Goal: Task Accomplishment & Management: Manage account settings

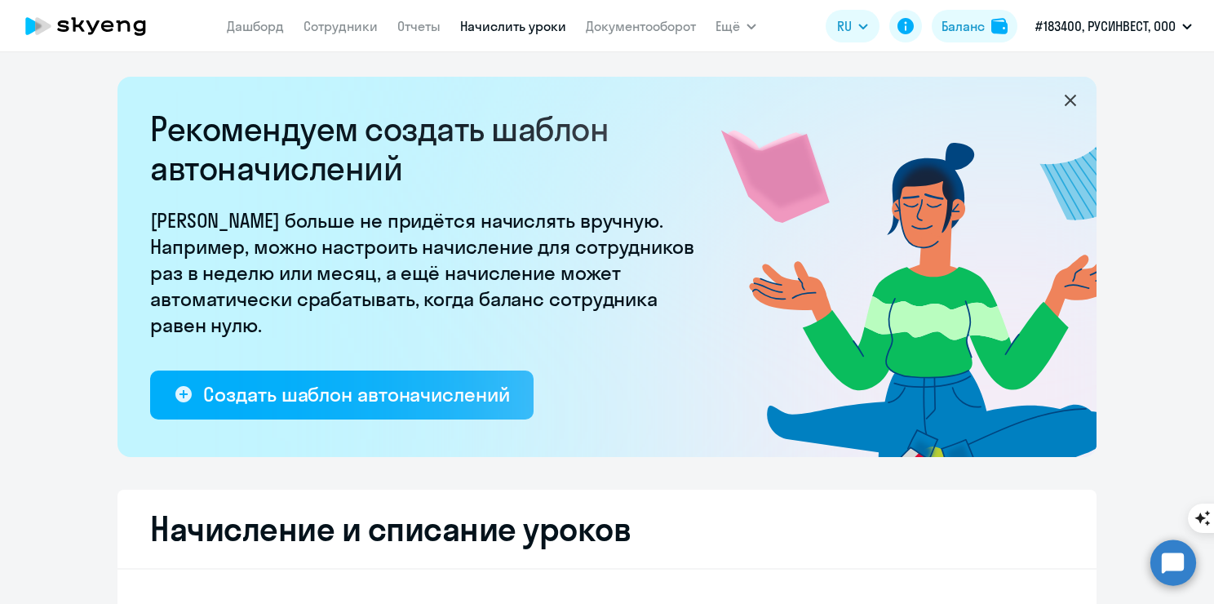
select select "10"
click at [356, 34] on app-menu-item-link "Сотрудники" at bounding box center [341, 26] width 74 height 20
click at [355, 28] on link "Сотрудники" at bounding box center [341, 26] width 74 height 16
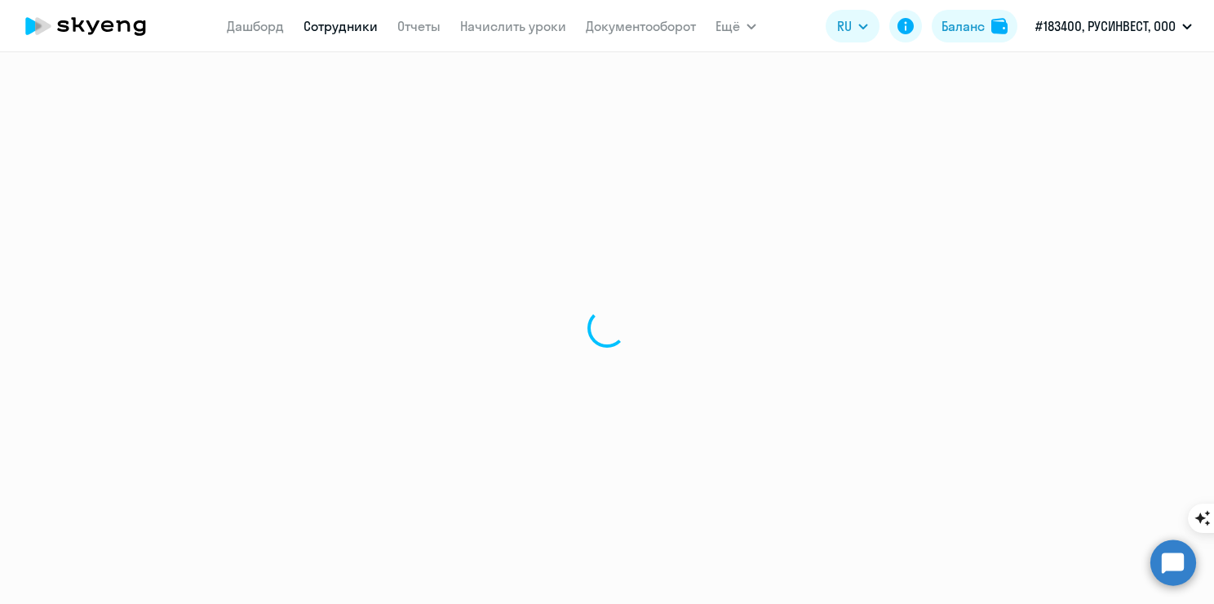
select select "30"
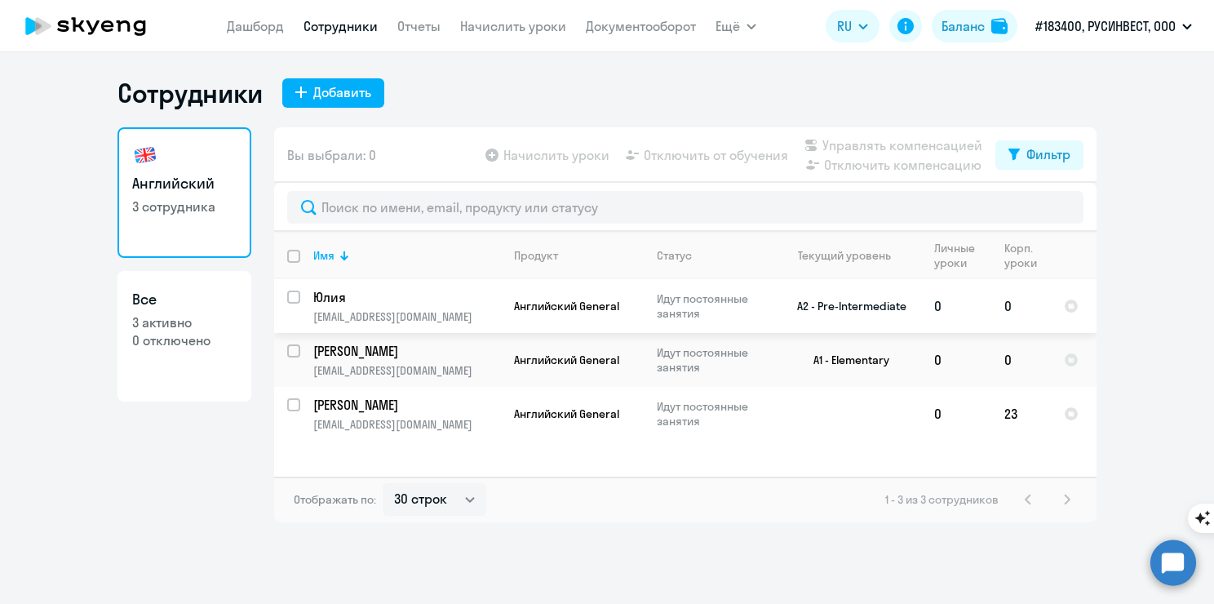
click at [937, 308] on td "0" at bounding box center [956, 306] width 70 height 54
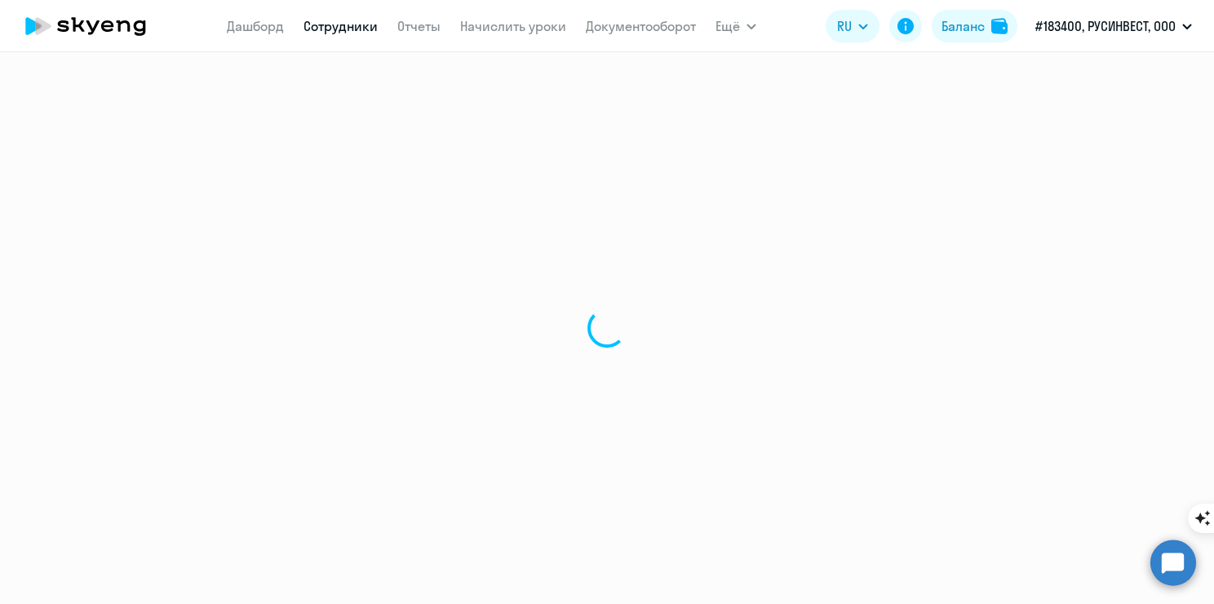
select select "english"
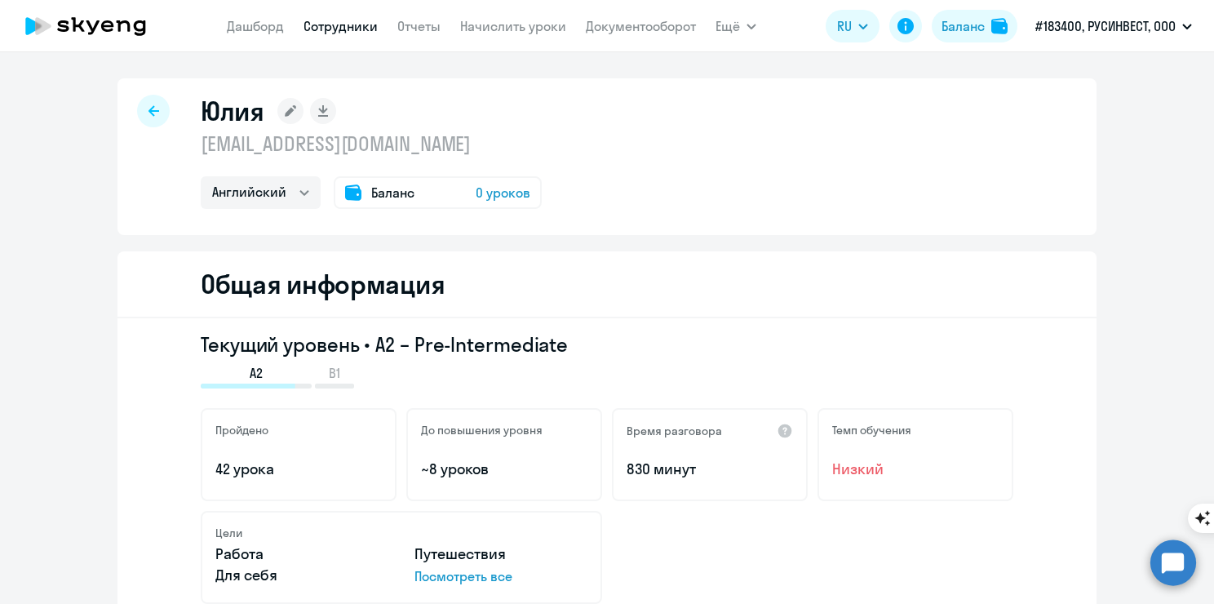
click at [499, 206] on div "Баланс 0 уроков" at bounding box center [438, 192] width 208 height 33
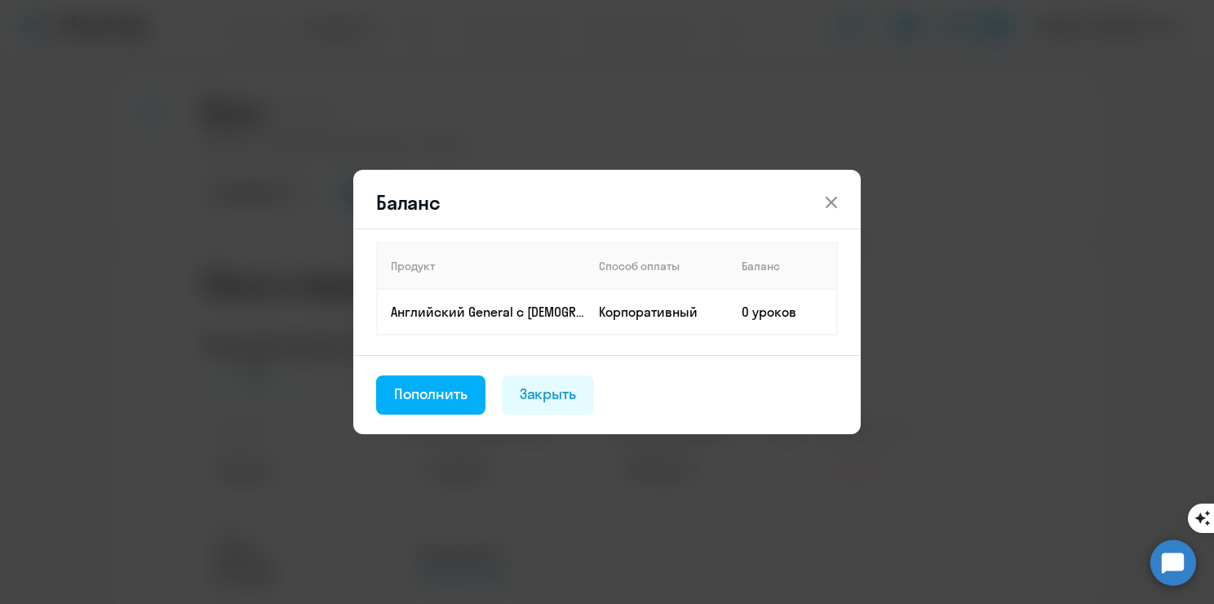
click at [764, 271] on th "Баланс" at bounding box center [783, 266] width 109 height 46
click at [762, 322] on td "0 уроков" at bounding box center [783, 312] width 109 height 46
click at [654, 322] on td "Корпоративный" at bounding box center [657, 312] width 143 height 46
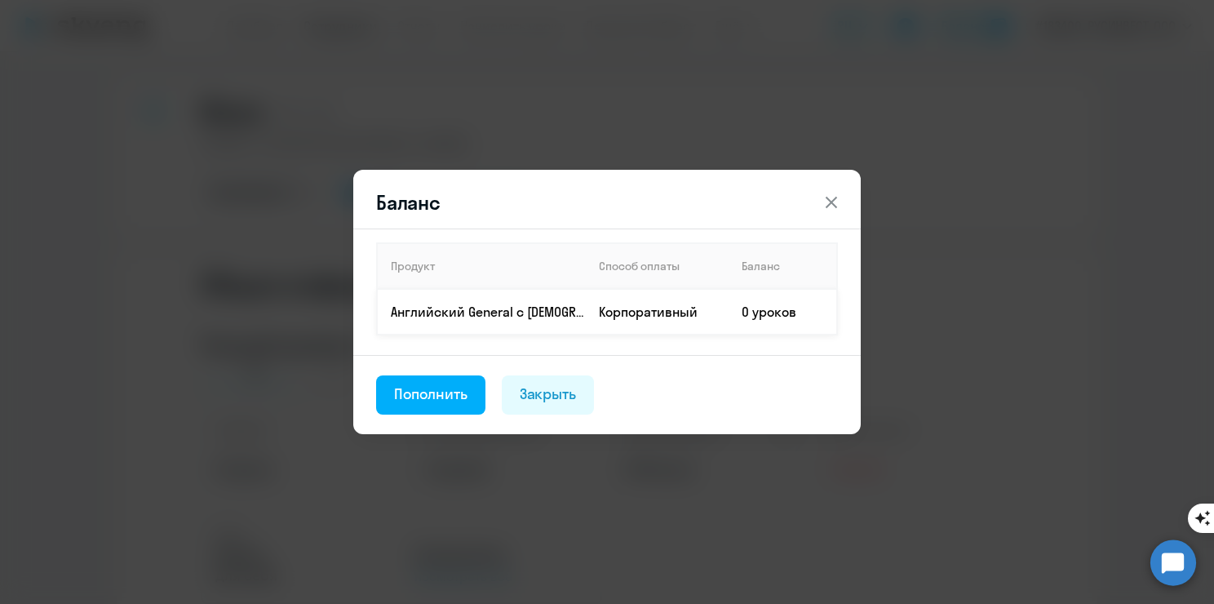
click at [512, 315] on p "Английский General с [DEMOGRAPHIC_DATA] преподавателем" at bounding box center [488, 312] width 194 height 18
click at [561, 402] on div "Закрыть" at bounding box center [548, 394] width 57 height 21
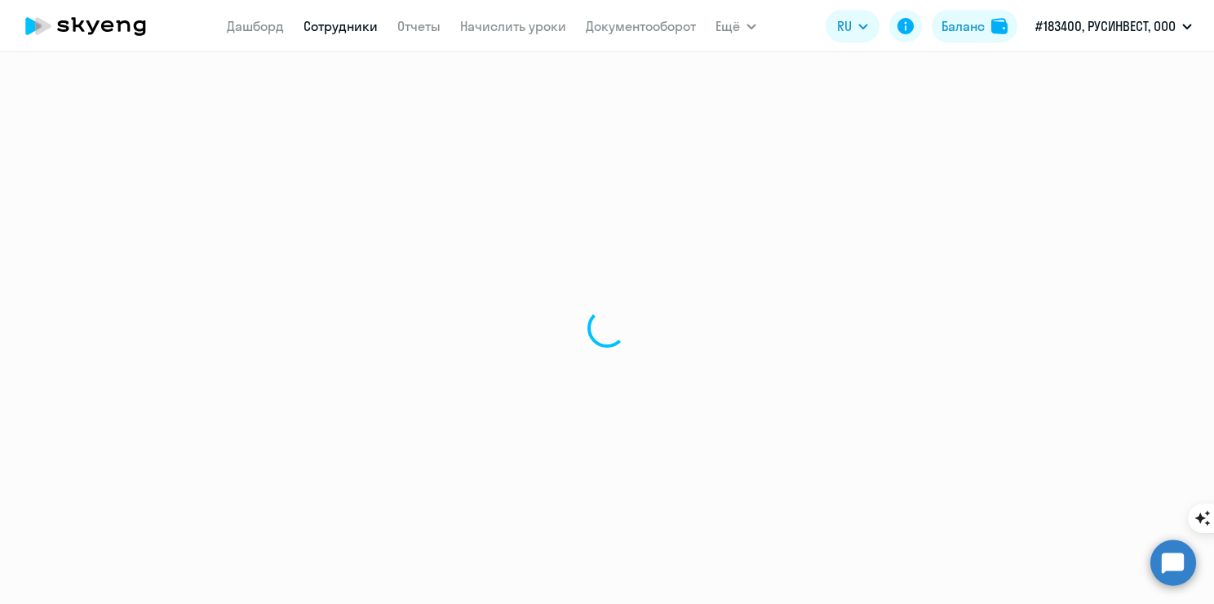
select select "30"
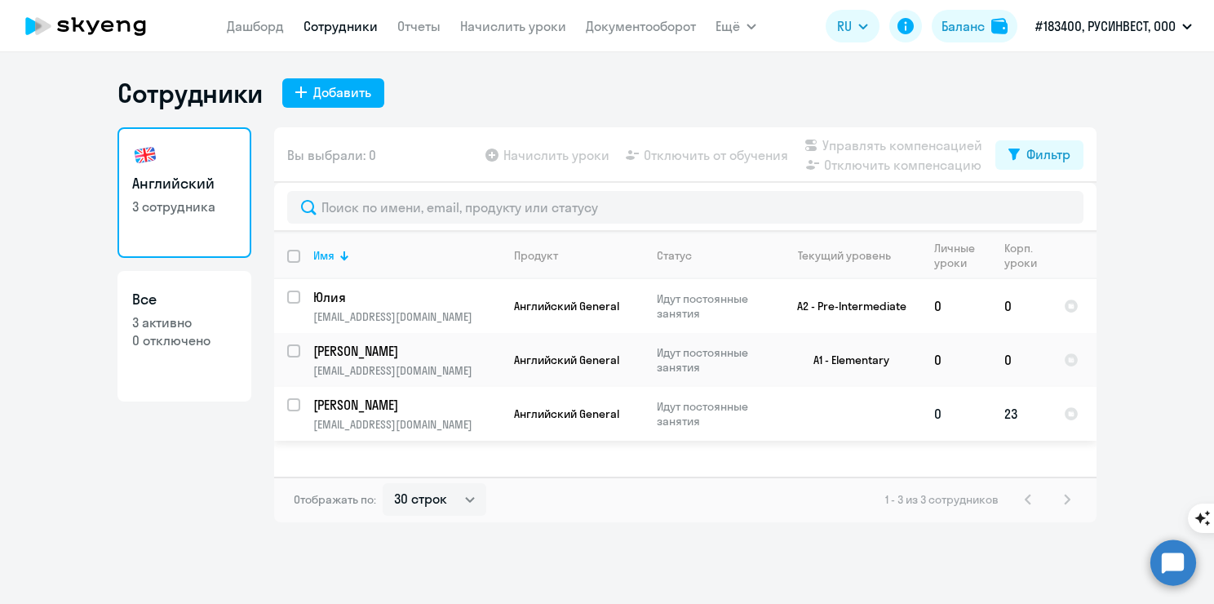
click at [1012, 420] on td "23" at bounding box center [1022, 414] width 60 height 54
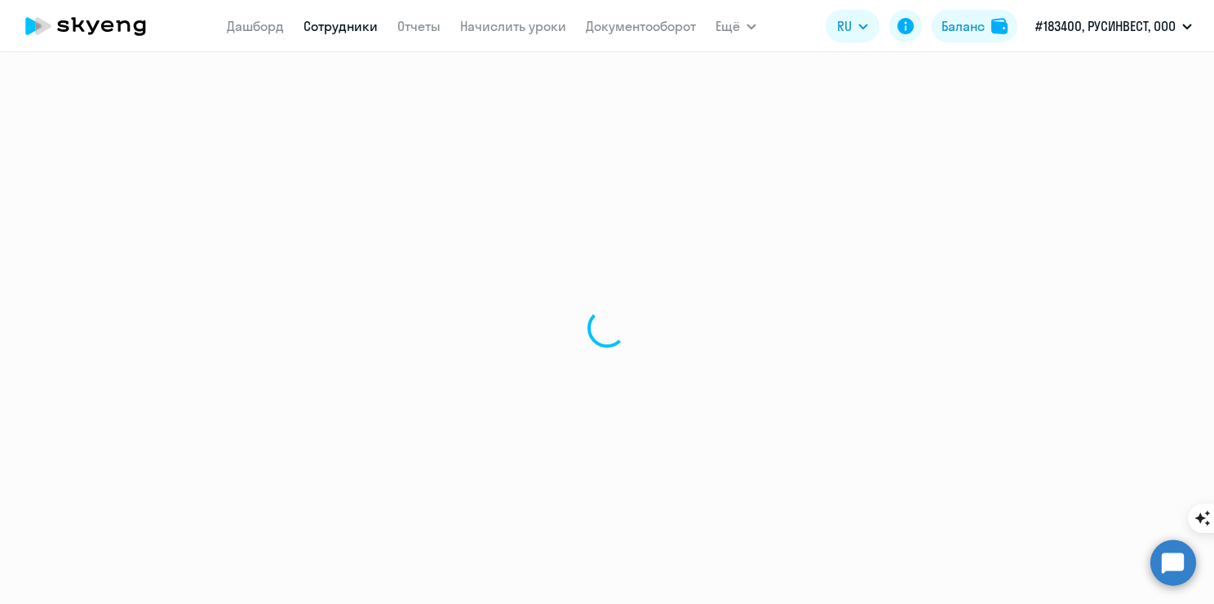
select select "english"
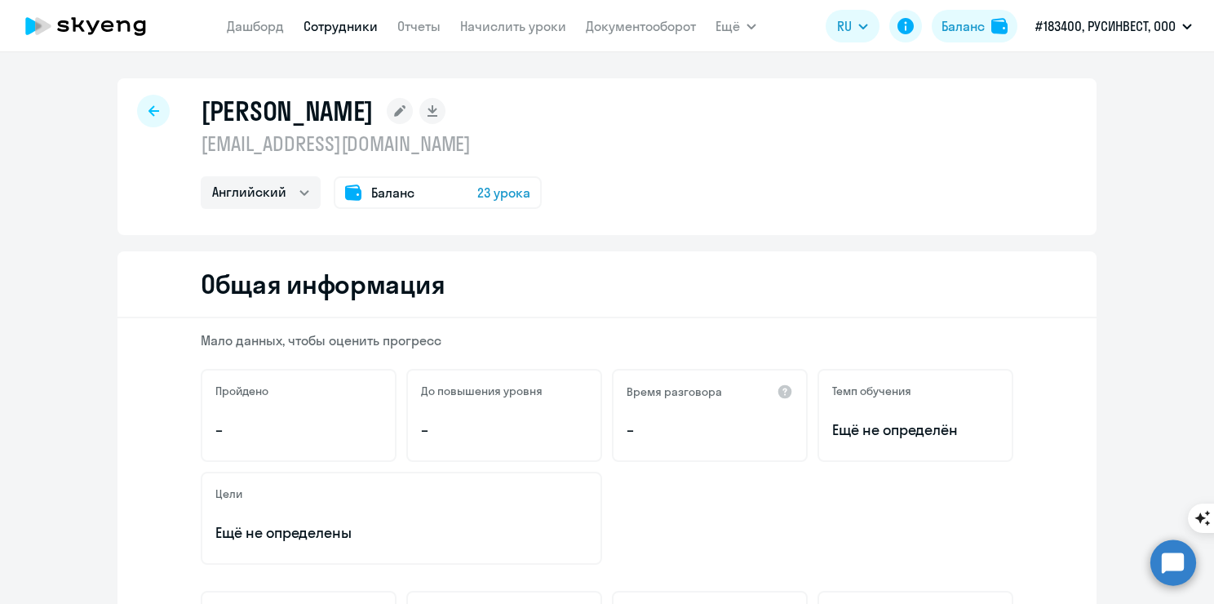
click at [477, 186] on span "23 урока" at bounding box center [503, 193] width 53 height 20
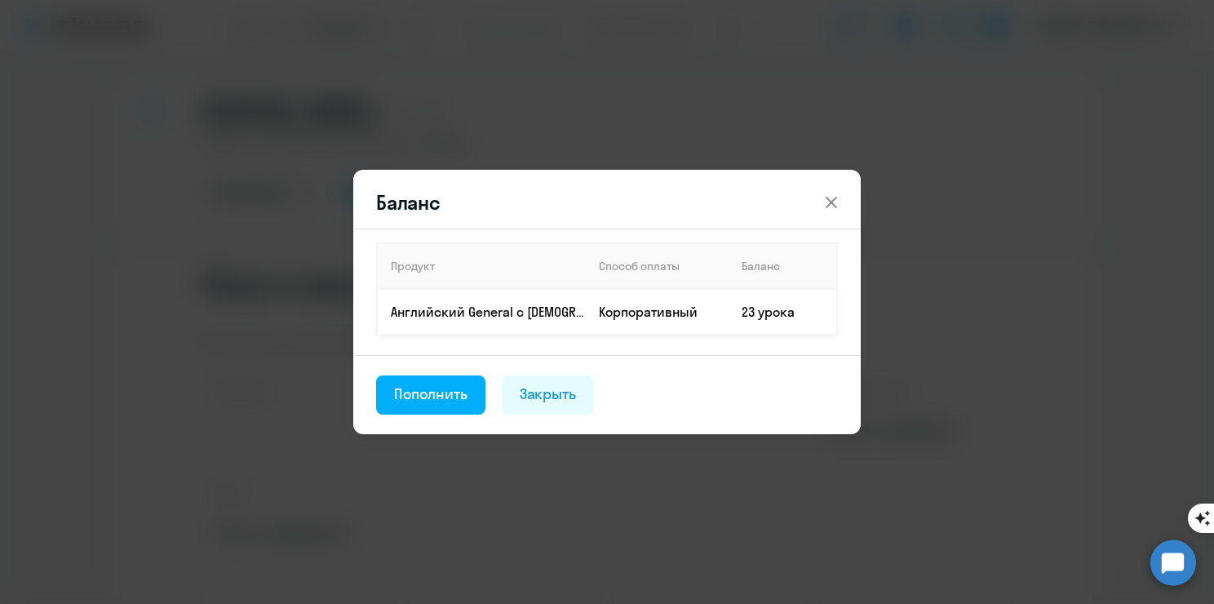
click at [761, 304] on td "23 урока" at bounding box center [783, 312] width 109 height 46
click at [766, 323] on td "23 урока" at bounding box center [783, 312] width 109 height 46
click at [770, 318] on td "23 урока" at bounding box center [783, 312] width 109 height 46
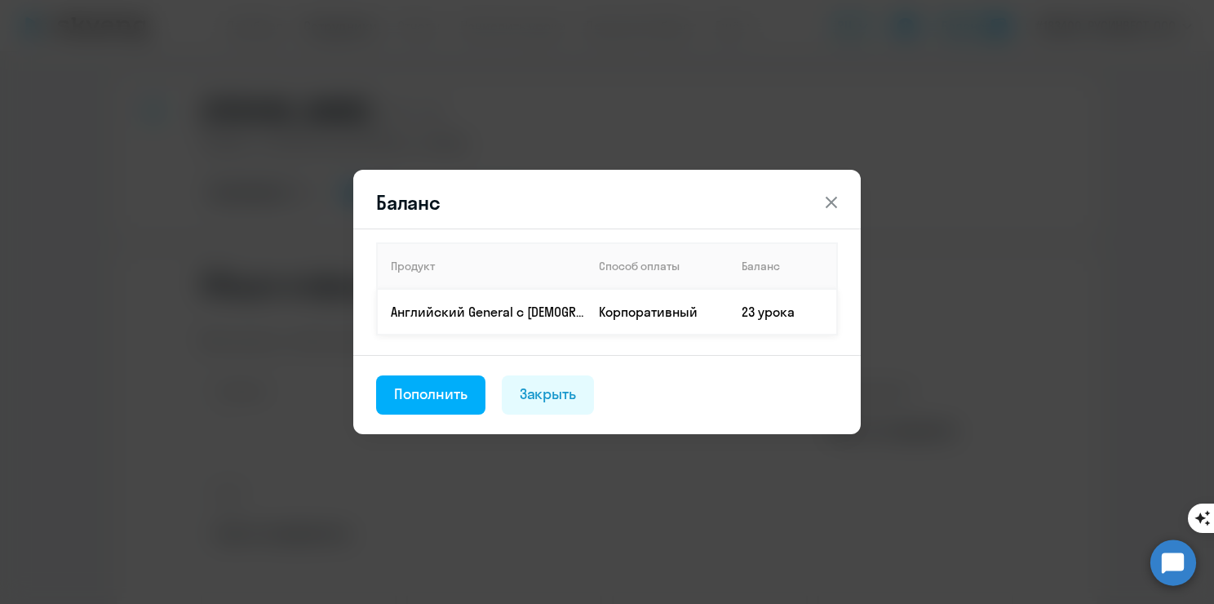
click at [679, 319] on td "Корпоративный" at bounding box center [657, 312] width 143 height 46
click at [828, 206] on icon at bounding box center [831, 202] width 11 height 11
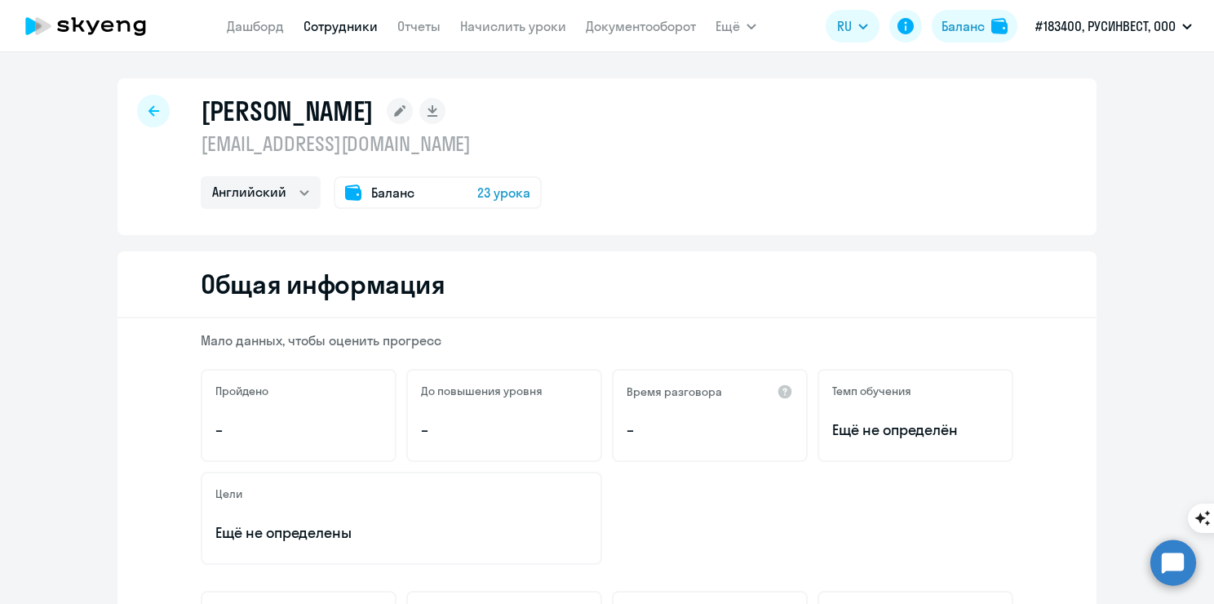
click at [149, 105] on icon at bounding box center [154, 110] width 11 height 11
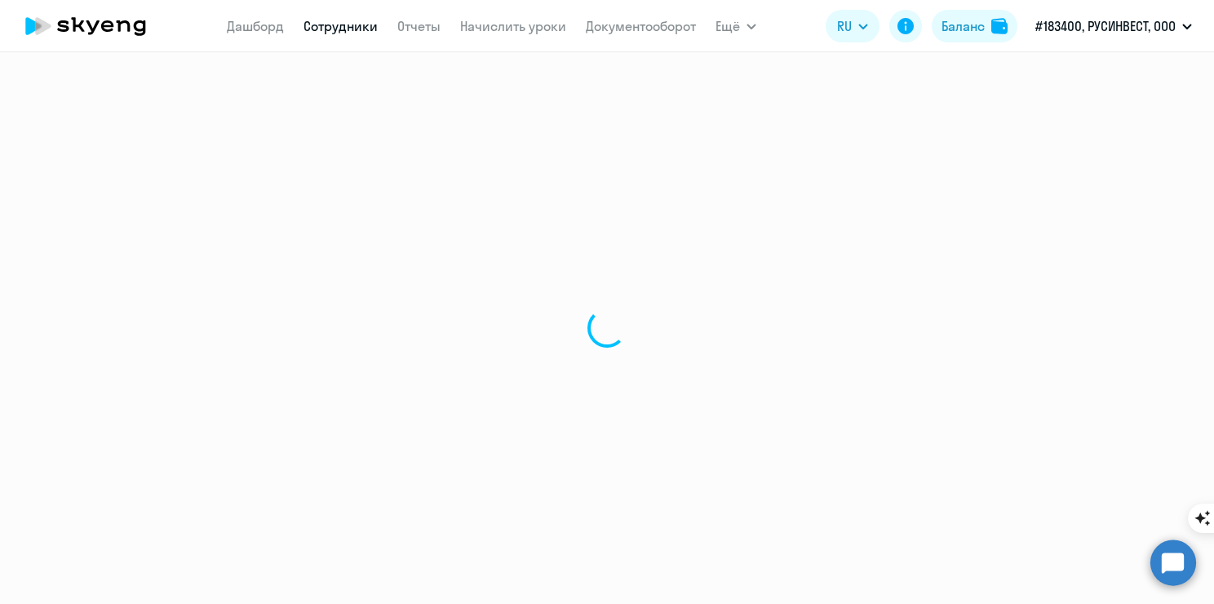
select select "30"
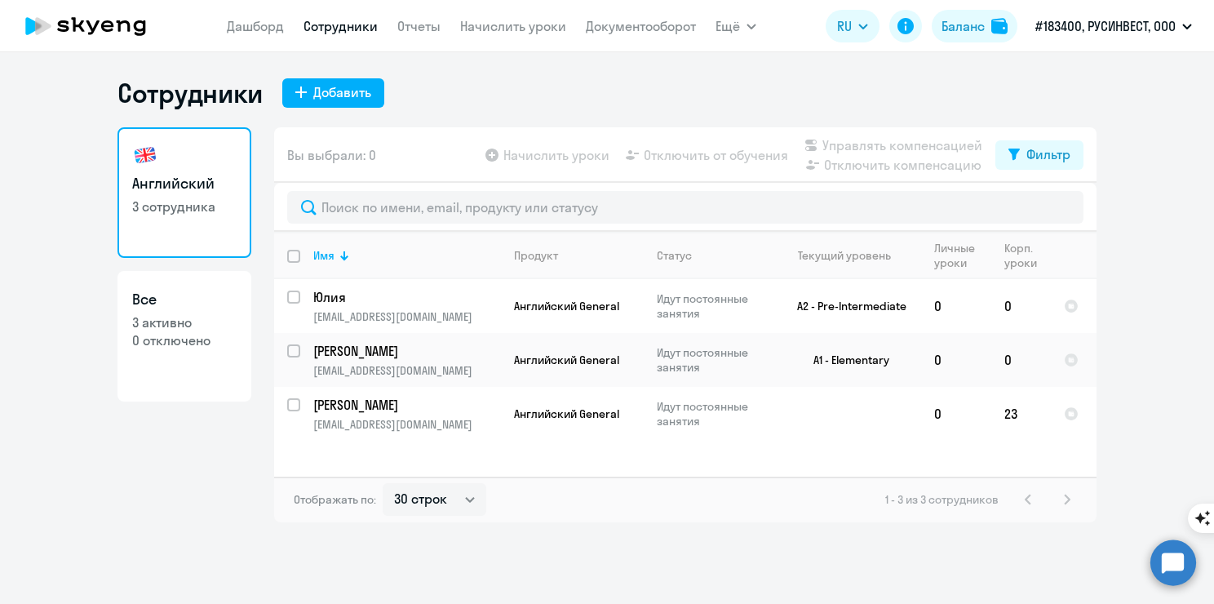
click at [496, 157] on app-table-action-button "Начислить уроки" at bounding box center [545, 155] width 127 height 20
click at [299, 295] on input "select row 11001902" at bounding box center [303, 307] width 33 height 33
checkbox input "true"
click at [294, 349] on input "select row 41231332" at bounding box center [303, 360] width 33 height 33
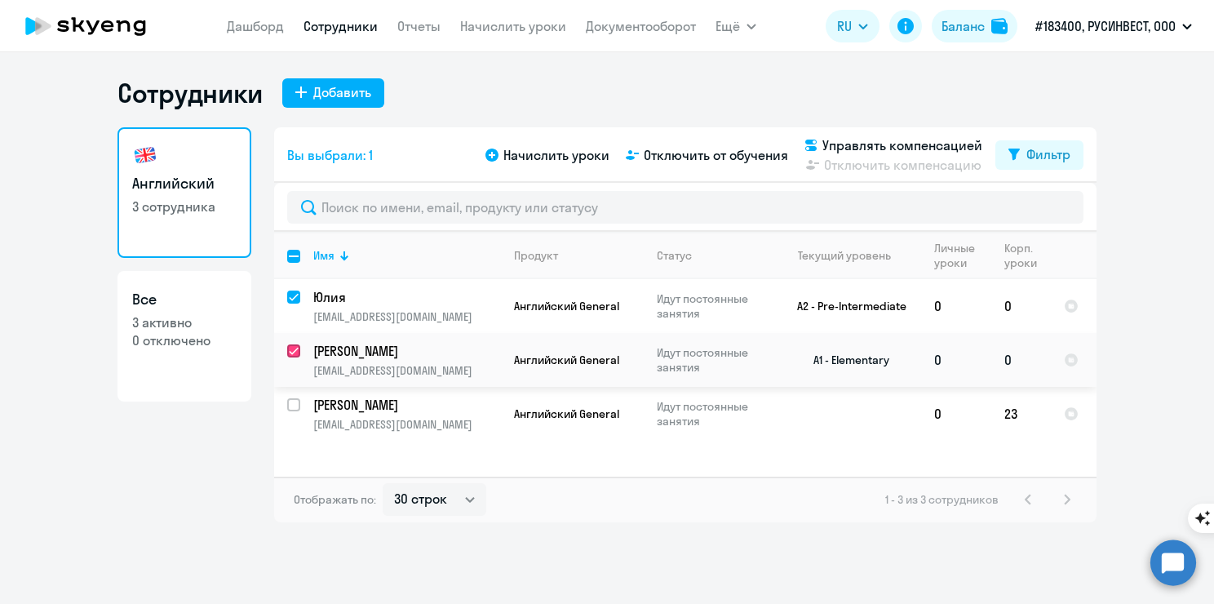
checkbox input "true"
click at [291, 402] on input "select row 41231329" at bounding box center [303, 414] width 33 height 33
checkbox input "true"
click at [899, 147] on span "Управлять компенсацией" at bounding box center [903, 145] width 160 height 20
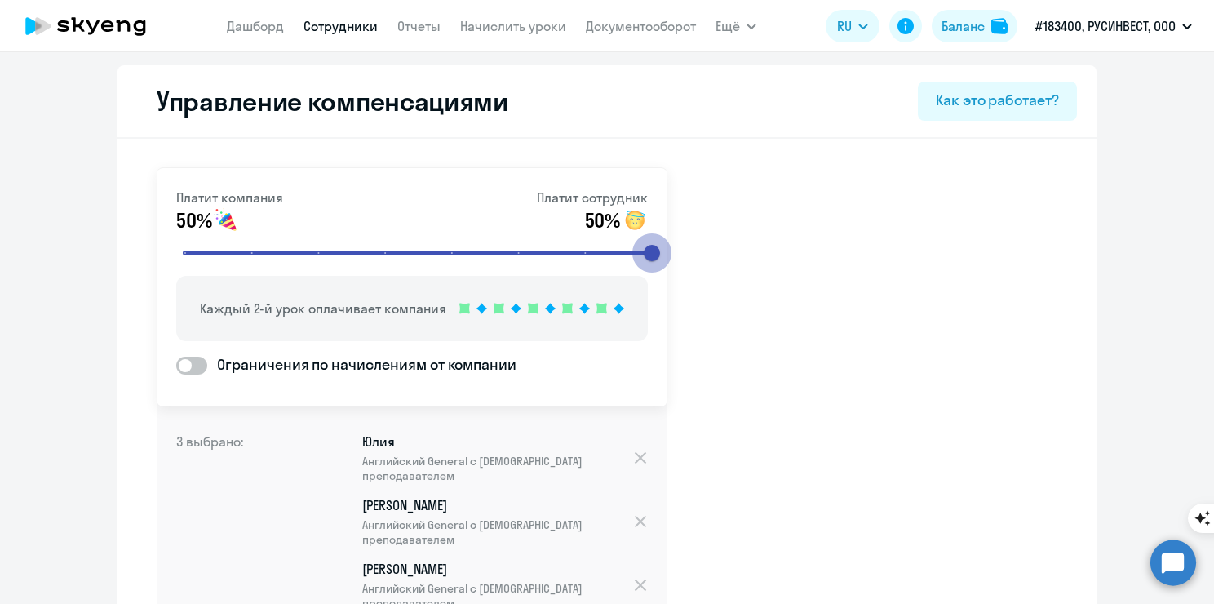
click at [643, 251] on input "range" at bounding box center [419, 253] width 506 height 36
drag, startPoint x: 643, startPoint y: 251, endPoint x: 666, endPoint y: 251, distance: 22.9
click at [666, 251] on input "range" at bounding box center [419, 253] width 506 height 36
drag, startPoint x: 650, startPoint y: 254, endPoint x: 669, endPoint y: 255, distance: 18.8
click at [669, 255] on input "range" at bounding box center [419, 253] width 506 height 36
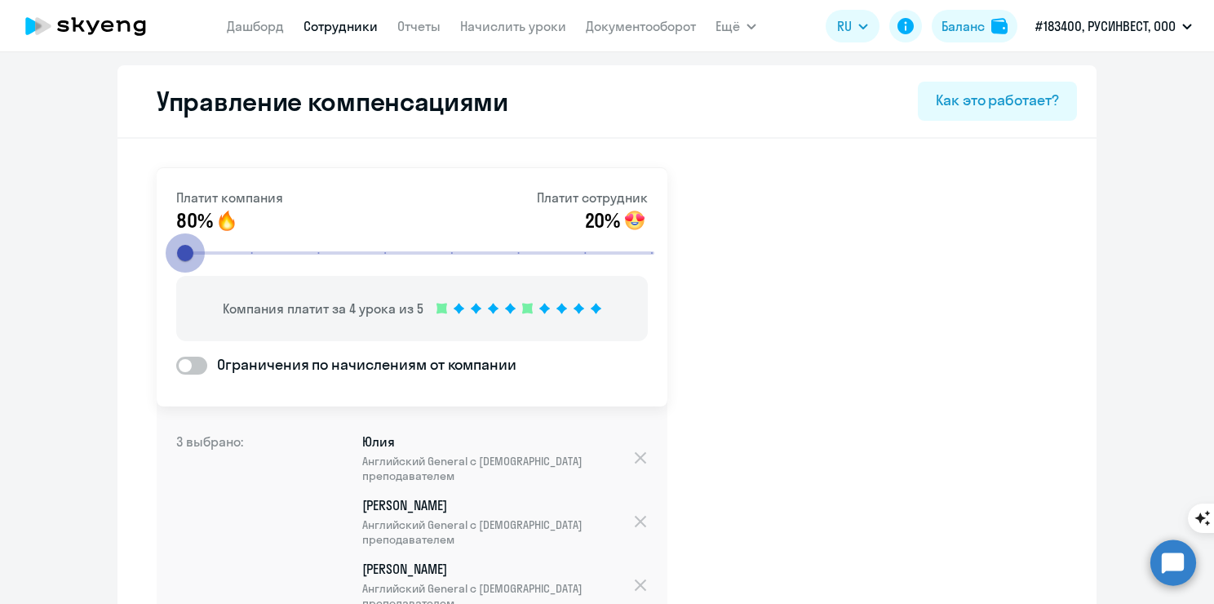
drag, startPoint x: 637, startPoint y: 251, endPoint x: 113, endPoint y: 255, distance: 524.8
click at [166, 255] on input "range" at bounding box center [419, 253] width 506 height 36
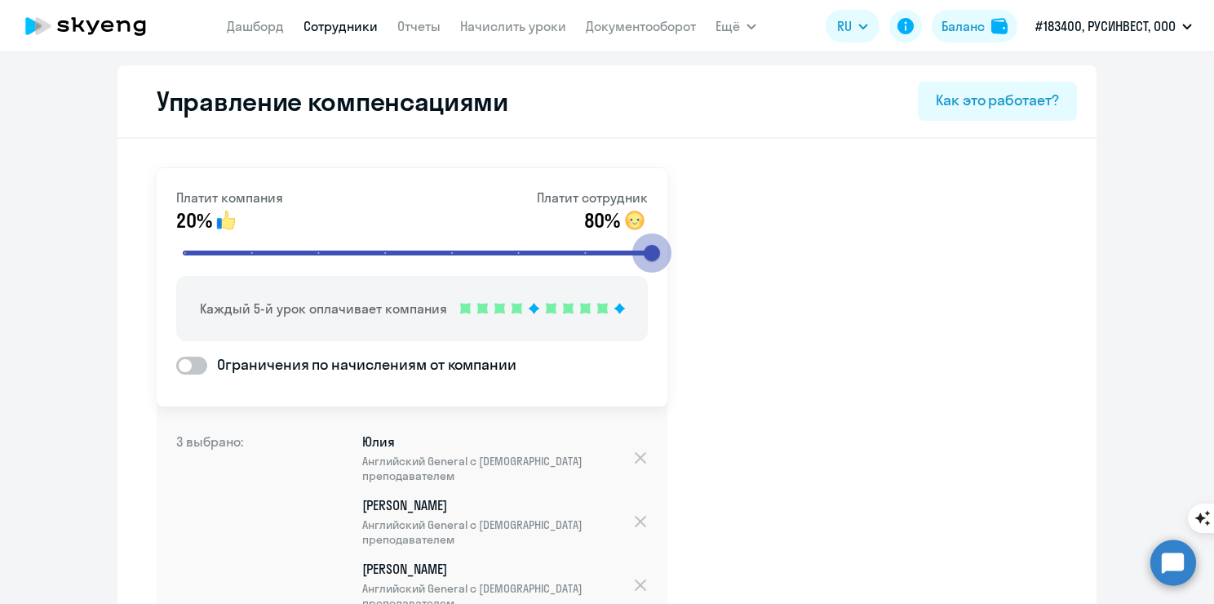
drag, startPoint x: 183, startPoint y: 254, endPoint x: 786, endPoint y: 230, distance: 603.5
type input "8"
click at [672, 235] on input "range" at bounding box center [419, 253] width 506 height 36
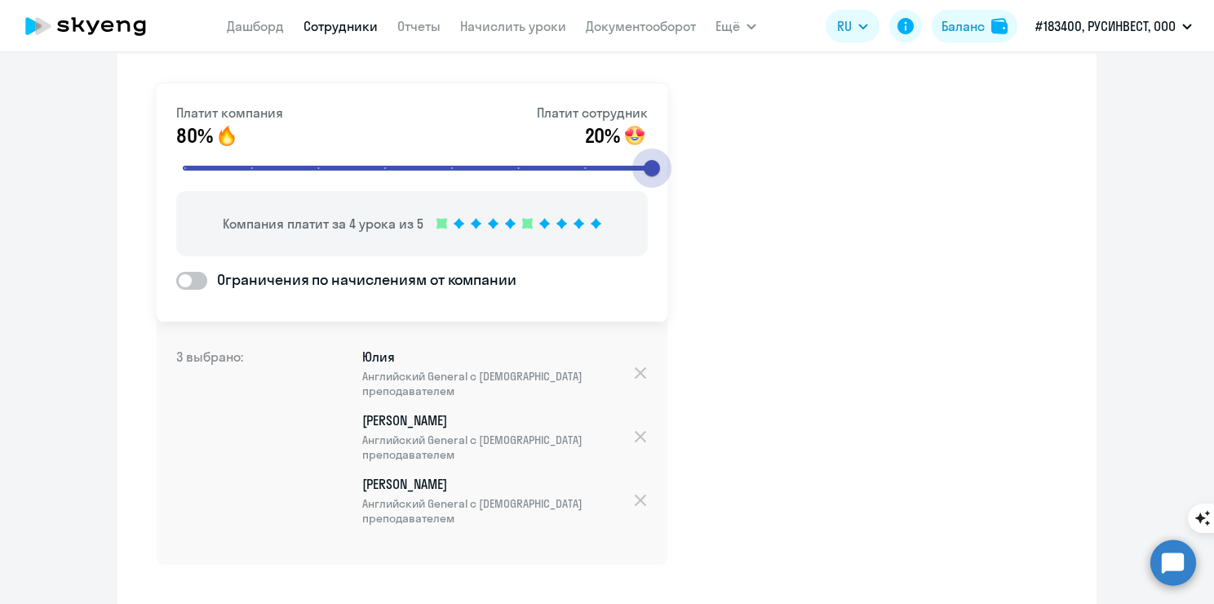
scroll to position [157, 0]
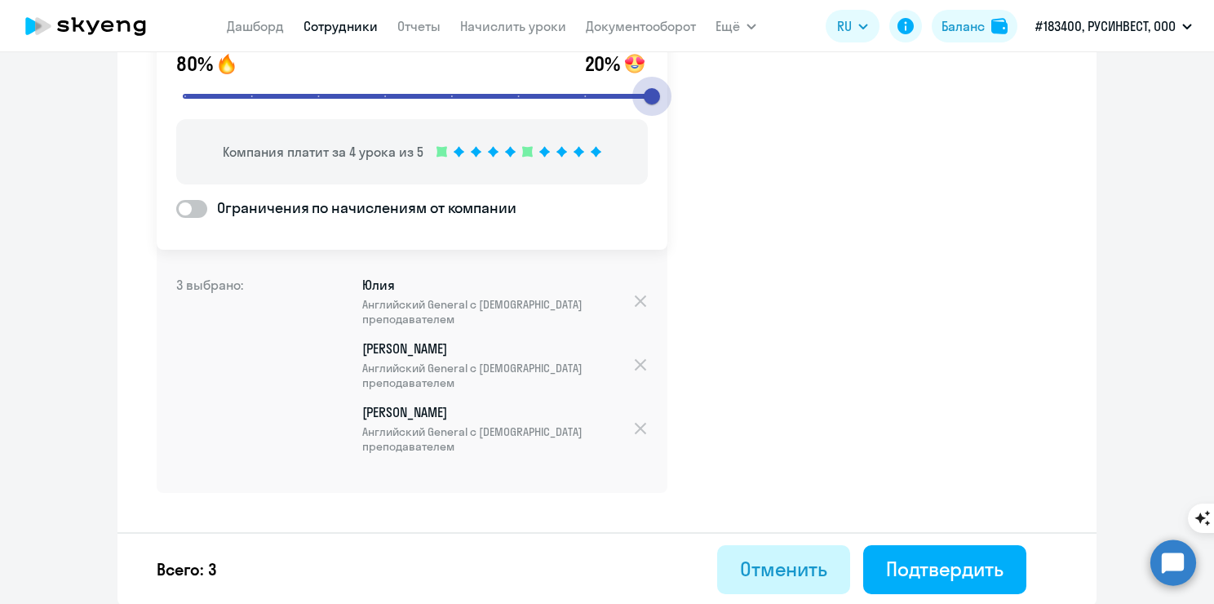
click at [748, 566] on div "Отменить" at bounding box center [783, 569] width 87 height 26
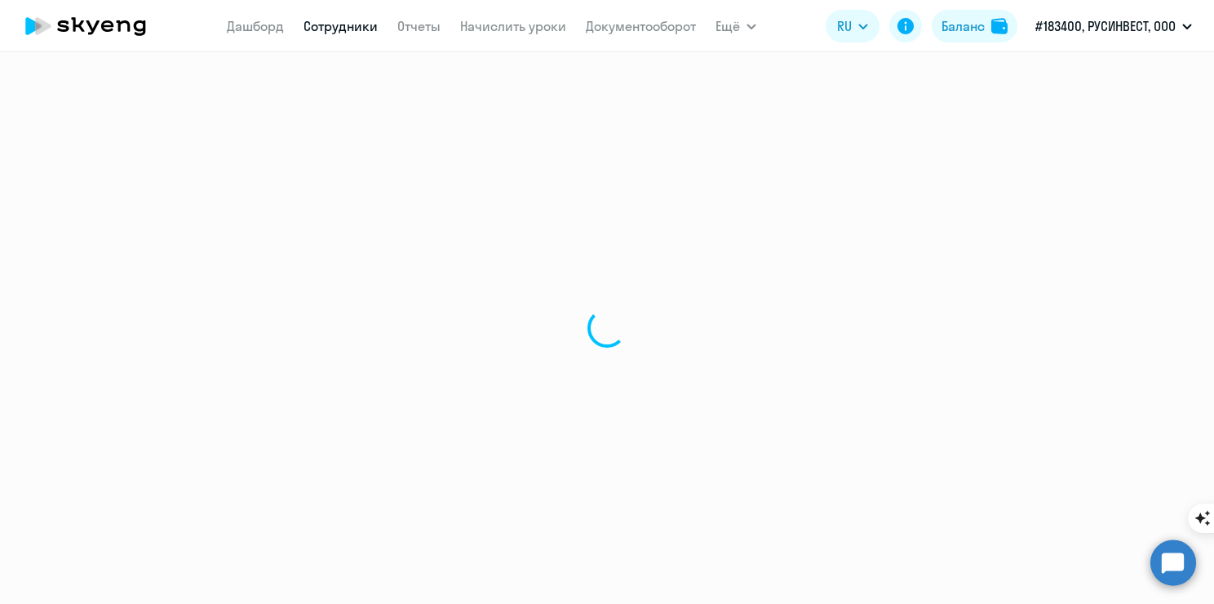
select select "30"
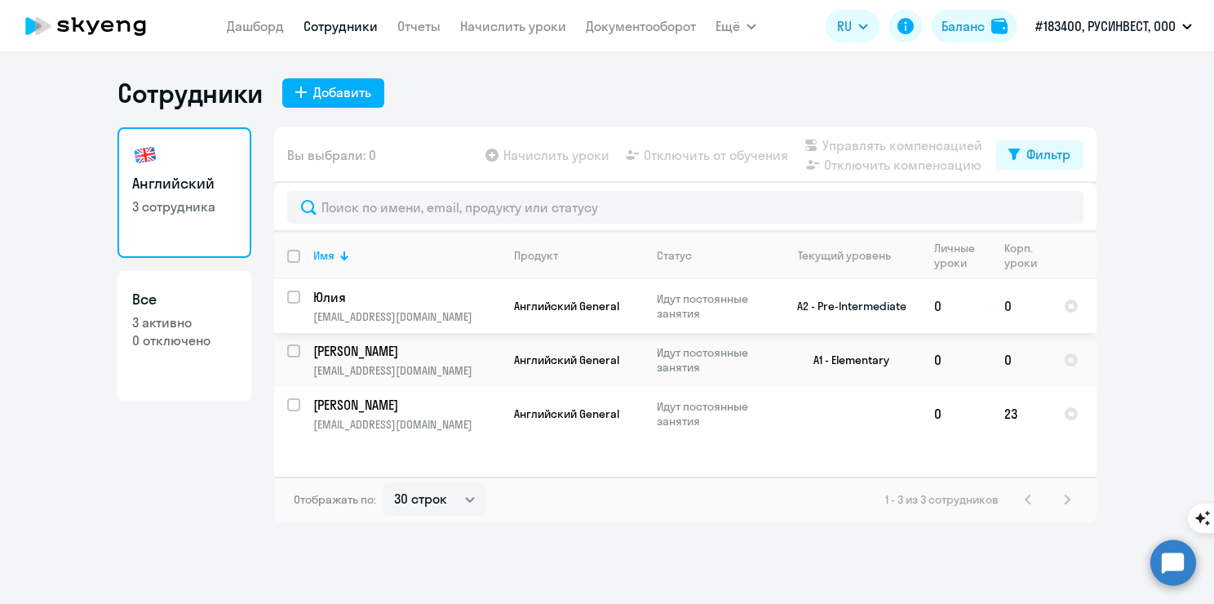
click at [298, 292] on input "select row 11001902" at bounding box center [303, 307] width 33 height 33
checkbox input "true"
click at [297, 363] on input "select row 41231332" at bounding box center [303, 360] width 33 height 33
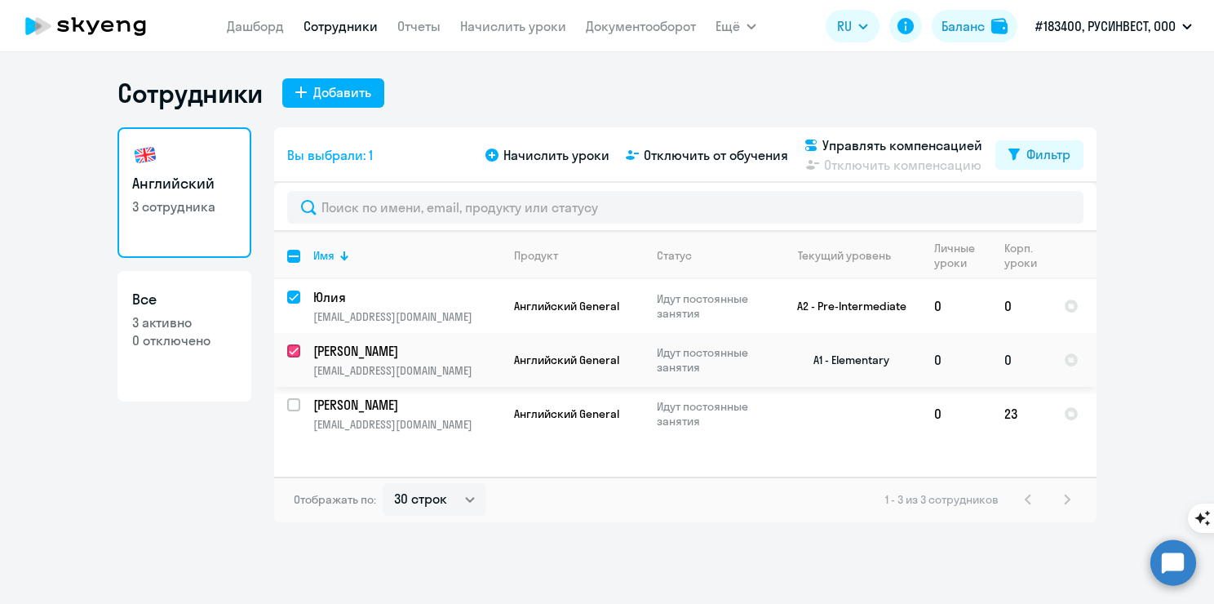
checkbox input "true"
click at [291, 421] on input "select row 41231329" at bounding box center [303, 414] width 33 height 33
checkbox input "true"
click at [539, 162] on span "Начислить уроки" at bounding box center [557, 155] width 106 height 20
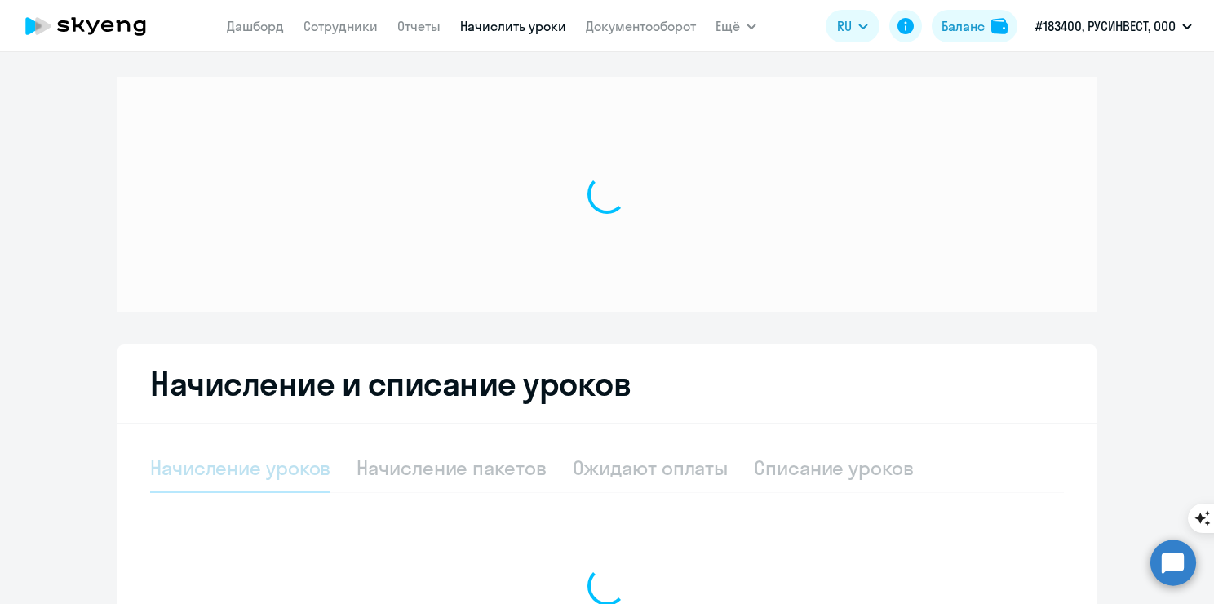
select select "10"
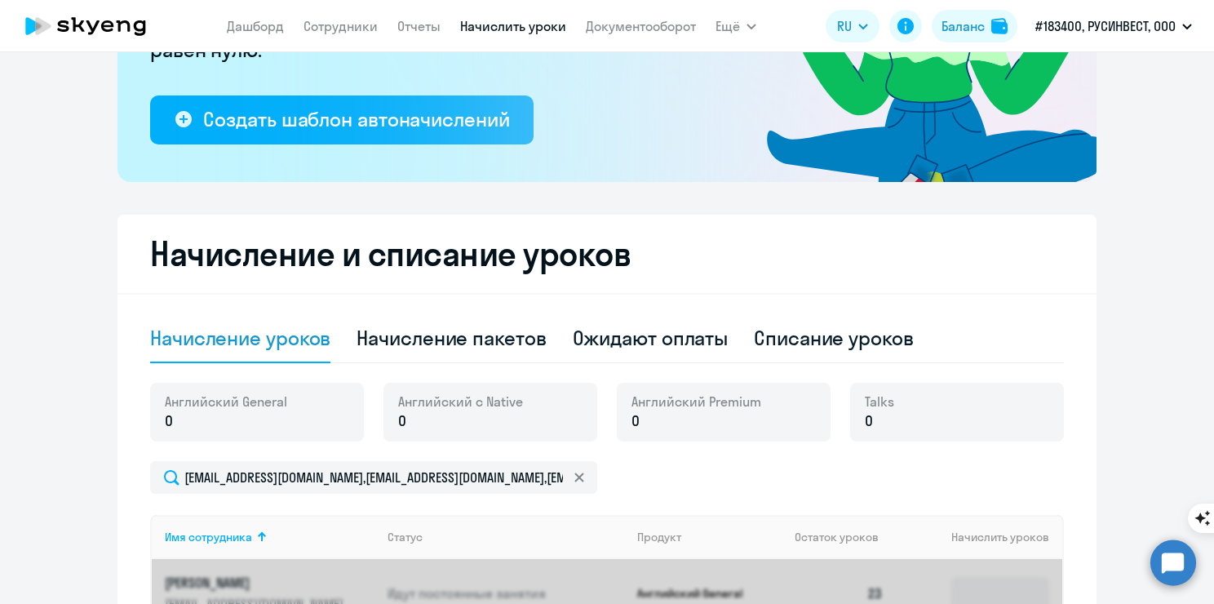
scroll to position [490, 0]
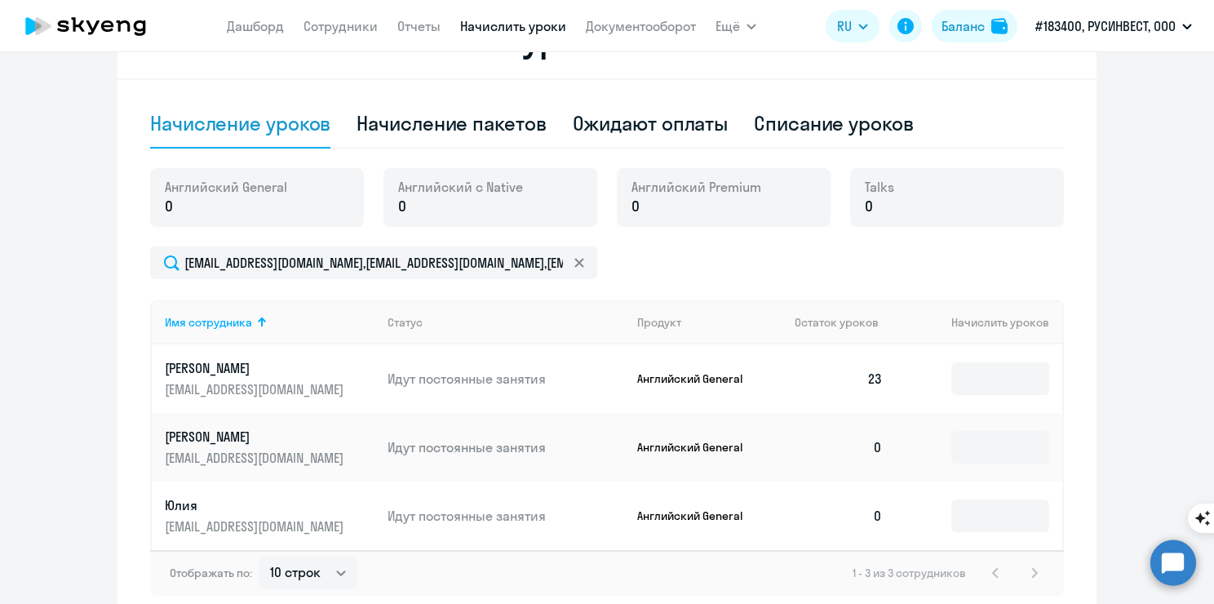
click at [856, 372] on td "23" at bounding box center [839, 378] width 114 height 69
click at [952, 375] on input at bounding box center [1001, 378] width 98 height 33
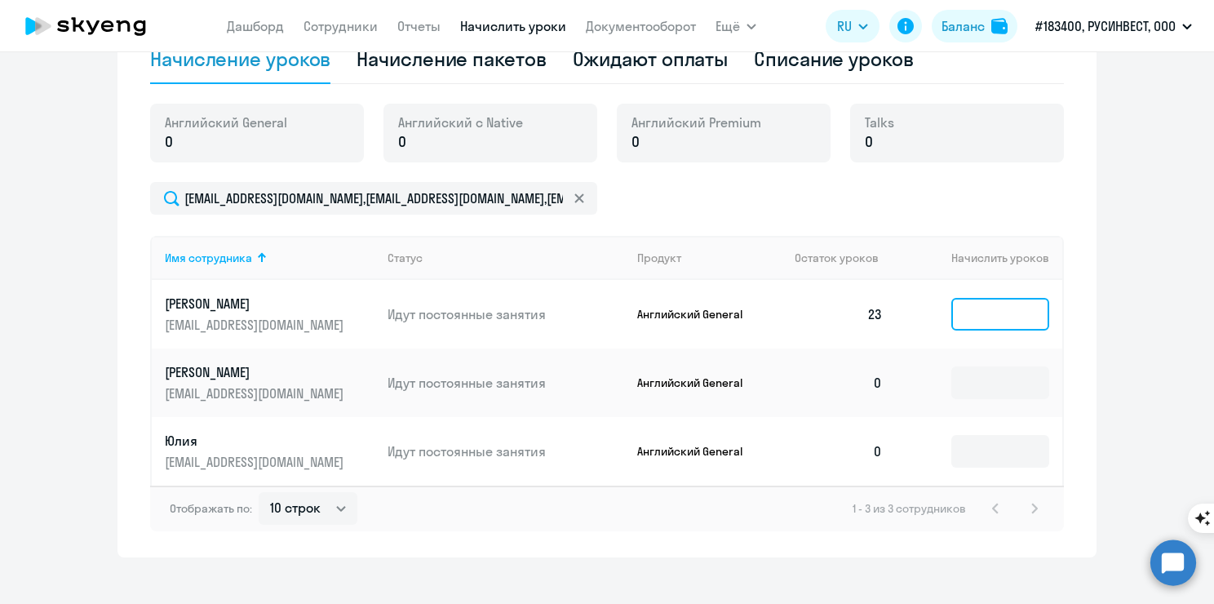
scroll to position [571, 0]
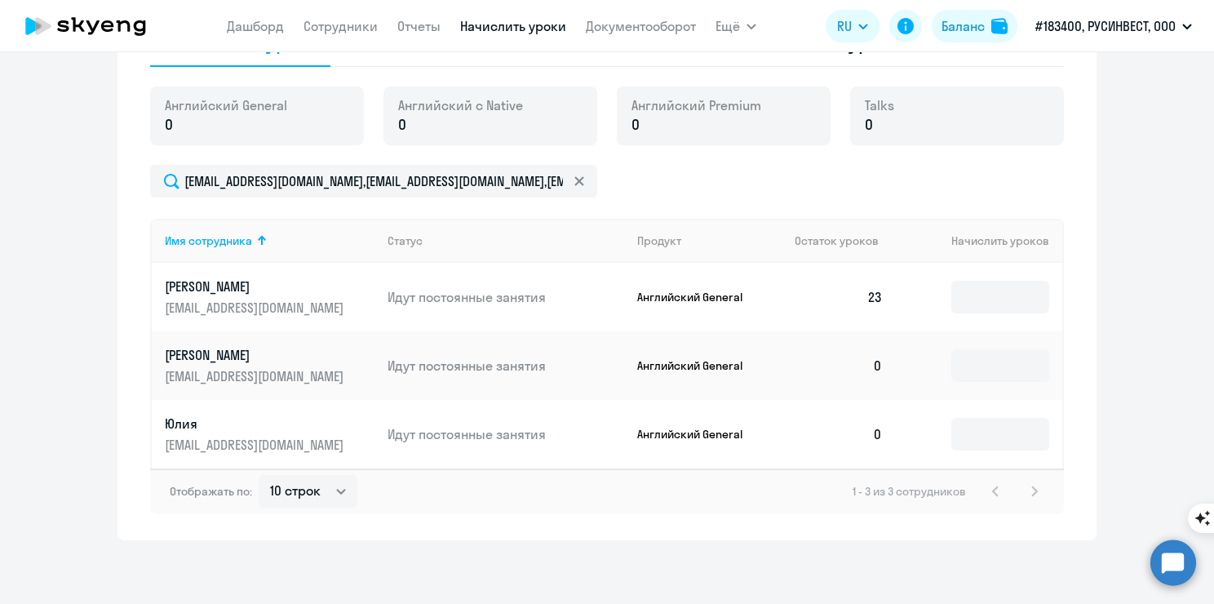
click at [650, 305] on td "Английский General" at bounding box center [703, 297] width 158 height 69
click at [822, 295] on td "23" at bounding box center [839, 297] width 114 height 69
click at [875, 304] on td "23" at bounding box center [839, 297] width 114 height 69
click at [854, 295] on td "23" at bounding box center [839, 297] width 114 height 69
click at [873, 295] on td "23" at bounding box center [839, 297] width 114 height 69
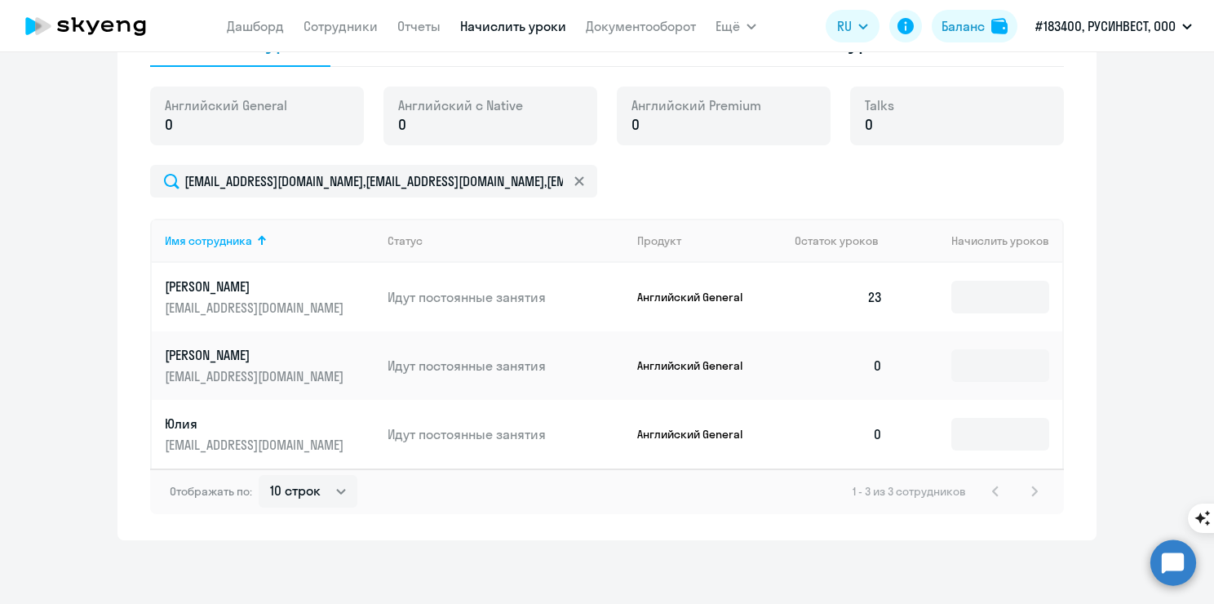
click at [873, 295] on td "23" at bounding box center [839, 297] width 114 height 69
click at [512, 300] on p "Идут постоянные занятия" at bounding box center [506, 297] width 237 height 18
click at [675, 296] on p "Английский General" at bounding box center [698, 297] width 122 height 15
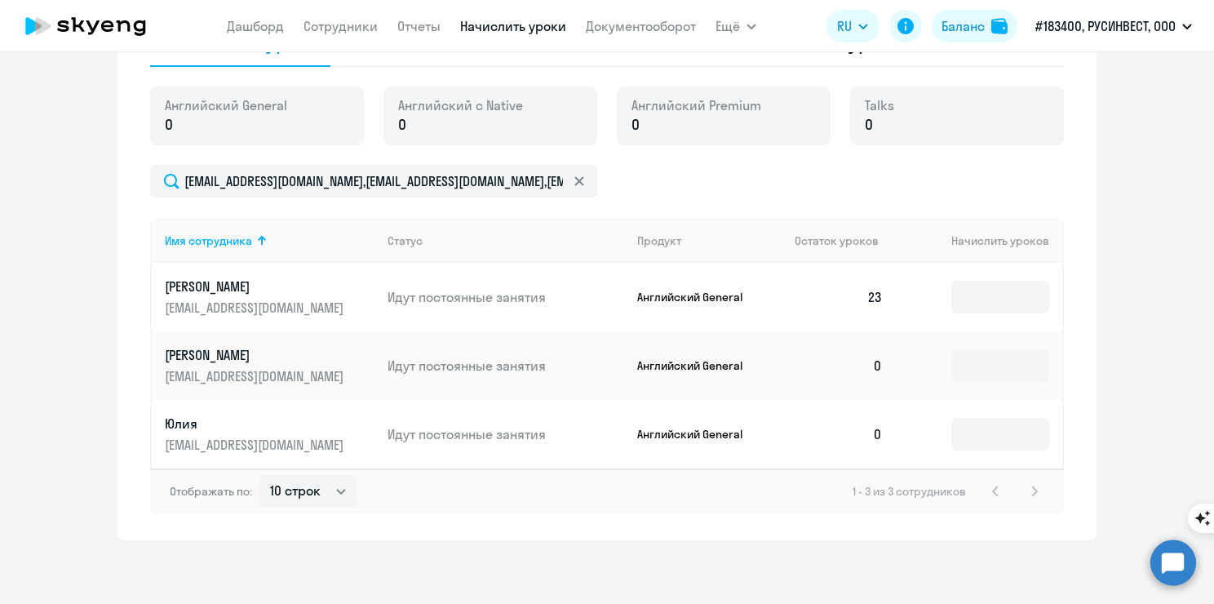
click at [881, 287] on td "23" at bounding box center [839, 297] width 114 height 69
click at [874, 291] on td "23" at bounding box center [839, 297] width 114 height 69
click at [974, 293] on input at bounding box center [1001, 297] width 98 height 33
click at [1126, 335] on ng-component "Рекомендуем создать шаблон автоначислений Уроки больше не придётся начислять вр…" at bounding box center [607, 22] width 1214 height 1035
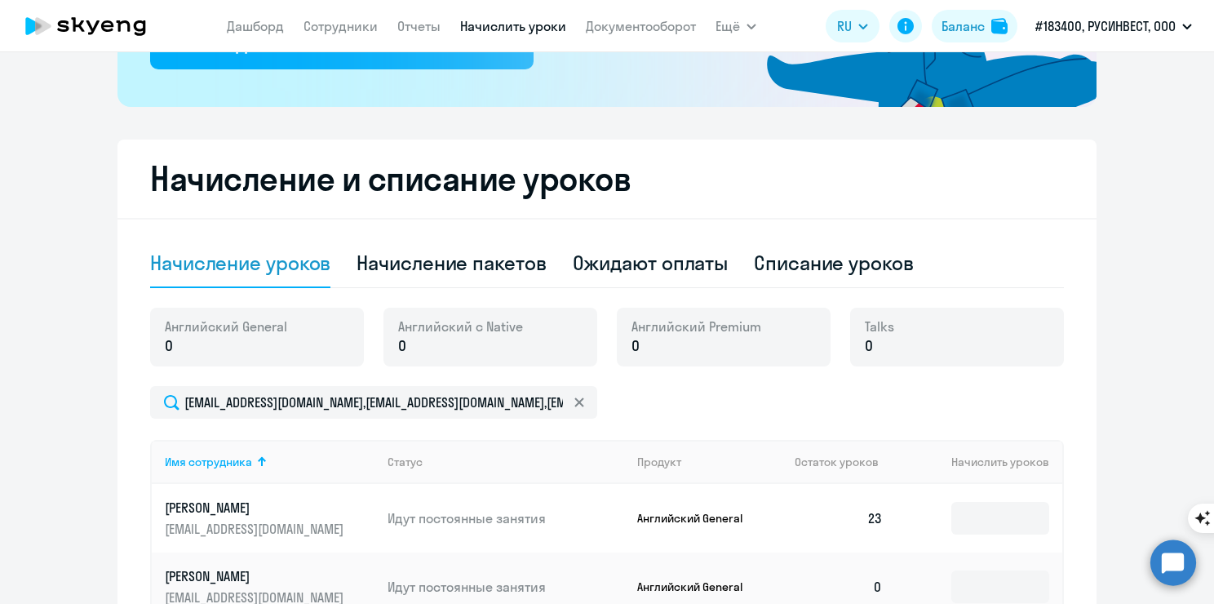
scroll to position [326, 0]
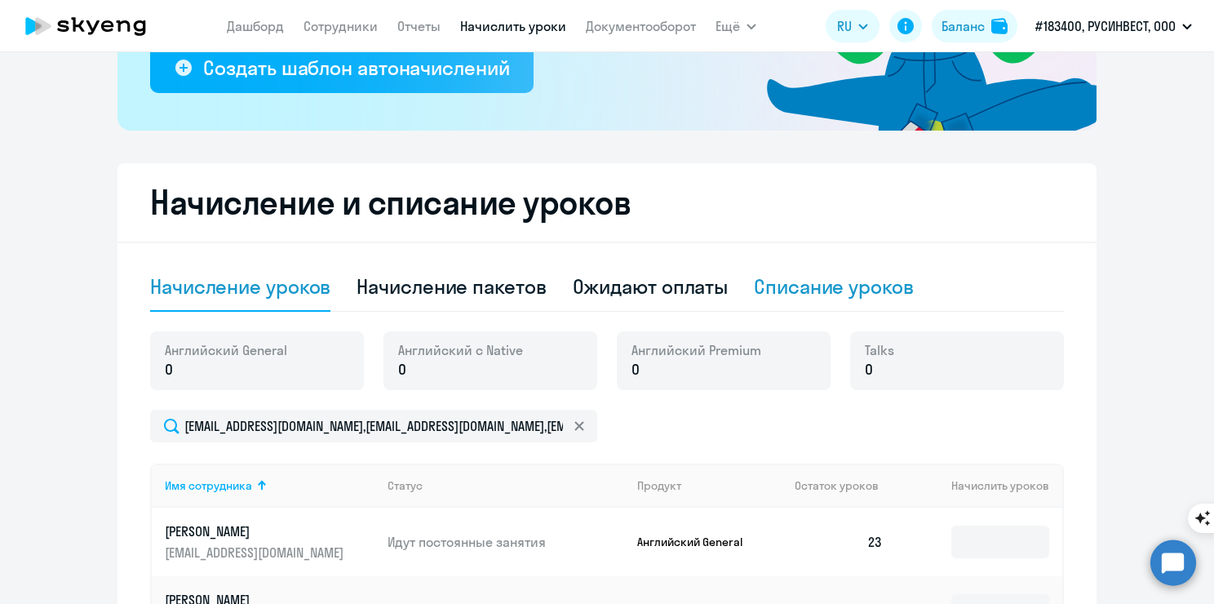
click at [819, 295] on div "Списание уроков" at bounding box center [834, 286] width 160 height 26
select select "10"
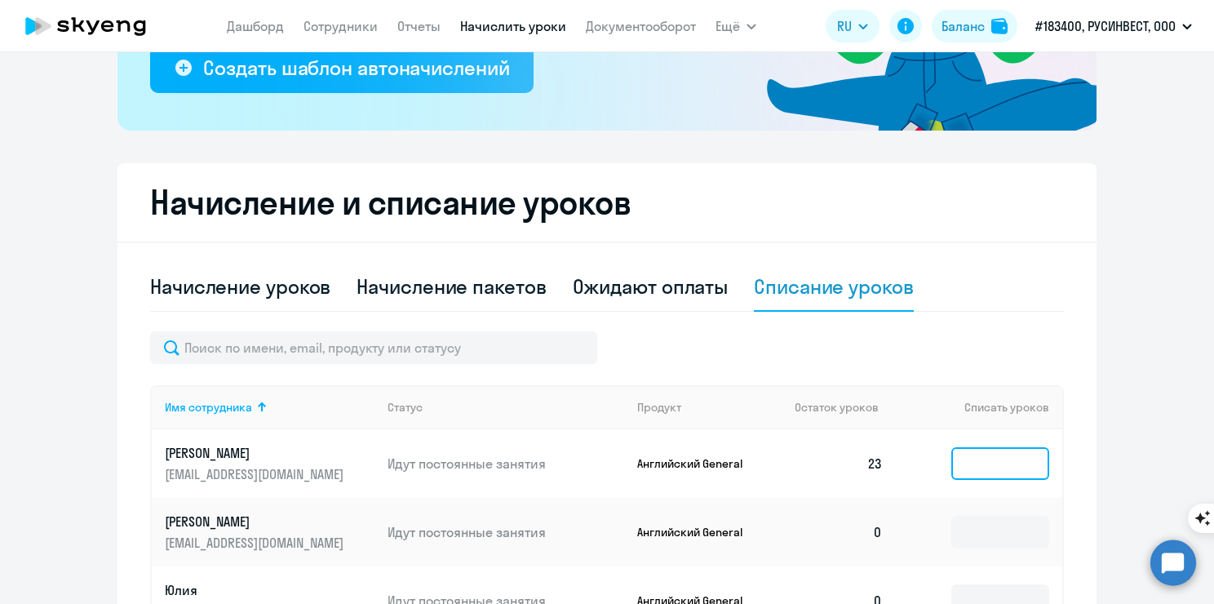
click at [994, 464] on input at bounding box center [1001, 463] width 98 height 33
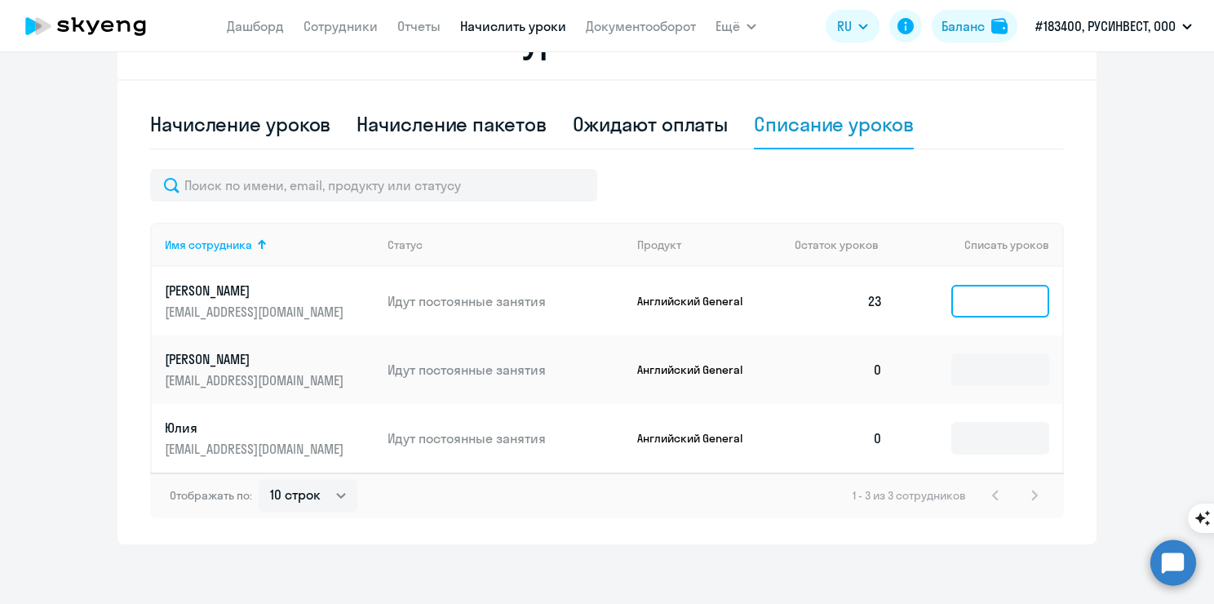
scroll to position [490, 0]
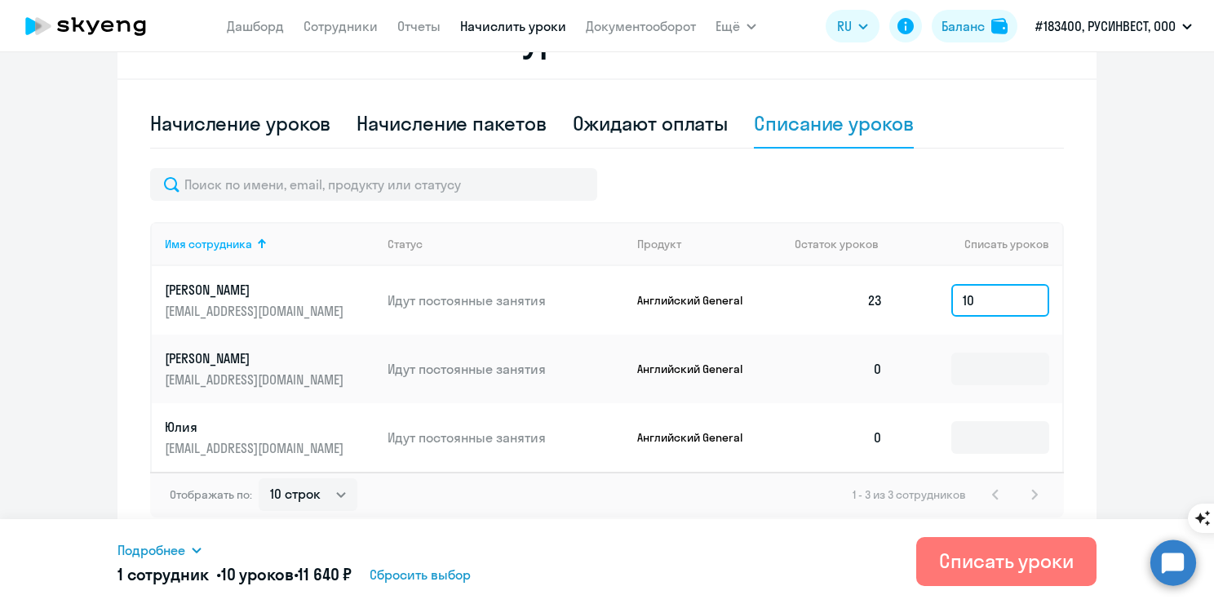
type input "10"
click at [974, 386] on td at bounding box center [979, 369] width 166 height 69
click at [976, 375] on input at bounding box center [1001, 369] width 98 height 33
click at [1082, 374] on div "Начисление и списание уроков Начисление уроков Начисление пакетов Ожидают оплат…" at bounding box center [607, 272] width 979 height 544
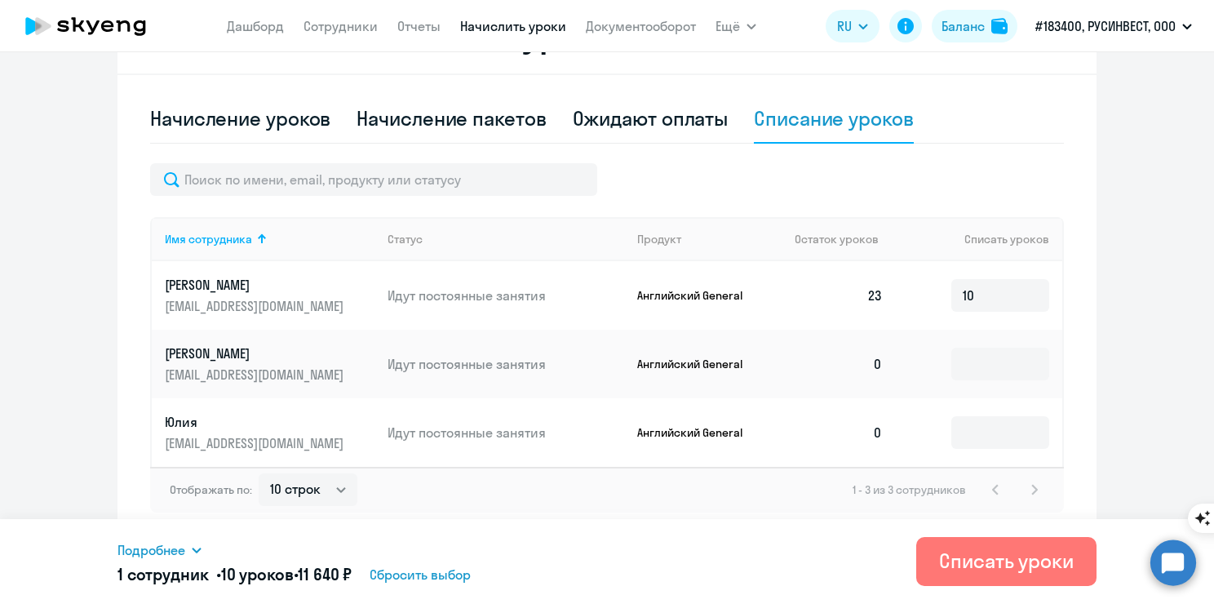
click at [818, 358] on td "0" at bounding box center [839, 364] width 114 height 69
click at [979, 304] on input "10" at bounding box center [1001, 295] width 98 height 33
click at [1016, 557] on div "Списать уроки" at bounding box center [1006, 561] width 135 height 26
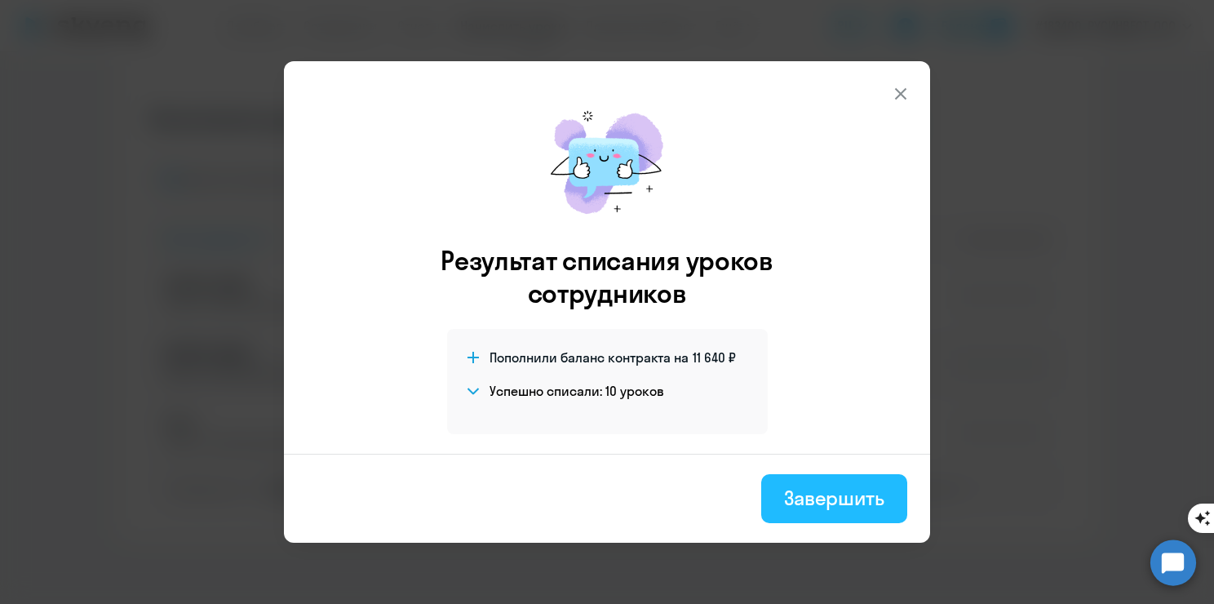
click at [846, 503] on div "Завершить" at bounding box center [834, 498] width 100 height 26
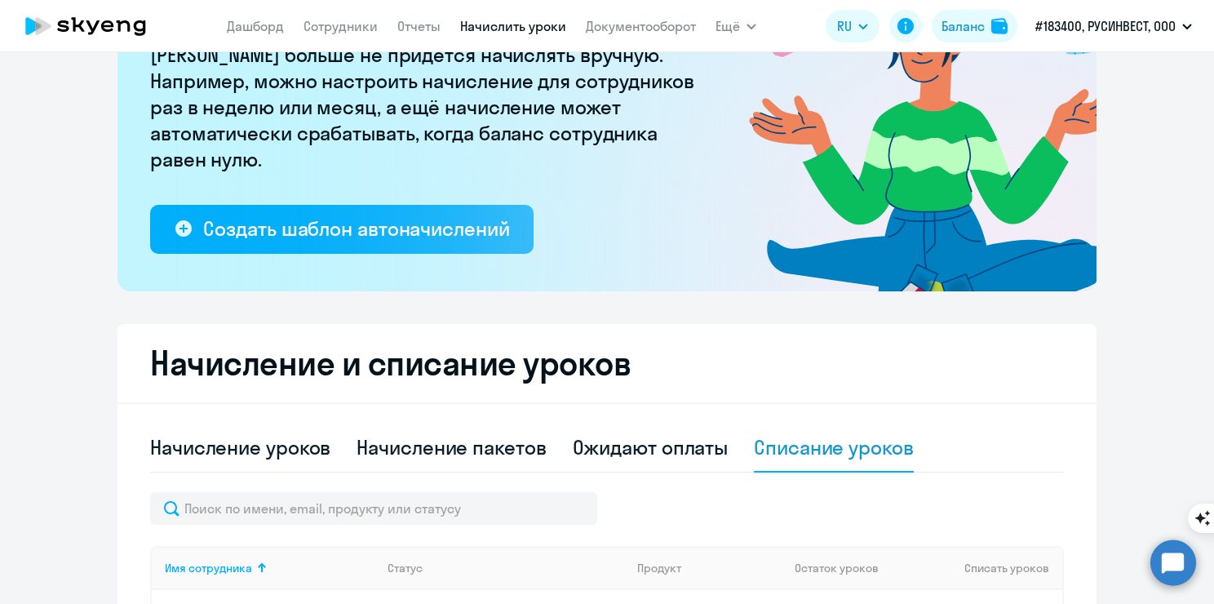
scroll to position [87, 0]
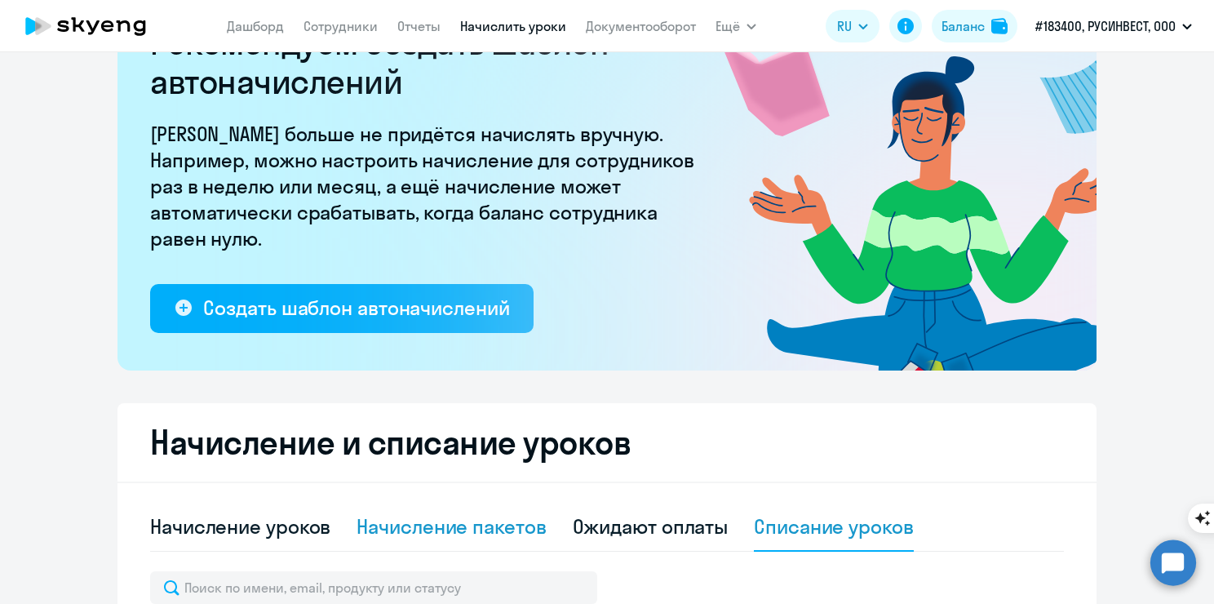
click at [500, 522] on div "Начисление пакетов" at bounding box center [451, 526] width 189 height 26
select select "10"
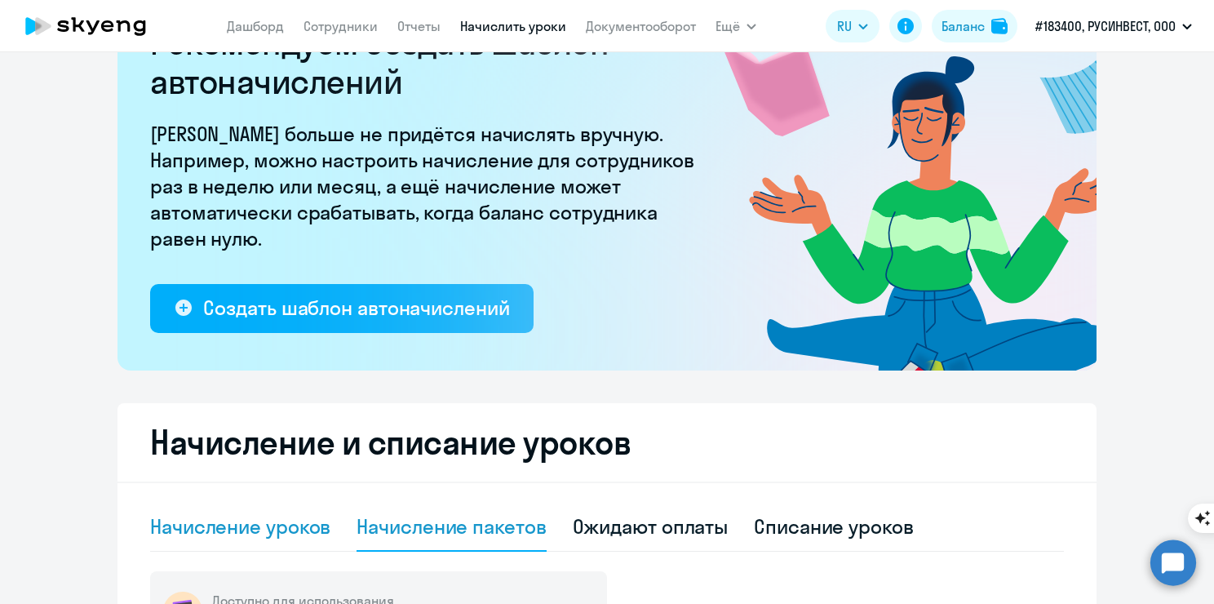
click at [262, 523] on div "Начисление уроков" at bounding box center [240, 526] width 180 height 26
select select "10"
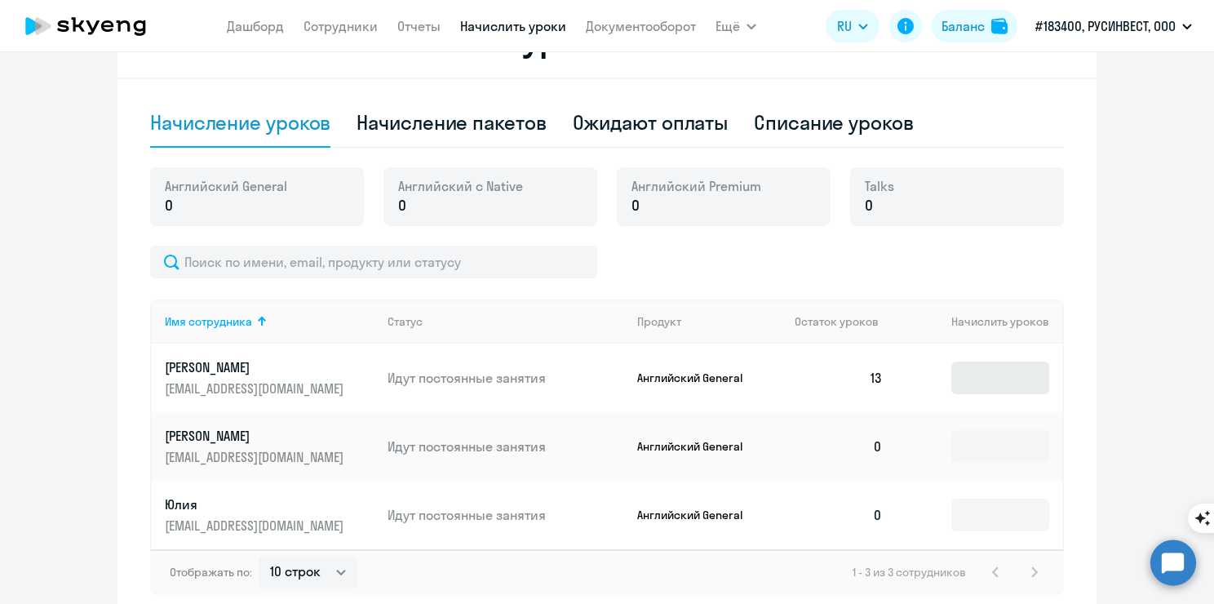
scroll to position [573, 0]
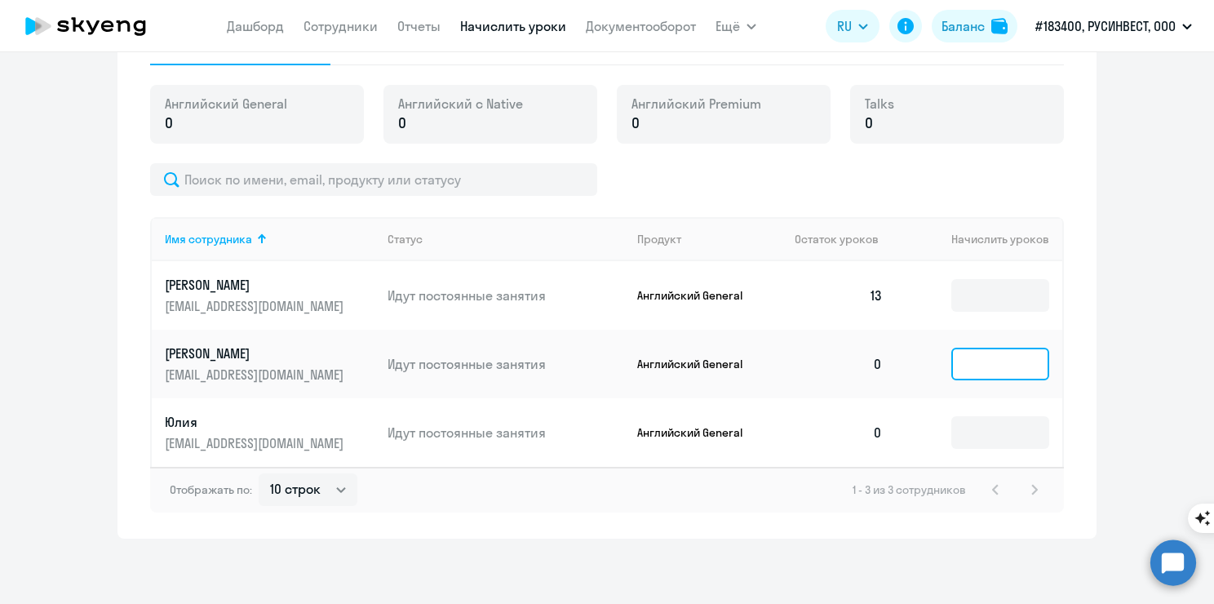
click at [983, 362] on input at bounding box center [1001, 364] width 98 height 33
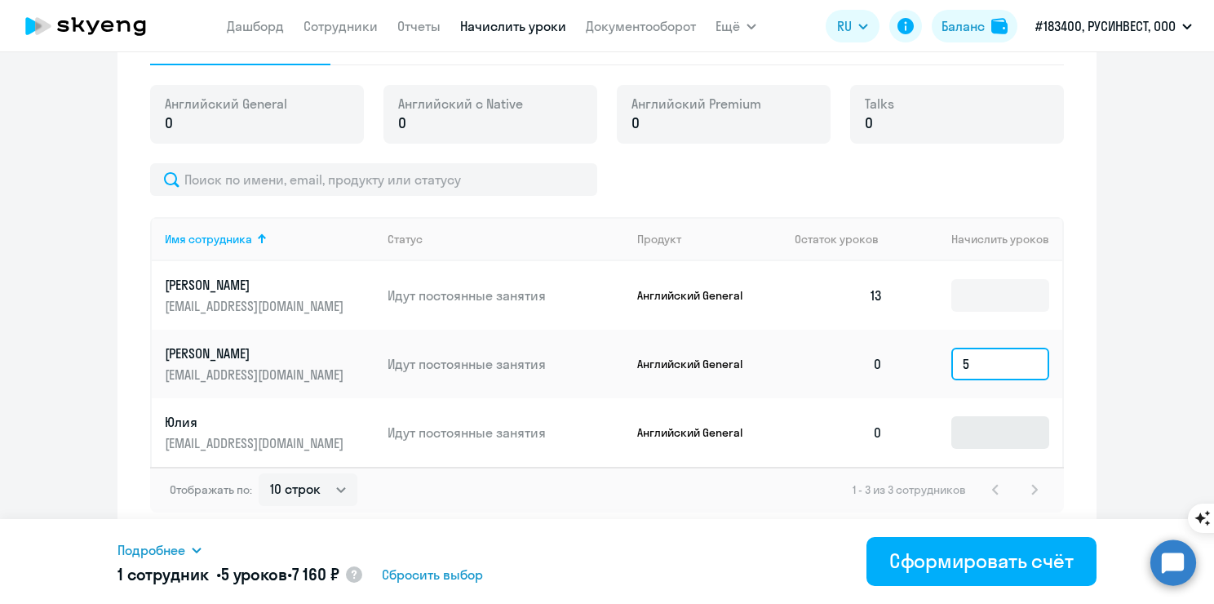
type input "5"
click at [958, 428] on input at bounding box center [1001, 432] width 98 height 33
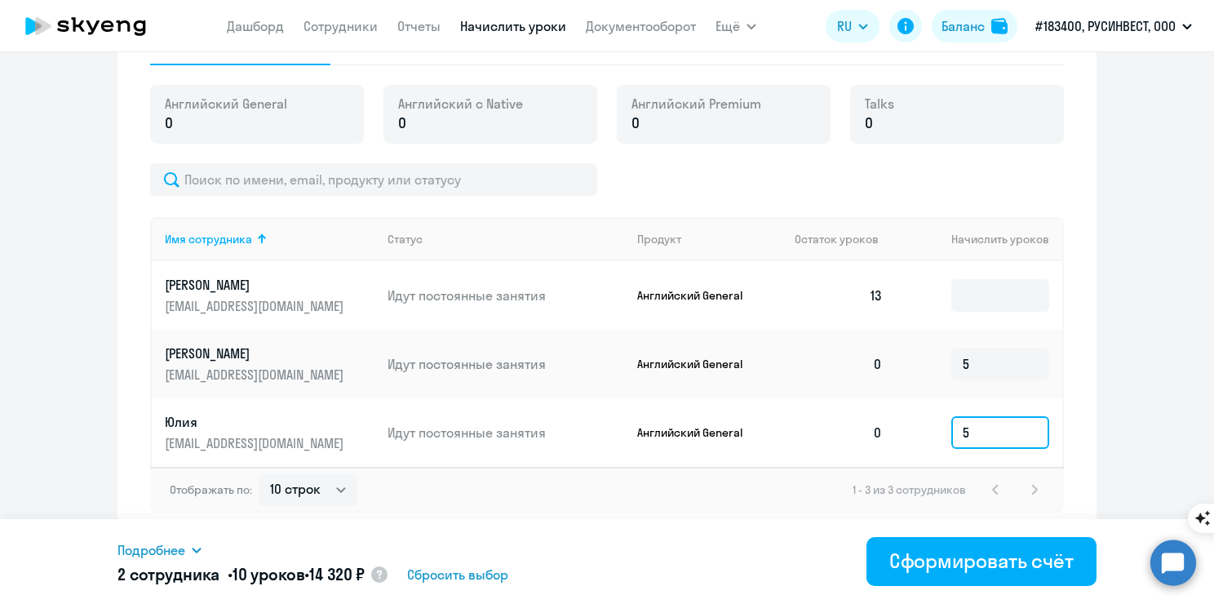
type input "5"
click at [1098, 423] on ng-component "Рекомендуем создать шаблон автоначислений Уроки больше не придётся начислять вр…" at bounding box center [607, 21] width 1214 height 1035
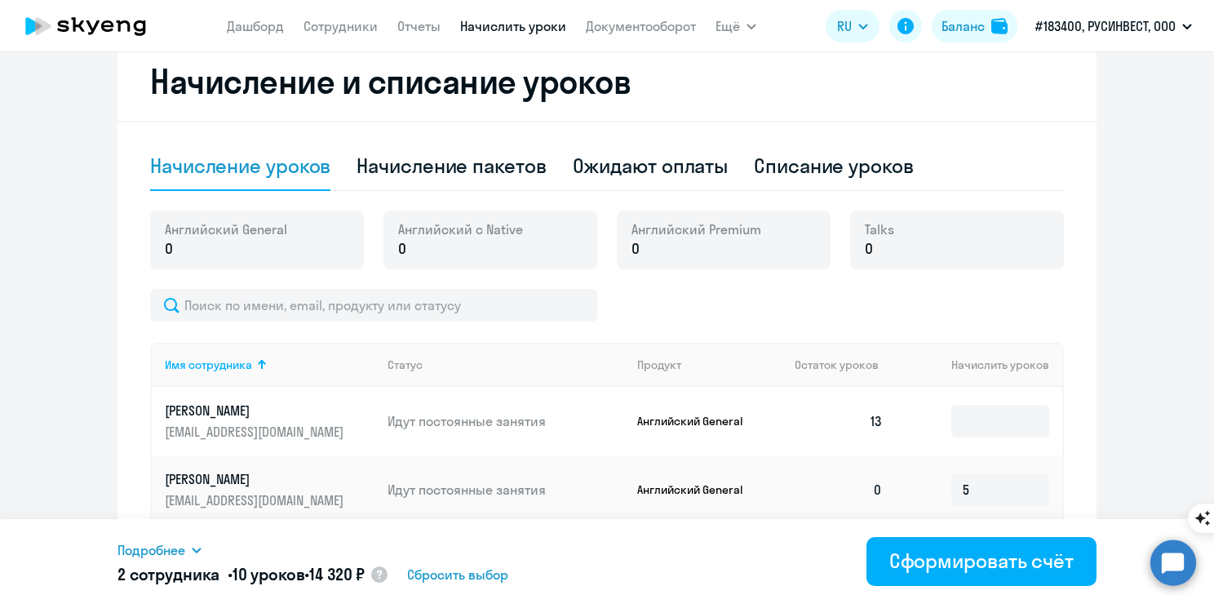
scroll to position [491, 0]
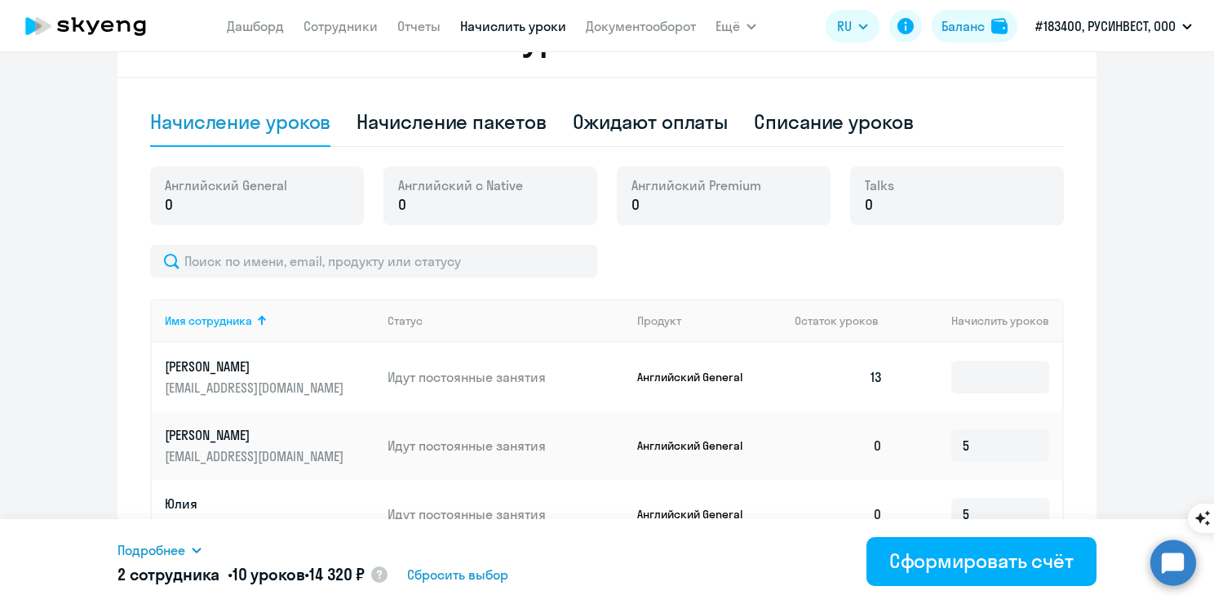
click at [868, 437] on td "0" at bounding box center [839, 445] width 114 height 69
click at [869, 442] on td "0" at bounding box center [839, 445] width 114 height 69
click at [869, 443] on td "0" at bounding box center [839, 445] width 114 height 69
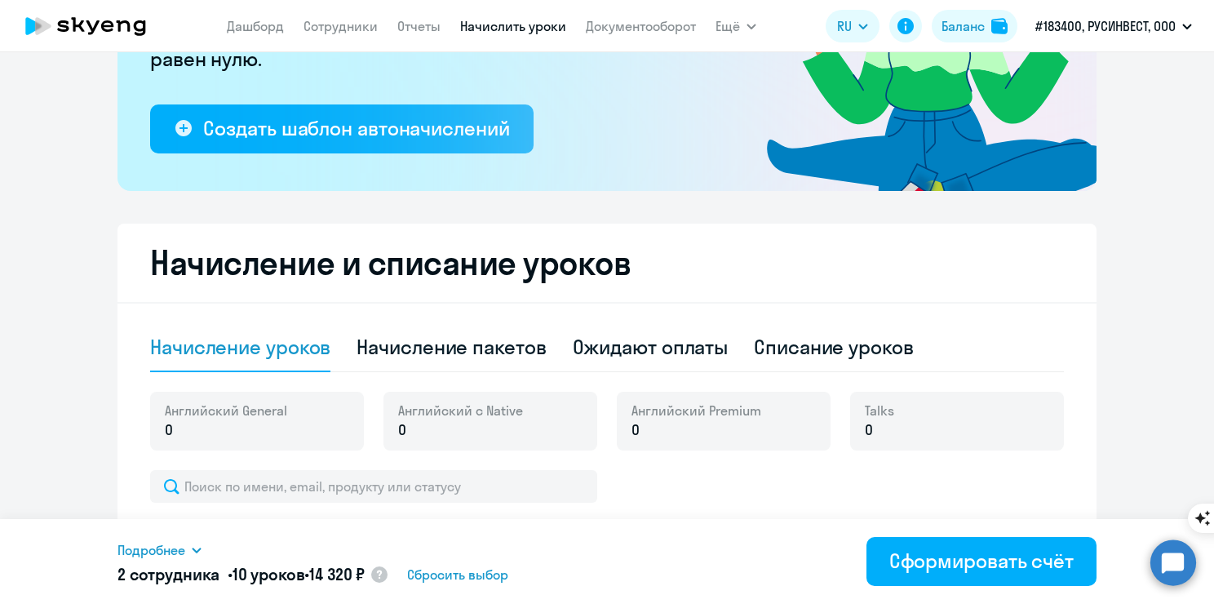
scroll to position [246, 0]
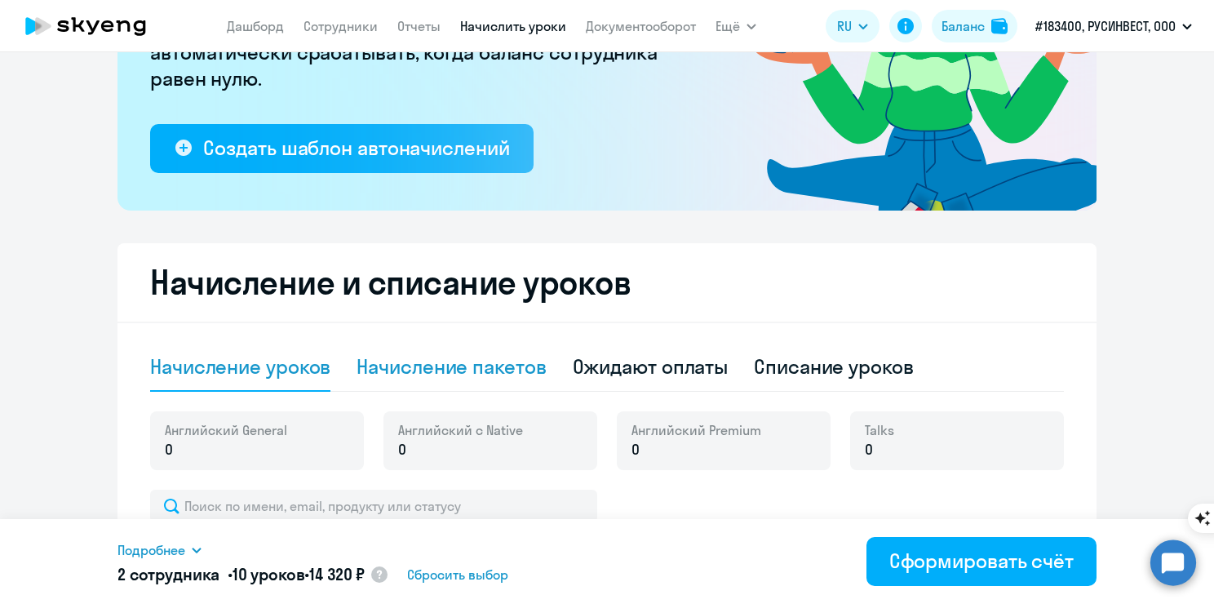
click at [377, 375] on div "Начисление пакетов" at bounding box center [451, 366] width 189 height 26
select select "10"
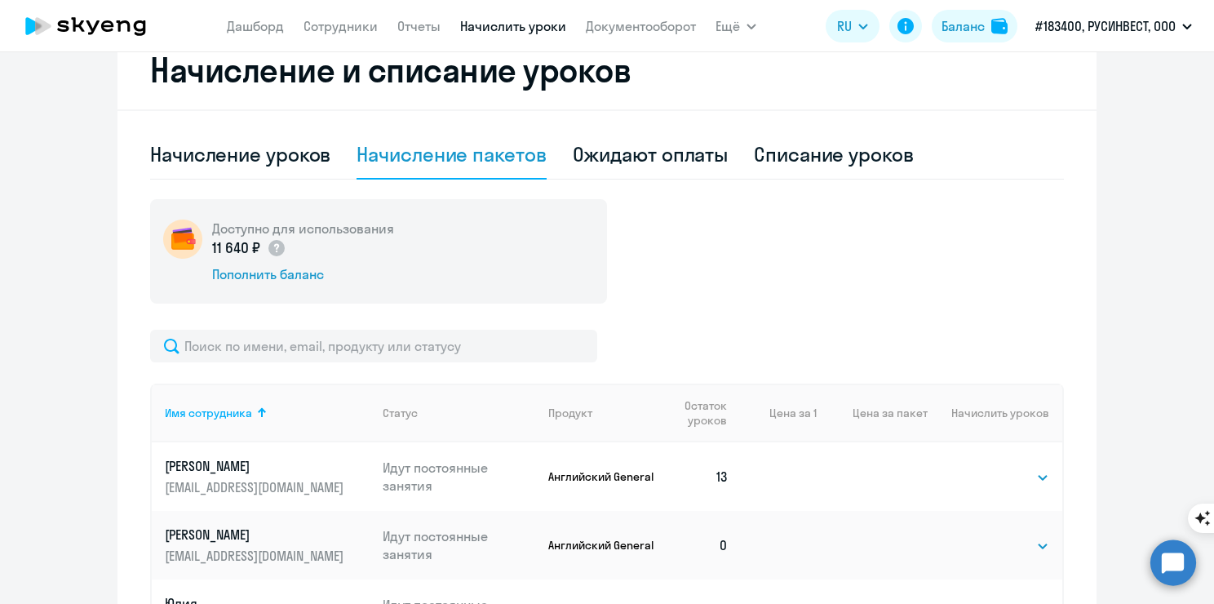
scroll to position [573, 0]
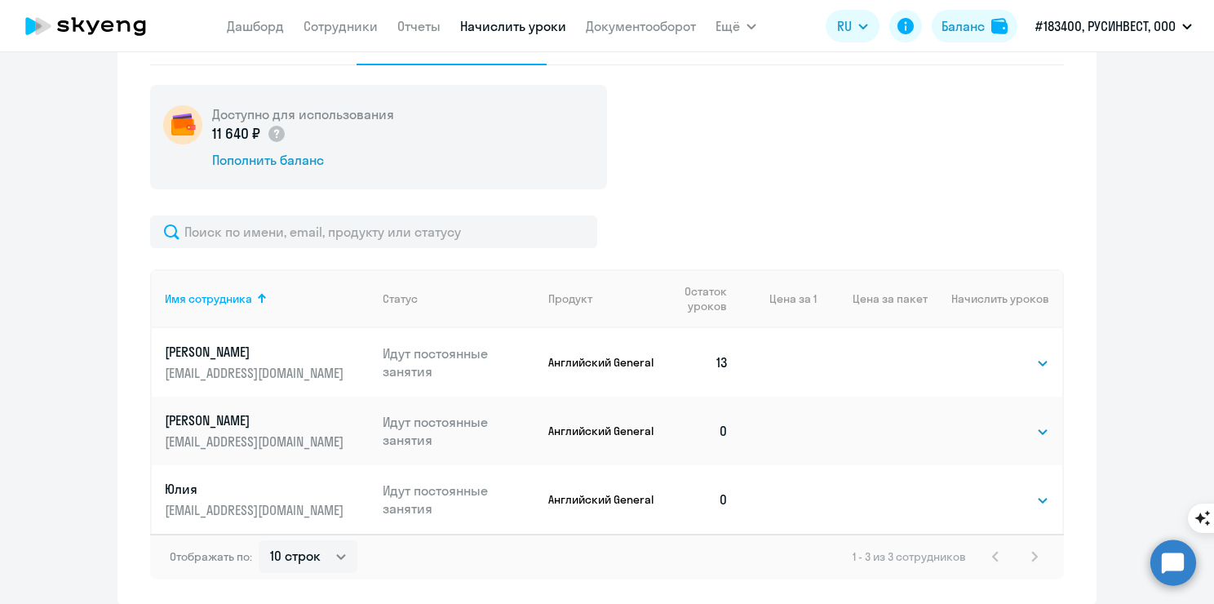
click at [899, 502] on td at bounding box center [872, 499] width 111 height 69
click at [1001, 498] on select "Выбрать 4 8 16 32 64 96 128" at bounding box center [1016, 500] width 67 height 20
select select "4"
click at [983, 490] on select "Выбрать 4 8 16 32 64 96 128" at bounding box center [1016, 500] width 67 height 20
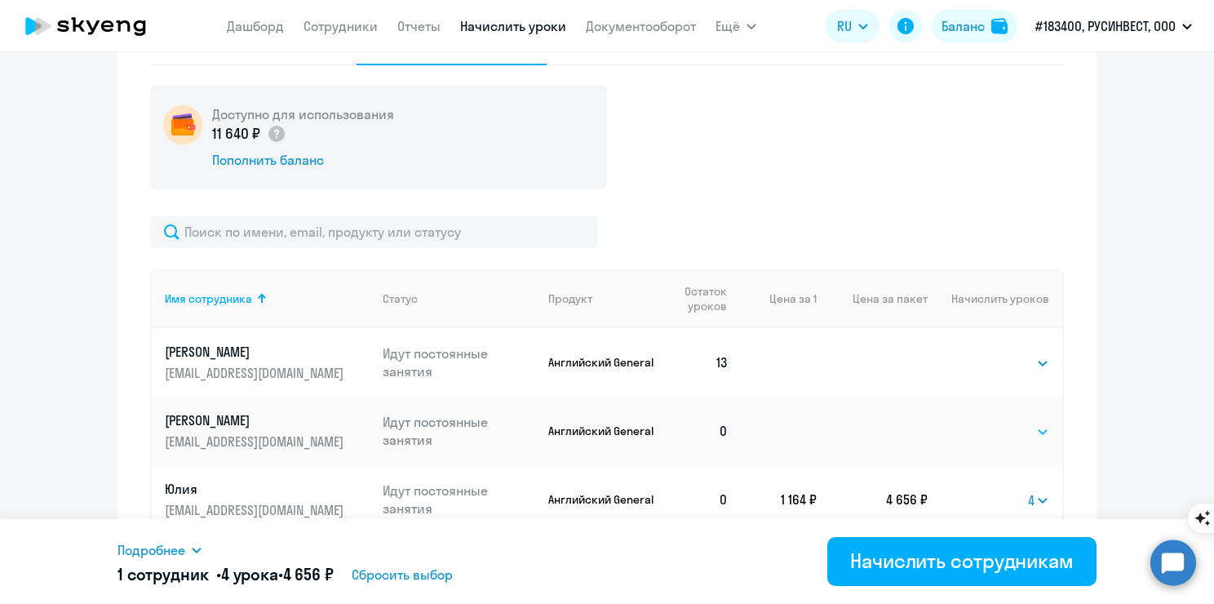
click at [1032, 428] on select "Выбрать 4 8 16 32 64 96 128" at bounding box center [1016, 432] width 67 height 20
select select "4"
click at [983, 422] on select "Выбрать 4 8 16 32 64 96 128" at bounding box center [1016, 432] width 67 height 20
click at [1094, 365] on ng-component "Рекомендуем создать шаблон автоначислений Уроки больше не придётся начислять вр…" at bounding box center [607, 55] width 1214 height 1102
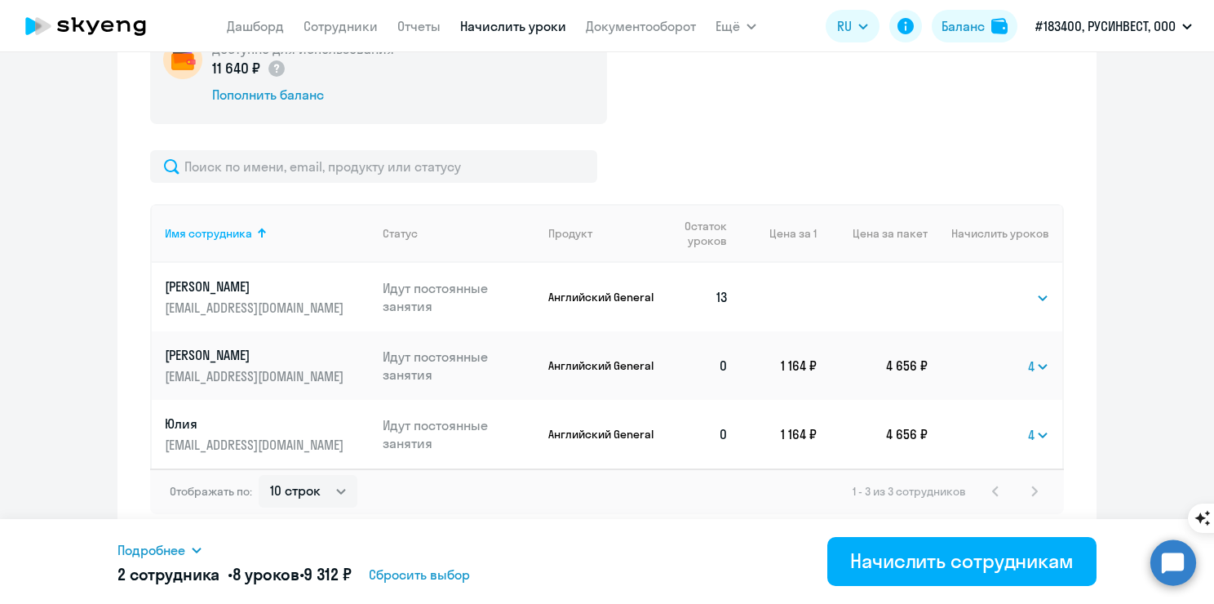
scroll to position [640, 0]
click at [1028, 369] on select "Выбрать 4 8 16 32 64 96 128" at bounding box center [1038, 365] width 21 height 20
click at [1048, 357] on td "Выбрать 4 8 16 32 64 96 128 4" at bounding box center [995, 364] width 135 height 69
click at [1028, 366] on select "Выбрать 4 8 16 32 64 96 128" at bounding box center [1038, 365] width 21 height 20
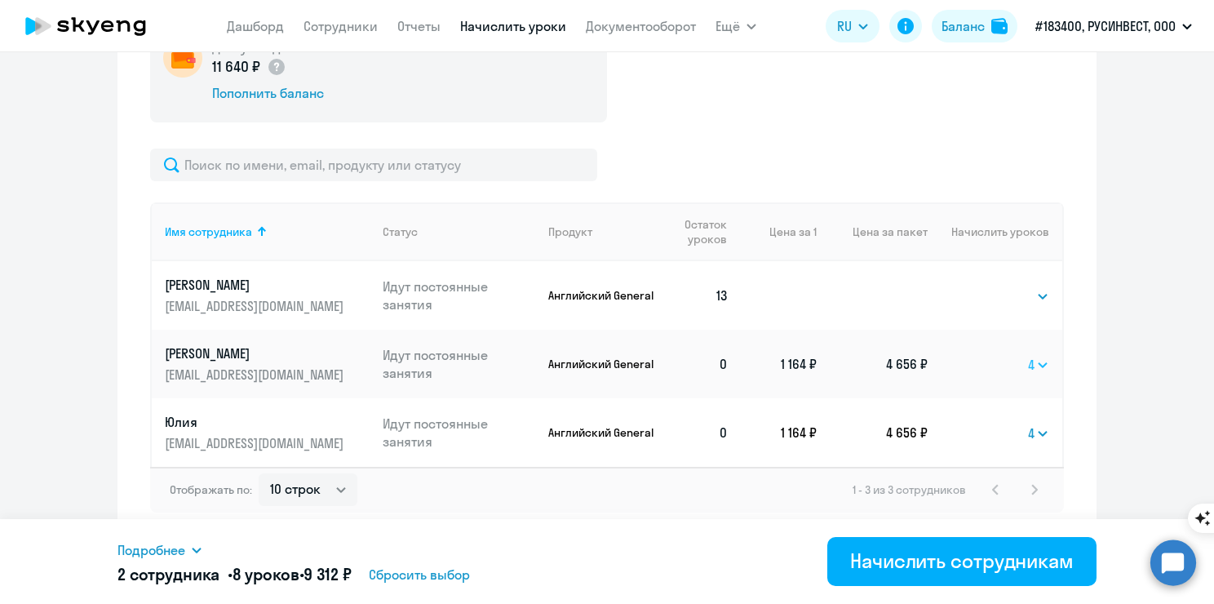
click at [1028, 355] on select "Выбрать 4 8 16 32 64 96 128" at bounding box center [1038, 365] width 21 height 20
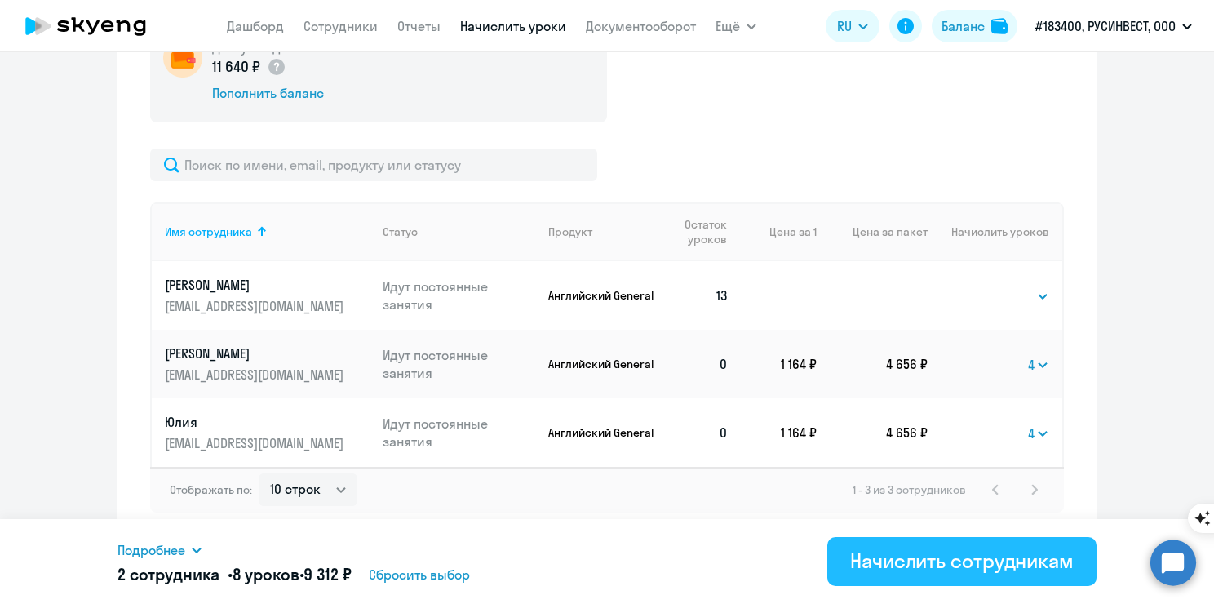
click at [914, 567] on div "Начислить сотрудникам" at bounding box center [962, 561] width 224 height 26
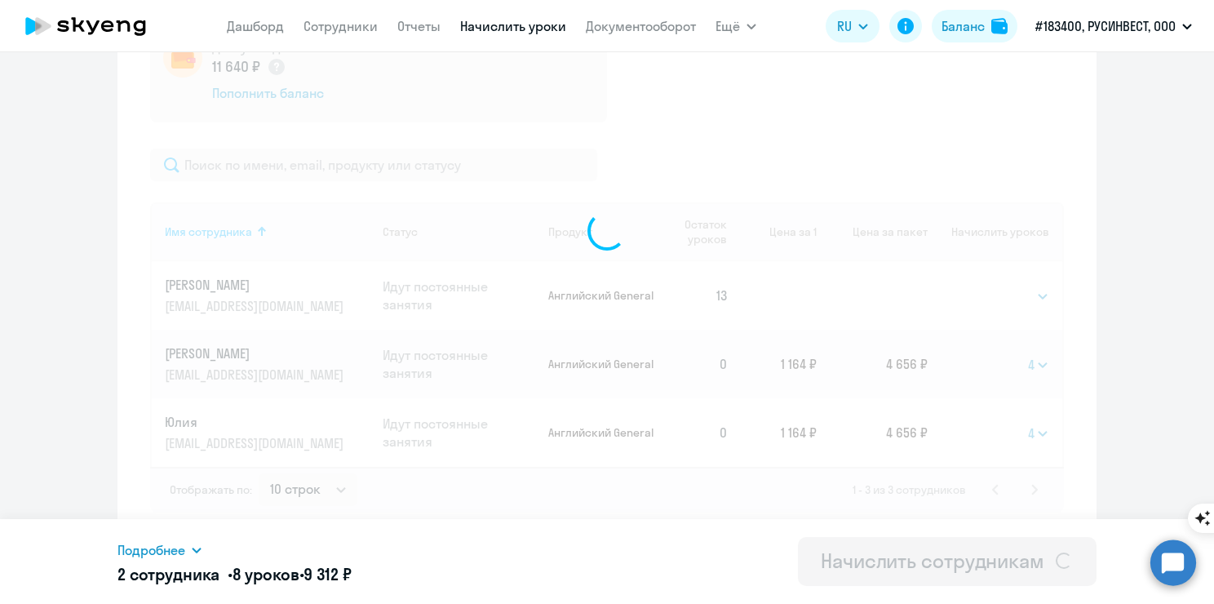
select select
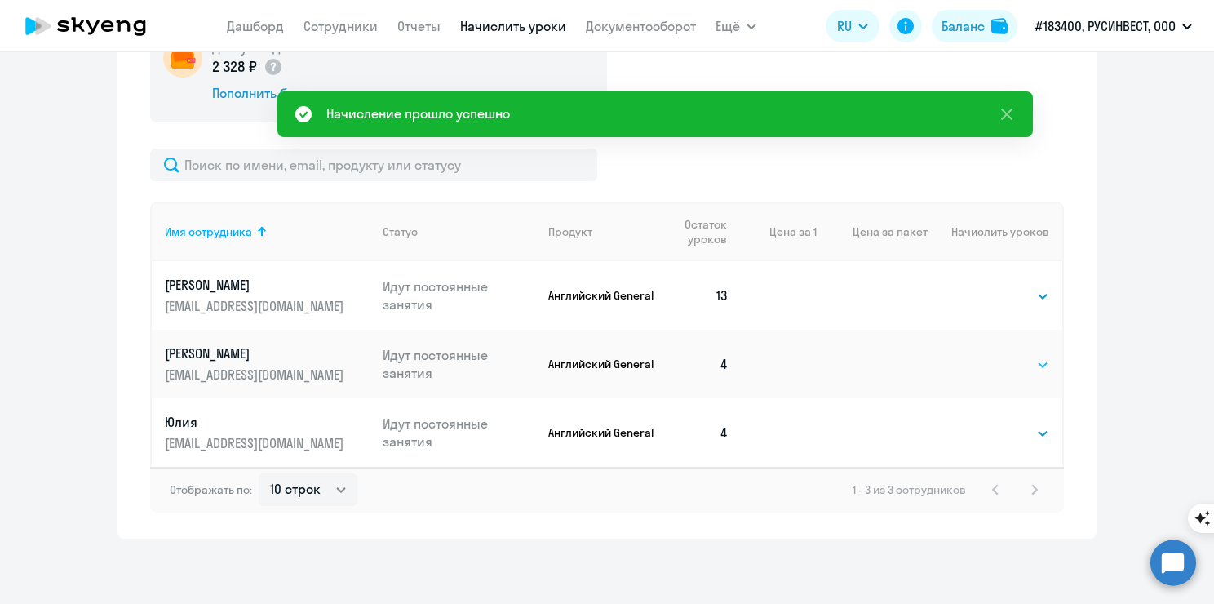
click at [1009, 365] on select "Выбрать 4 8 16 32 64 96 128" at bounding box center [1016, 365] width 67 height 20
click at [1070, 371] on div "Начисление и списание уроков Начисление уроков Начисление пакетов Ожидают оплат…" at bounding box center [607, 194] width 979 height 689
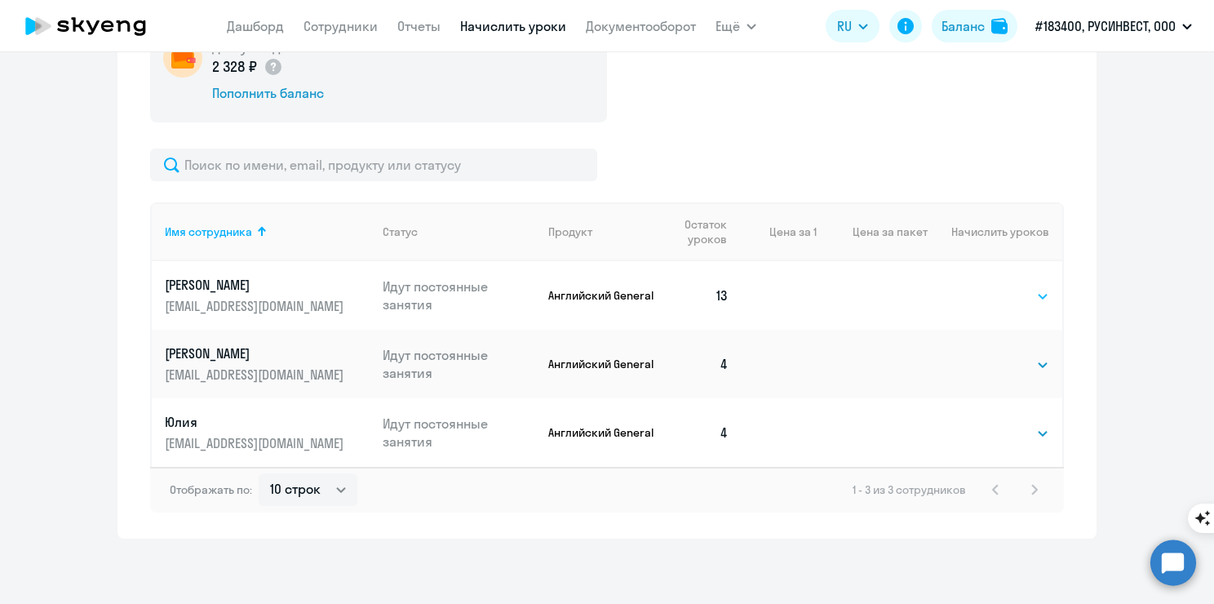
click at [983, 294] on select "Выбрать 4 8 16 32 64 96 128" at bounding box center [1016, 296] width 67 height 20
click at [982, 264] on td "Выбрать 4 8 16 32 64 96 128 Выбрать" at bounding box center [995, 295] width 135 height 69
click at [708, 286] on td "13" at bounding box center [700, 295] width 83 height 69
click at [717, 302] on td "13" at bounding box center [700, 295] width 83 height 69
click at [1028, 437] on select "Выбрать 4 8 16 32 64 96 128" at bounding box center [1016, 434] width 67 height 20
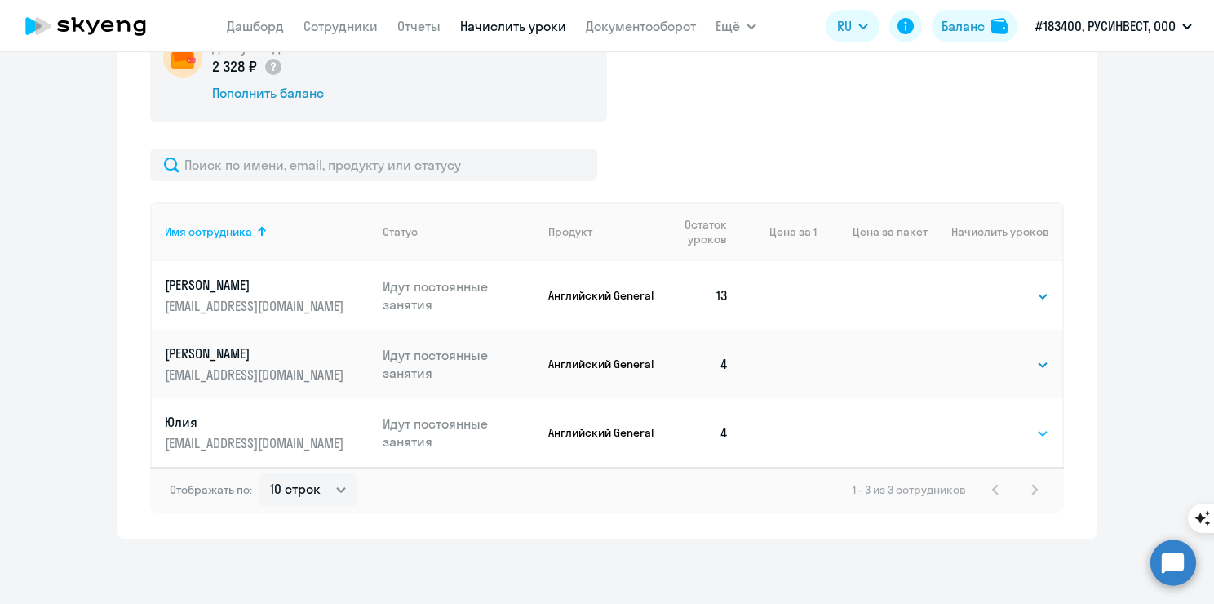
click at [983, 424] on select "Выбрать 4 8 16 32 64 96 128" at bounding box center [1016, 434] width 67 height 20
click at [715, 288] on td "13" at bounding box center [700, 295] width 83 height 69
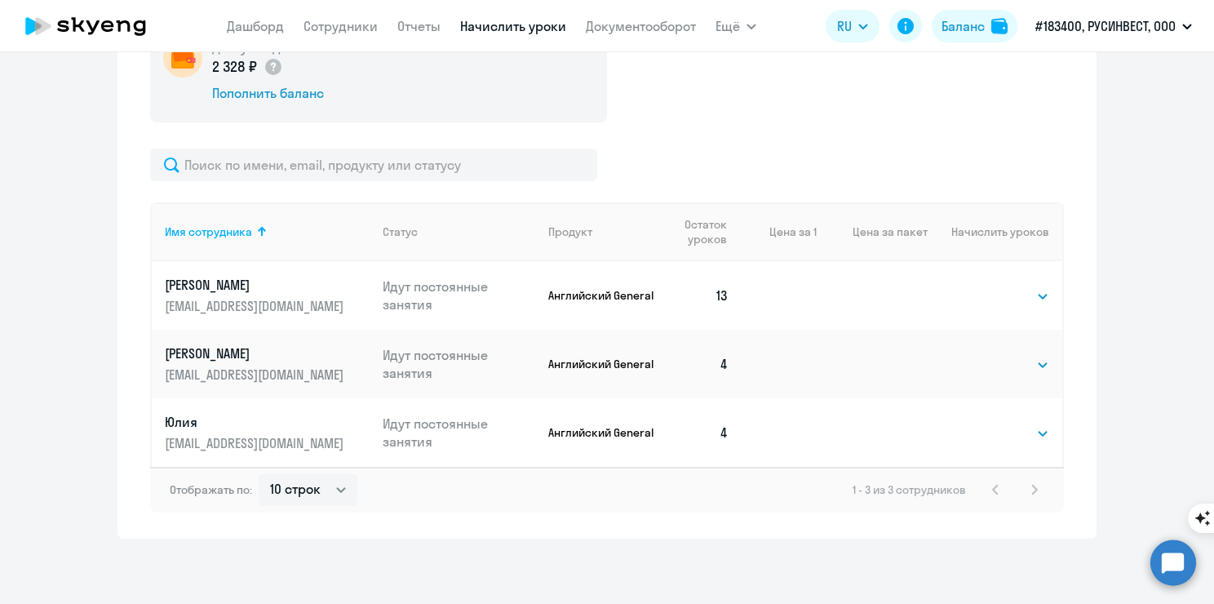
click at [716, 288] on td "13" at bounding box center [700, 295] width 83 height 69
click at [777, 315] on td at bounding box center [779, 295] width 75 height 69
click at [791, 230] on th "Цена за 1" at bounding box center [779, 231] width 75 height 59
click at [885, 237] on th "Цена за пакет" at bounding box center [872, 231] width 111 height 59
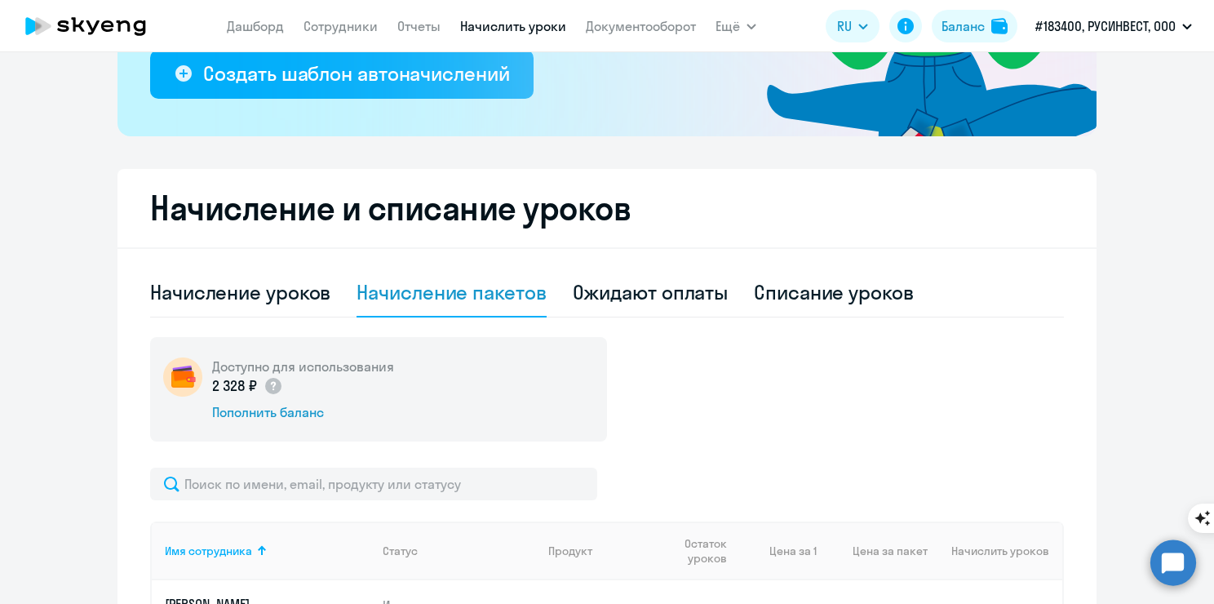
scroll to position [232, 0]
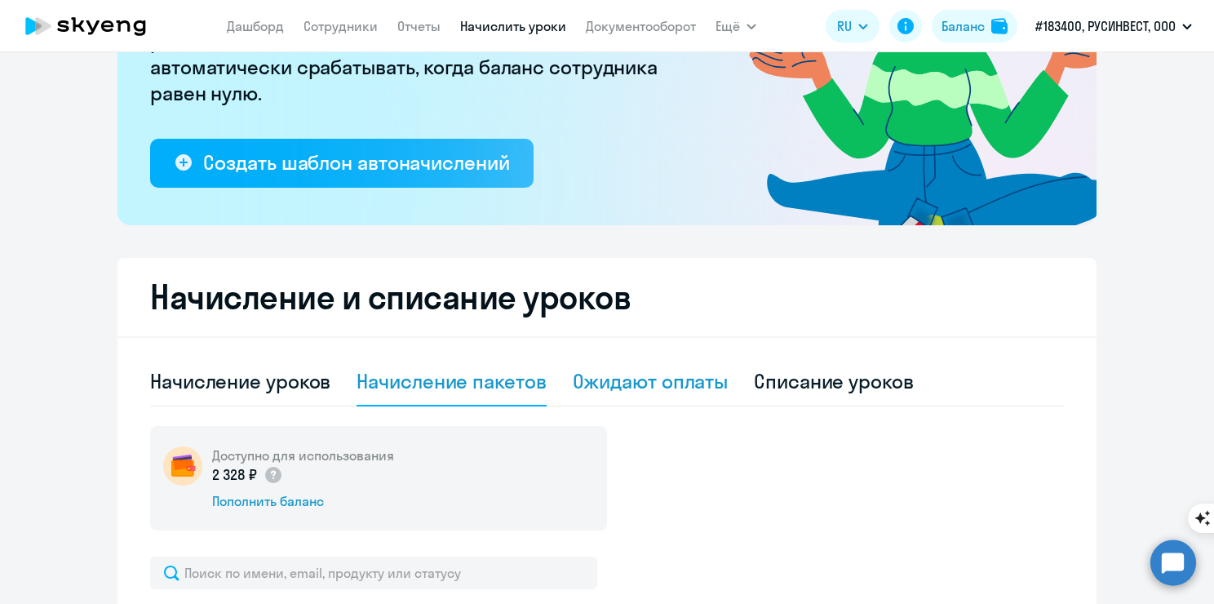
click at [647, 384] on div "Ожидают оплаты" at bounding box center [651, 381] width 156 height 26
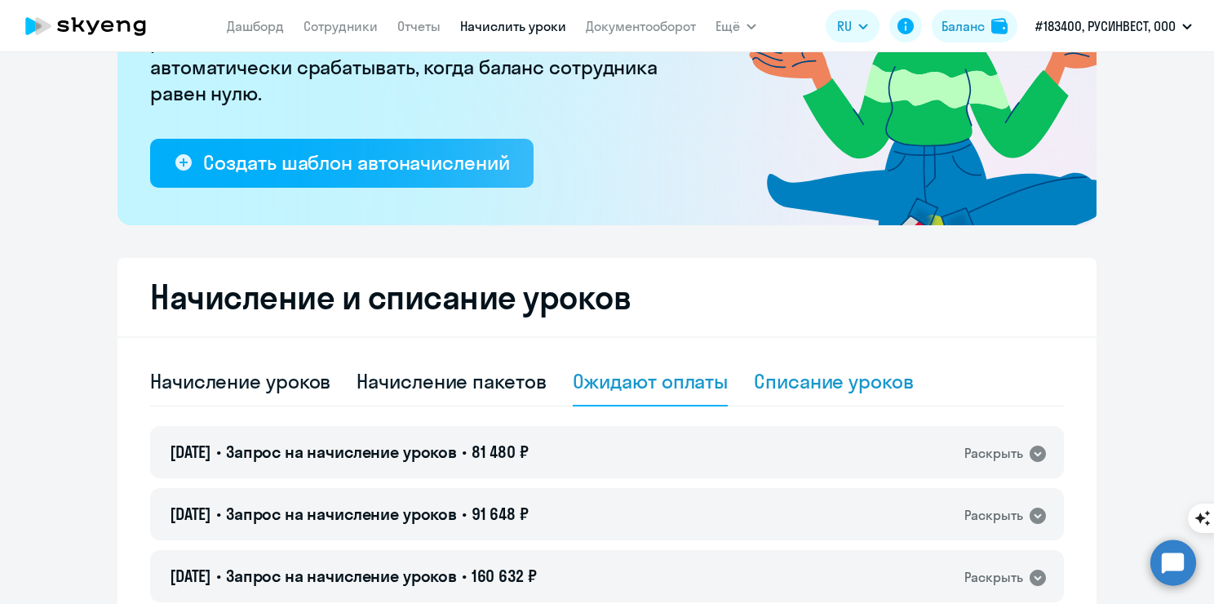
click at [855, 378] on div "Списание уроков" at bounding box center [834, 381] width 160 height 26
select select "10"
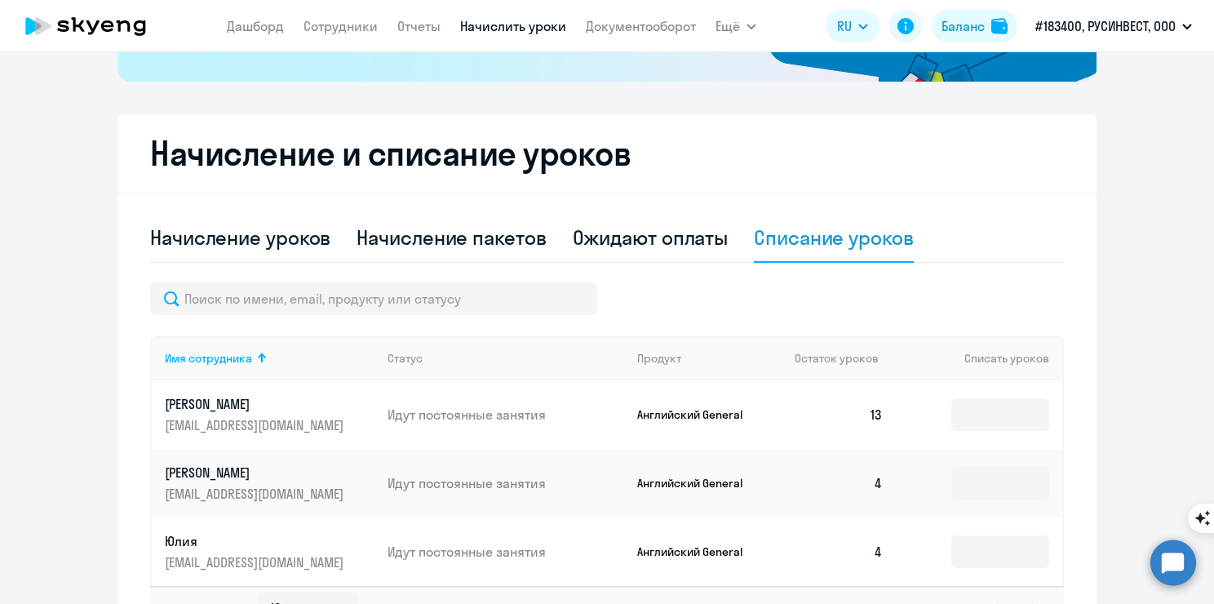
scroll to position [395, 0]
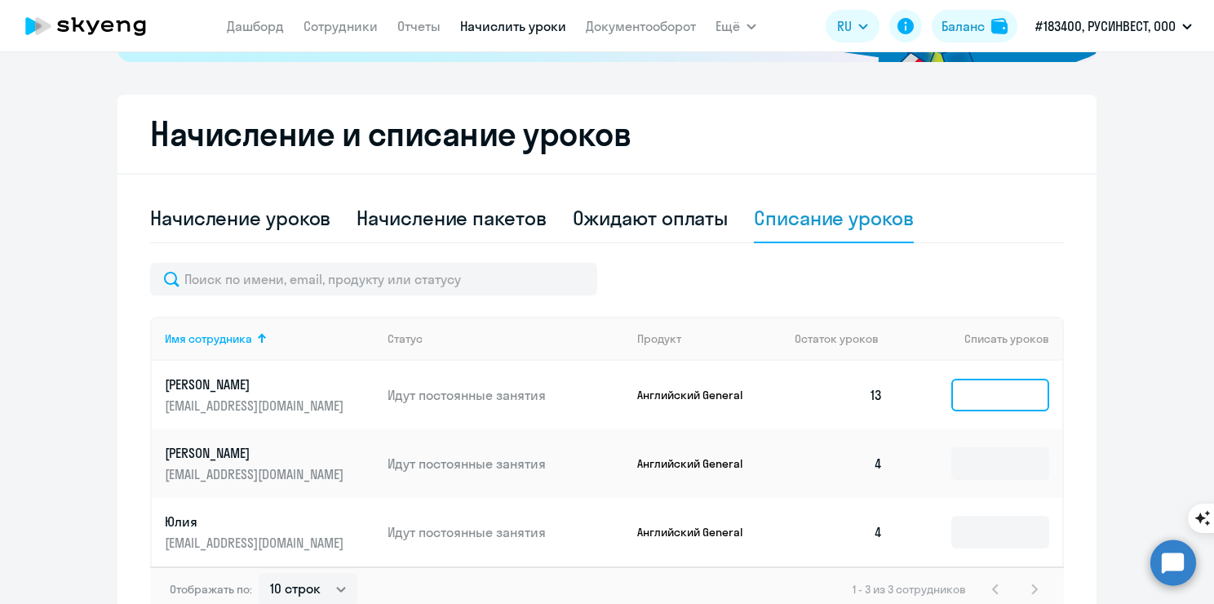
click at [973, 393] on input at bounding box center [1001, 395] width 98 height 33
click at [163, 222] on div "Начисление уроков" at bounding box center [240, 218] width 180 height 26
select select "10"
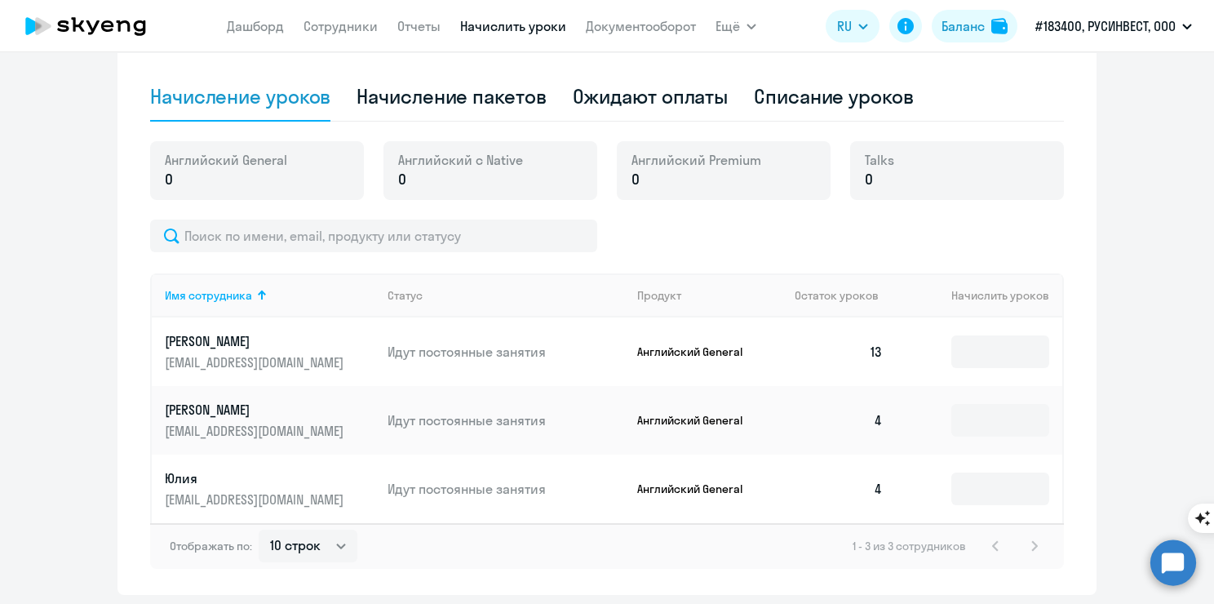
scroll to position [573, 0]
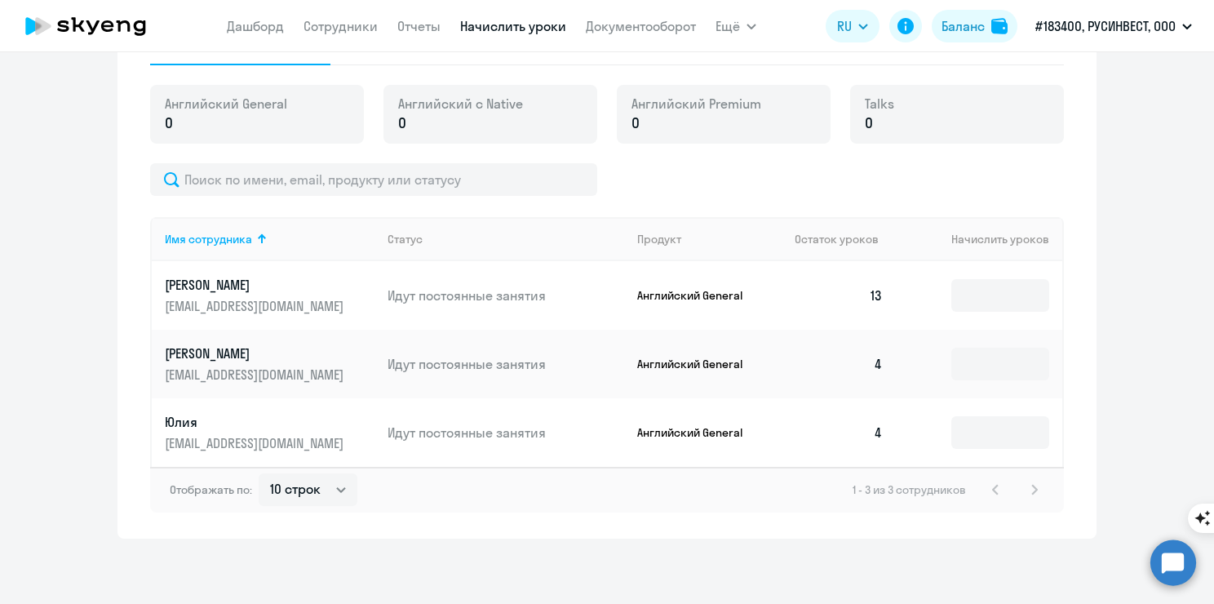
click at [903, 406] on td at bounding box center [979, 432] width 166 height 69
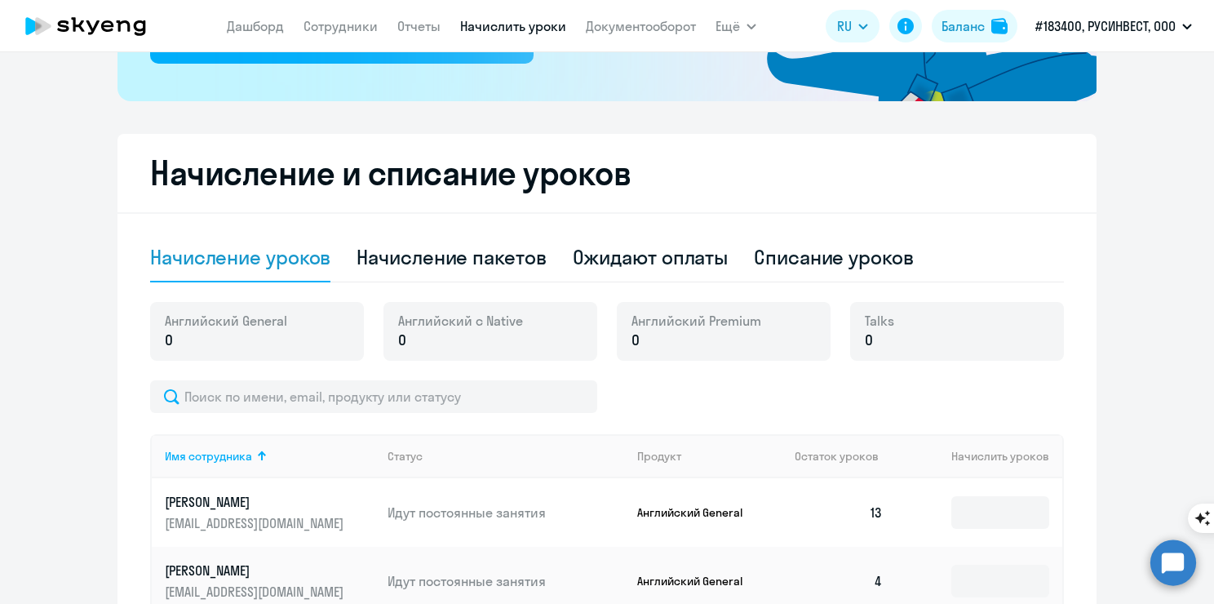
scroll to position [328, 0]
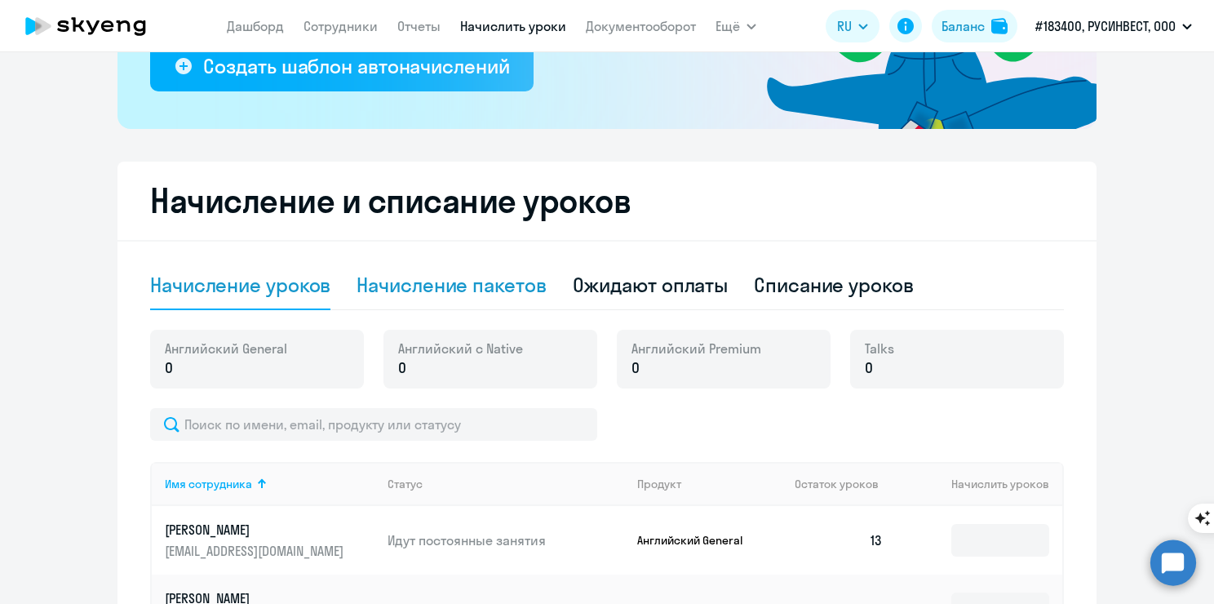
click at [384, 291] on div "Начисление пакетов" at bounding box center [451, 285] width 189 height 26
select select "10"
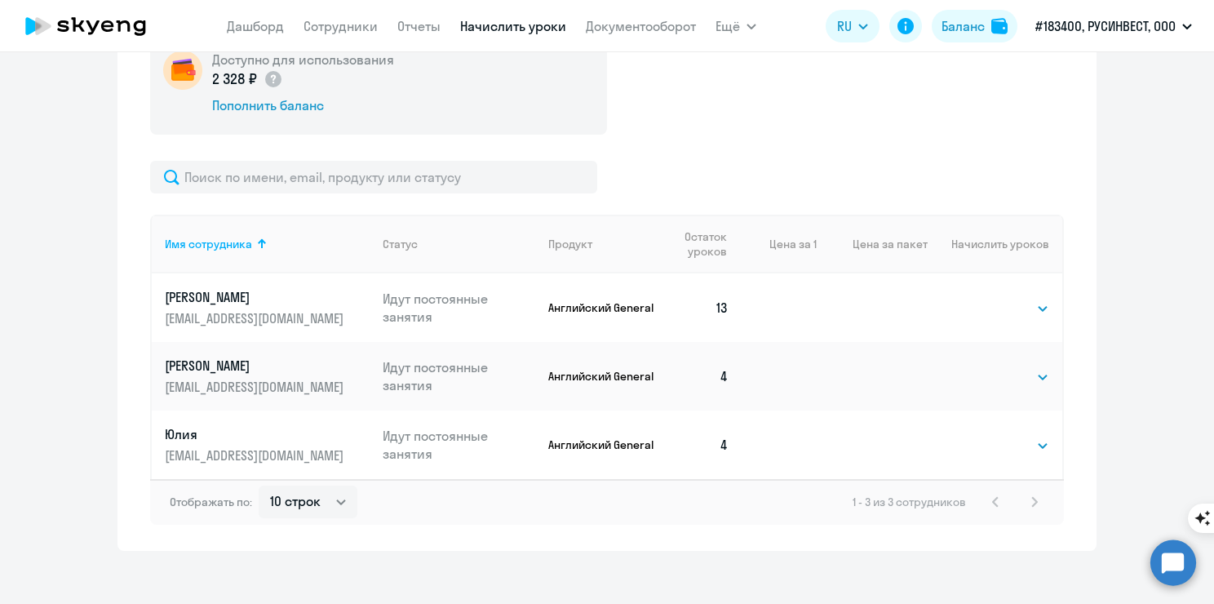
scroll to position [640, 0]
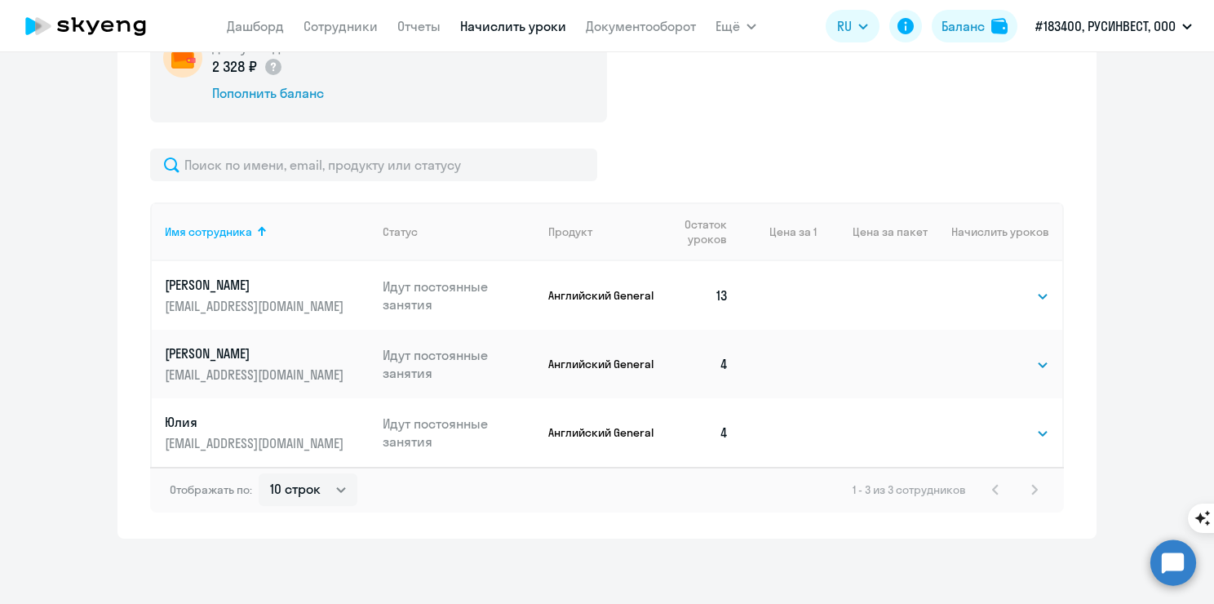
click at [719, 441] on td "4" at bounding box center [700, 432] width 83 height 69
click at [1022, 441] on select "Выбрать 4 8 16 32 64 96 128" at bounding box center [1016, 434] width 67 height 20
click at [1014, 367] on select "Выбрать 4 8 16 32 64 96 128" at bounding box center [1016, 365] width 67 height 20
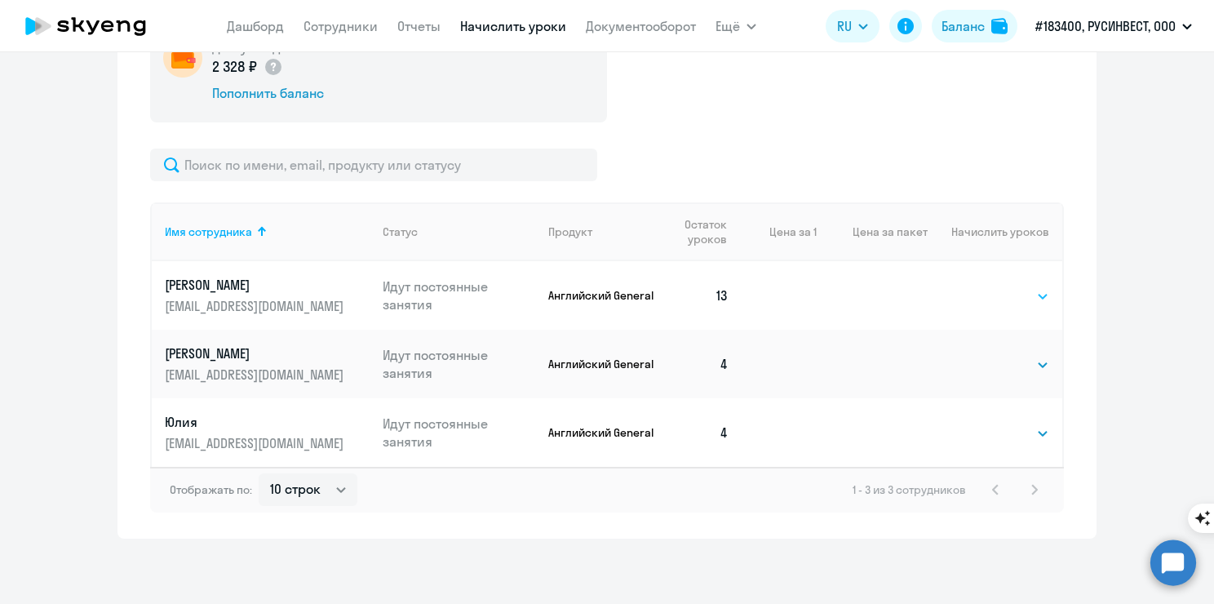
click at [1001, 291] on select "Выбрать 4 8 16 32 64 96 128" at bounding box center [1016, 296] width 67 height 20
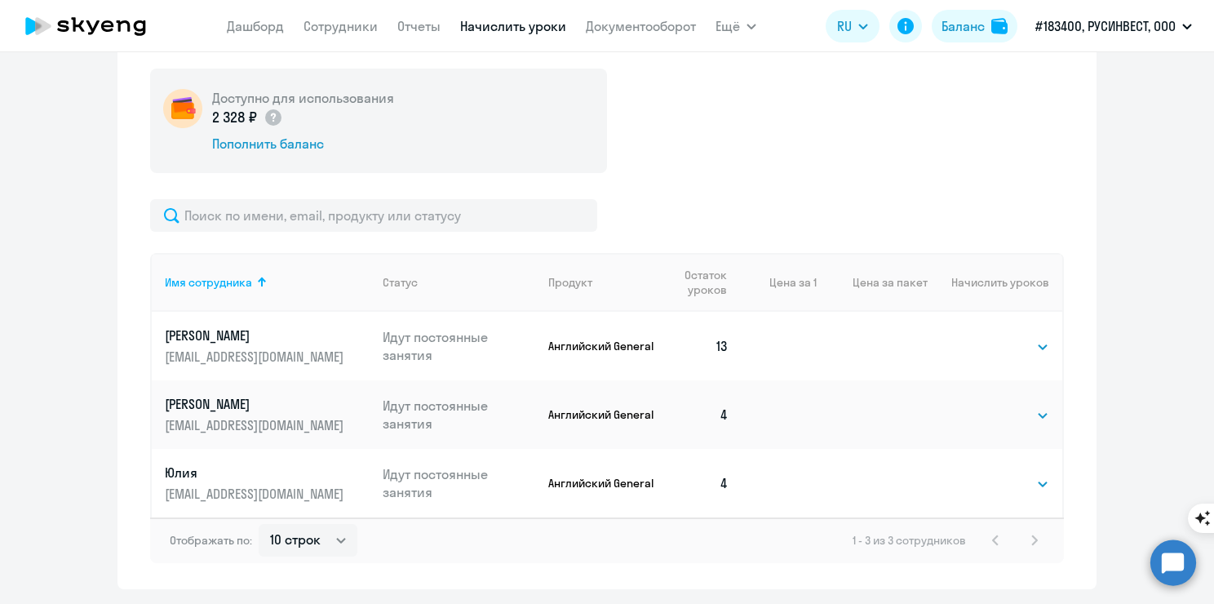
scroll to position [558, 0]
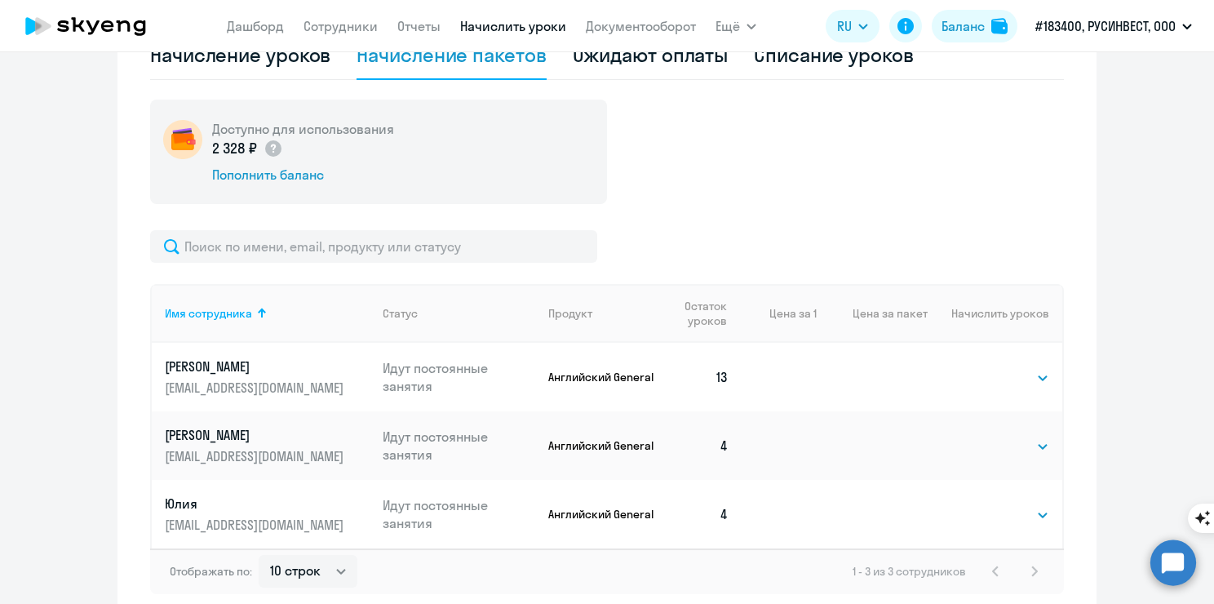
click at [245, 153] on p "2 328 ₽" at bounding box center [247, 148] width 71 height 21
click at [350, 143] on div "2 328 ₽" at bounding box center [303, 148] width 182 height 21
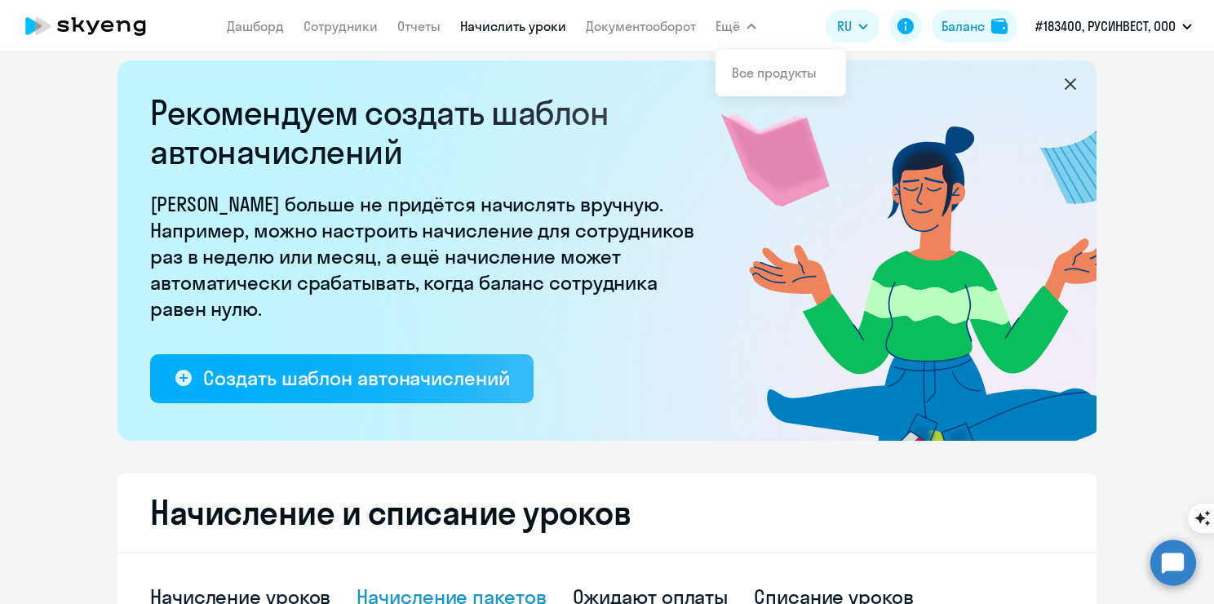
scroll to position [0, 0]
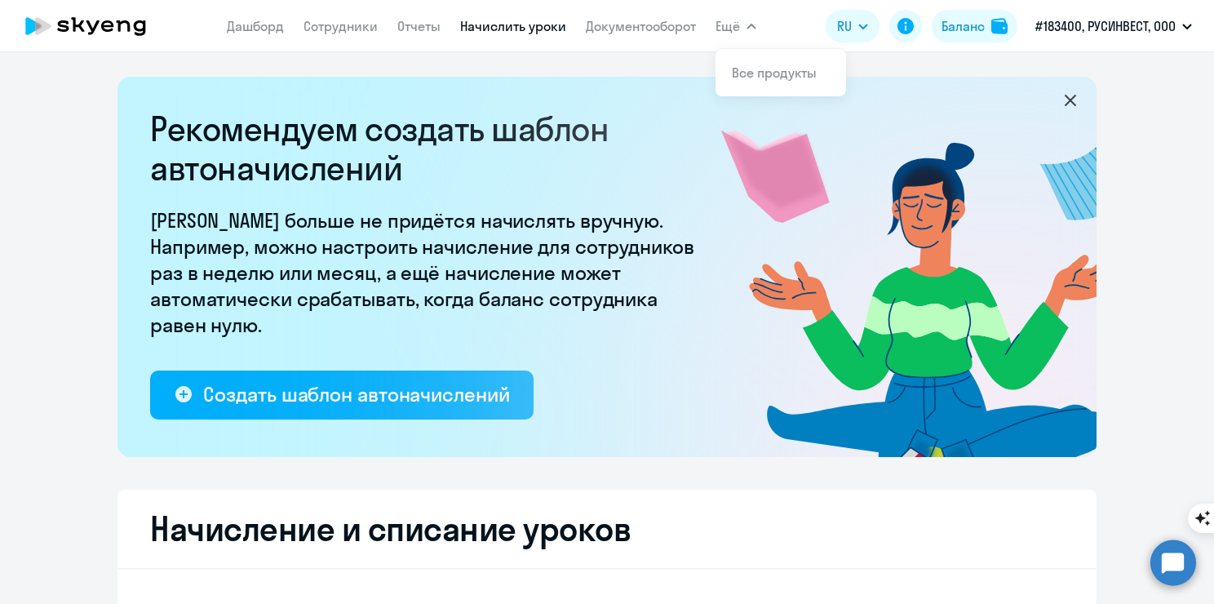
click at [87, 39] on icon at bounding box center [86, 26] width 144 height 41
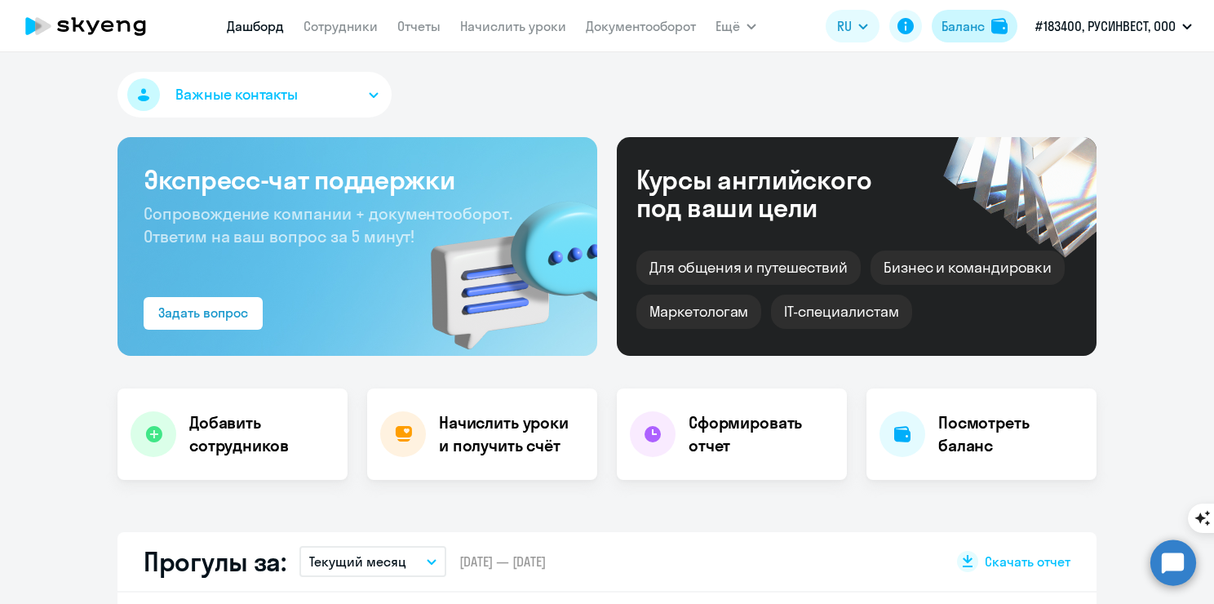
click at [996, 16] on button "Баланс" at bounding box center [975, 26] width 86 height 33
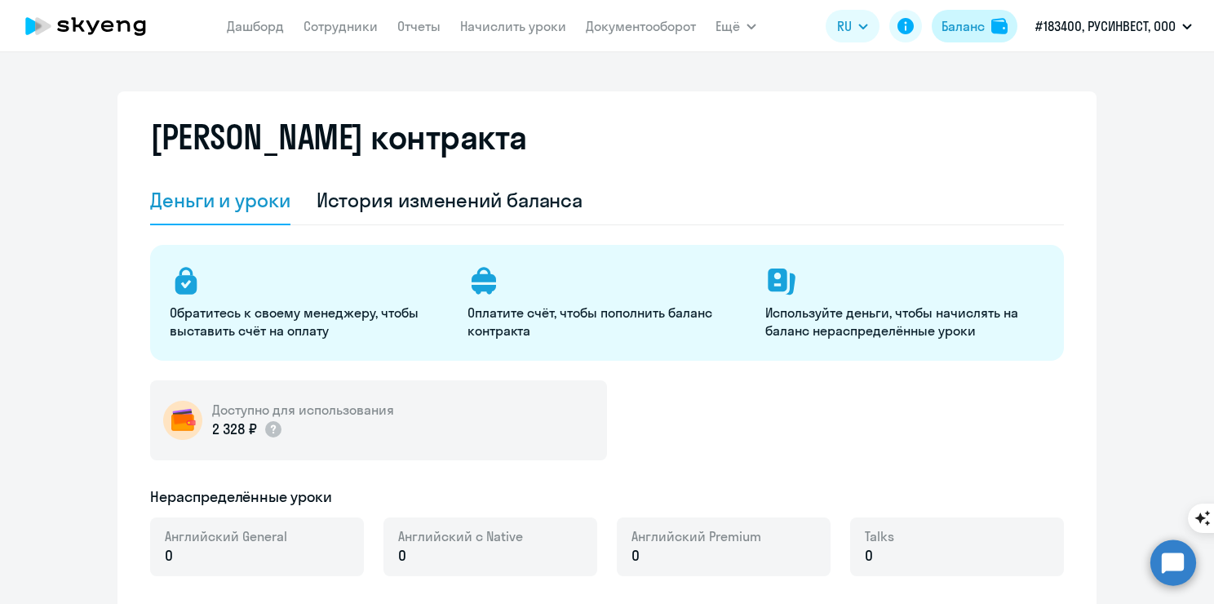
select select "english_adult_not_native_speaker"
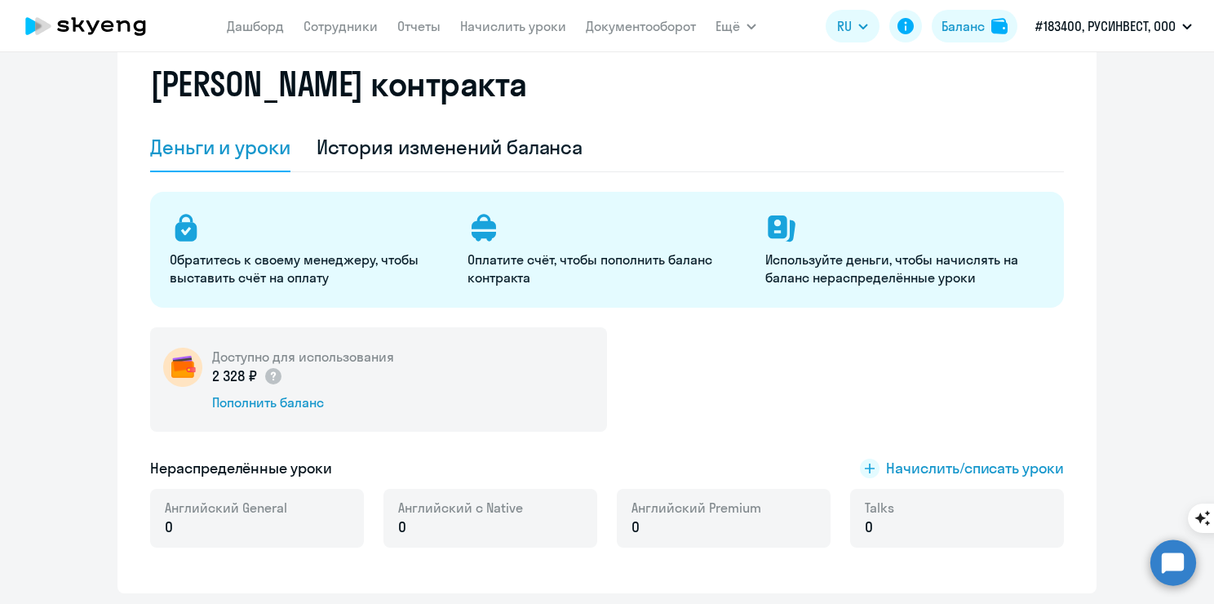
scroll to position [163, 0]
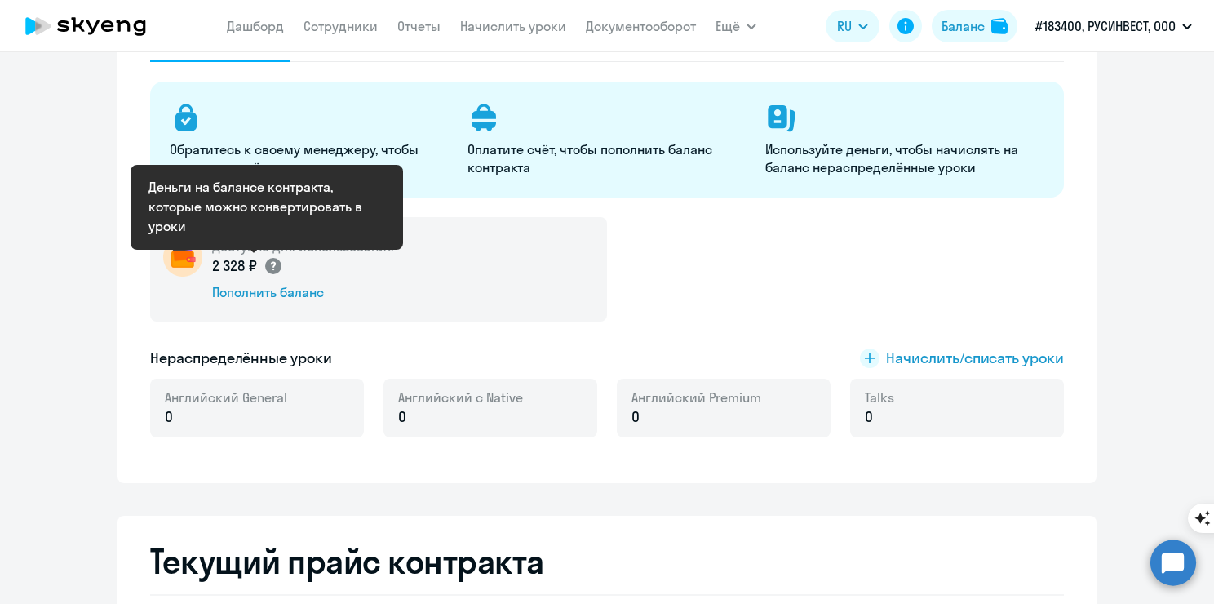
click at [268, 269] on circle at bounding box center [273, 266] width 16 height 16
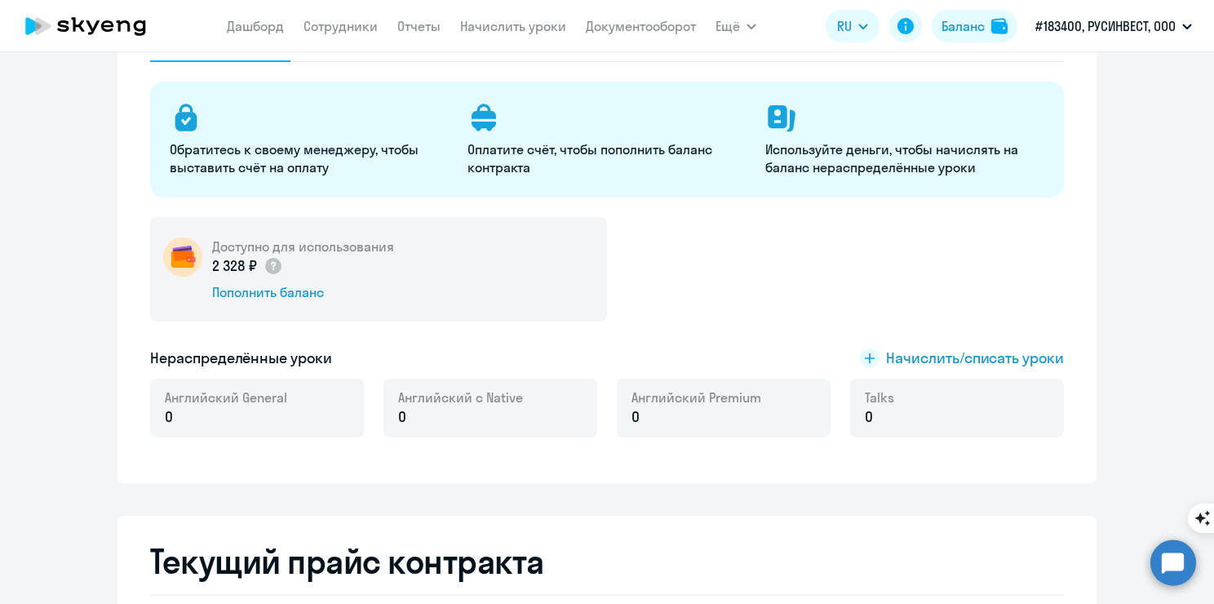
click at [52, 31] on icon at bounding box center [86, 26] width 144 height 41
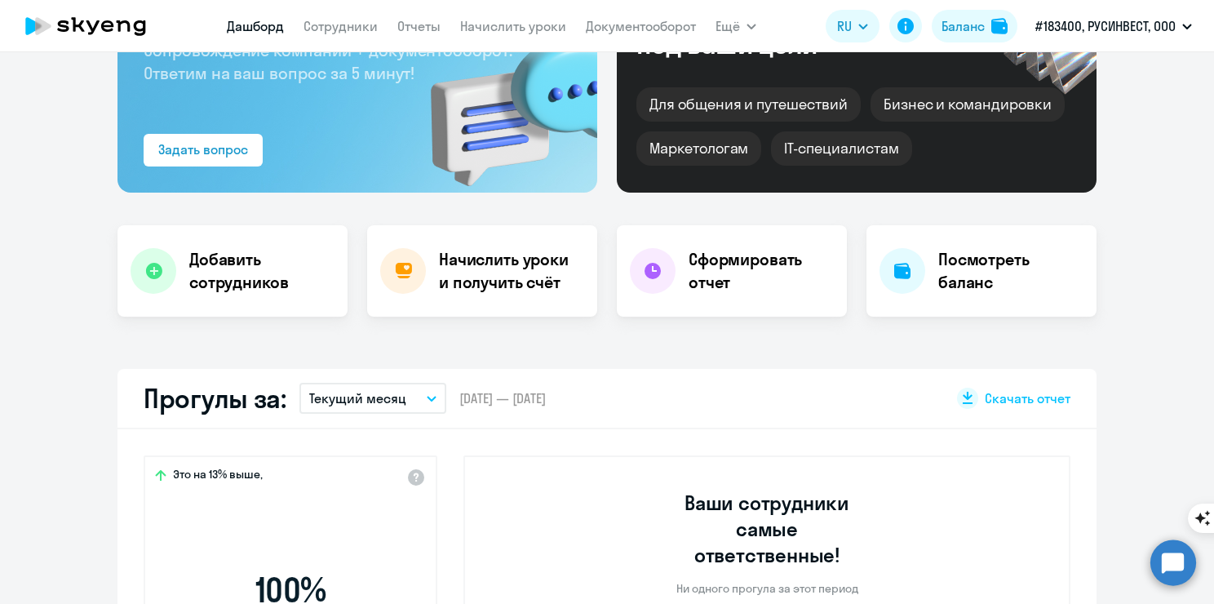
scroll to position [277, 0]
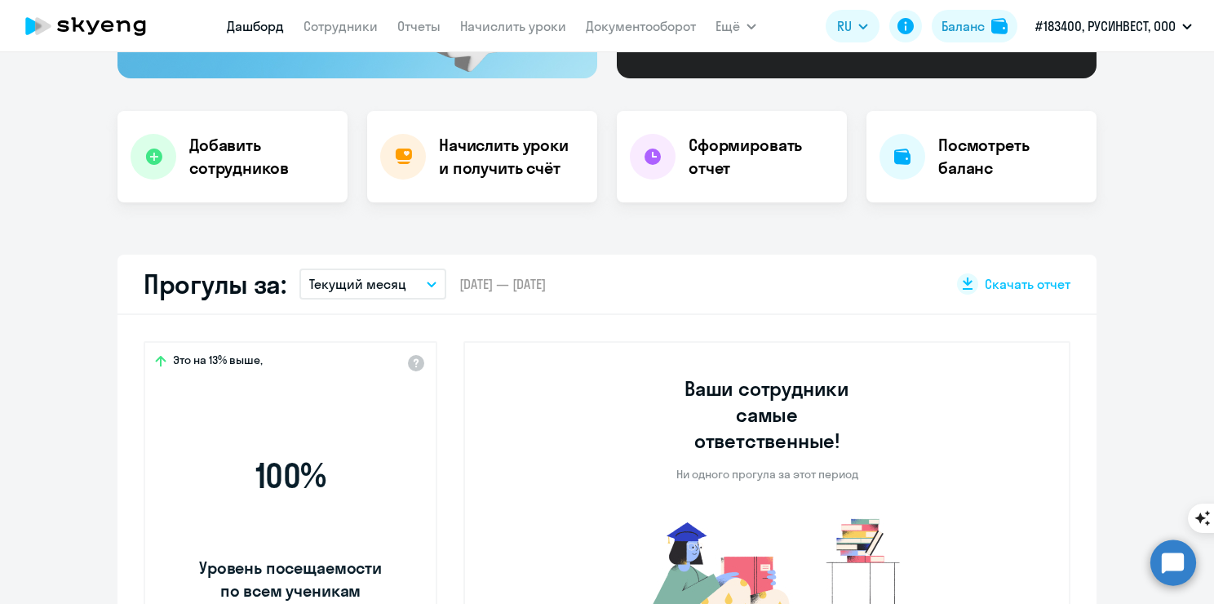
select select "30"
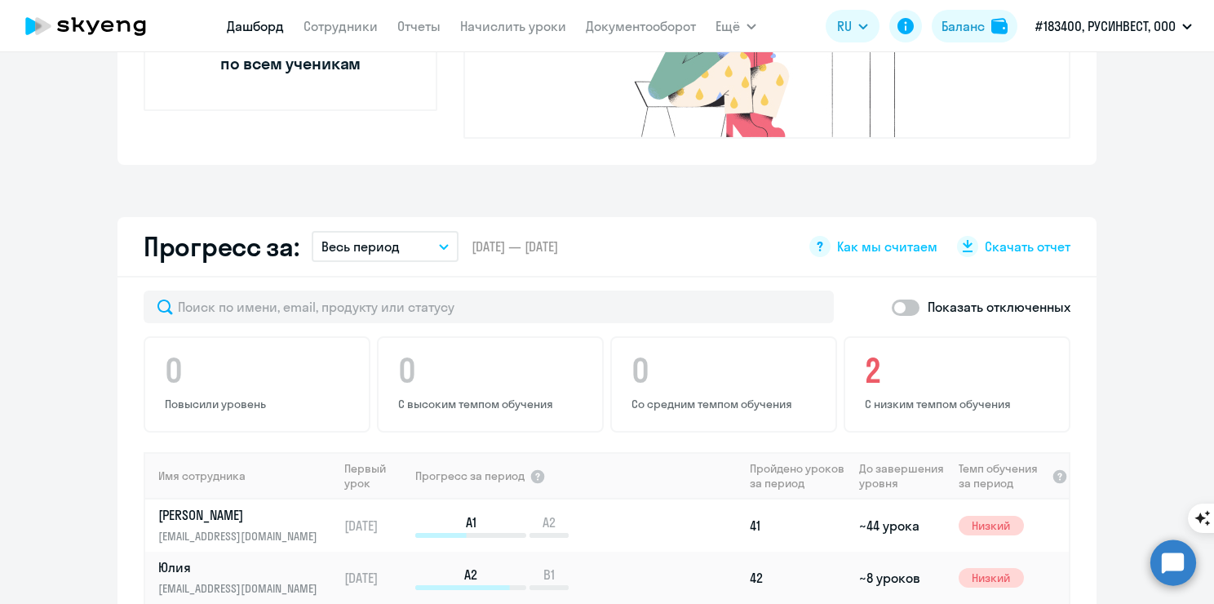
scroll to position [767, 0]
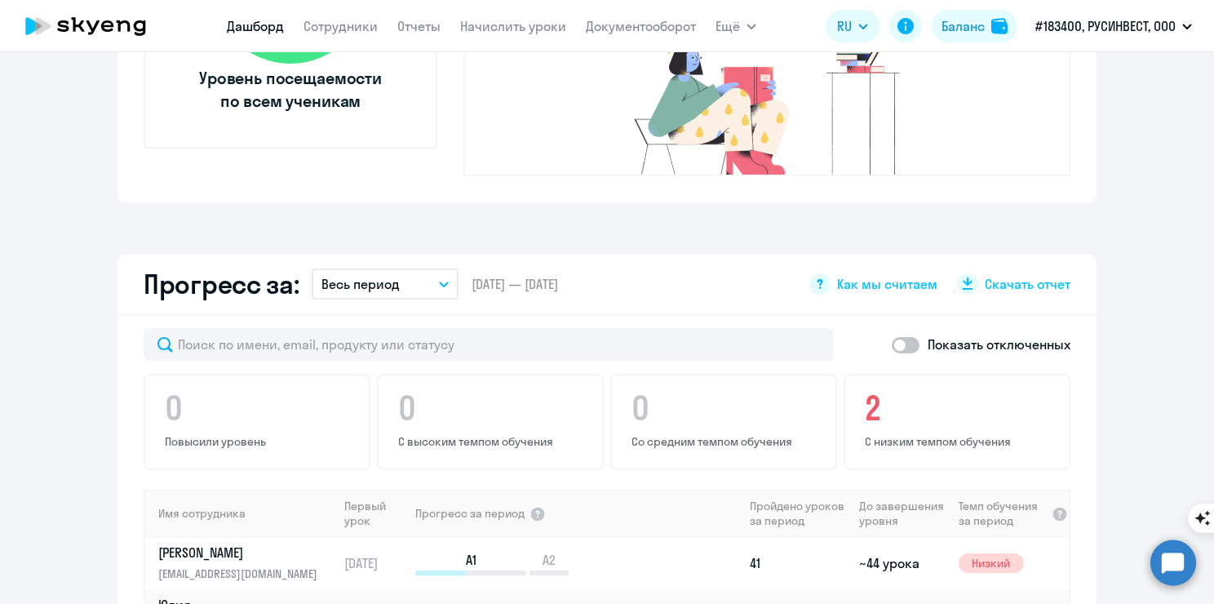
click at [503, 275] on span "[DATE] — [DATE]" at bounding box center [515, 284] width 87 height 18
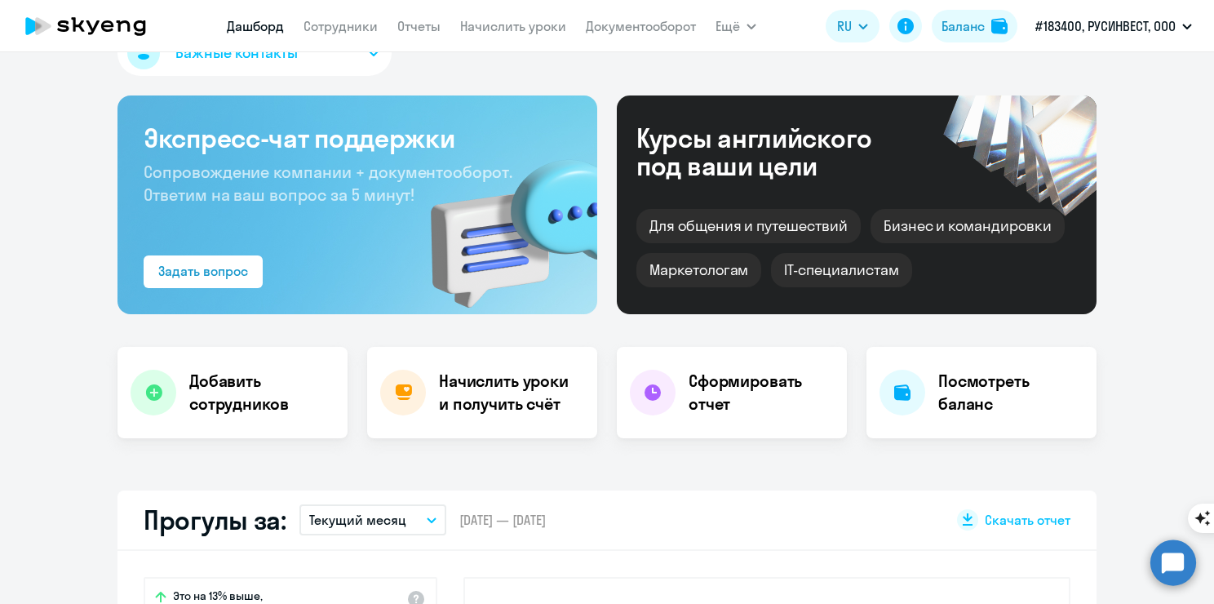
scroll to position [0, 0]
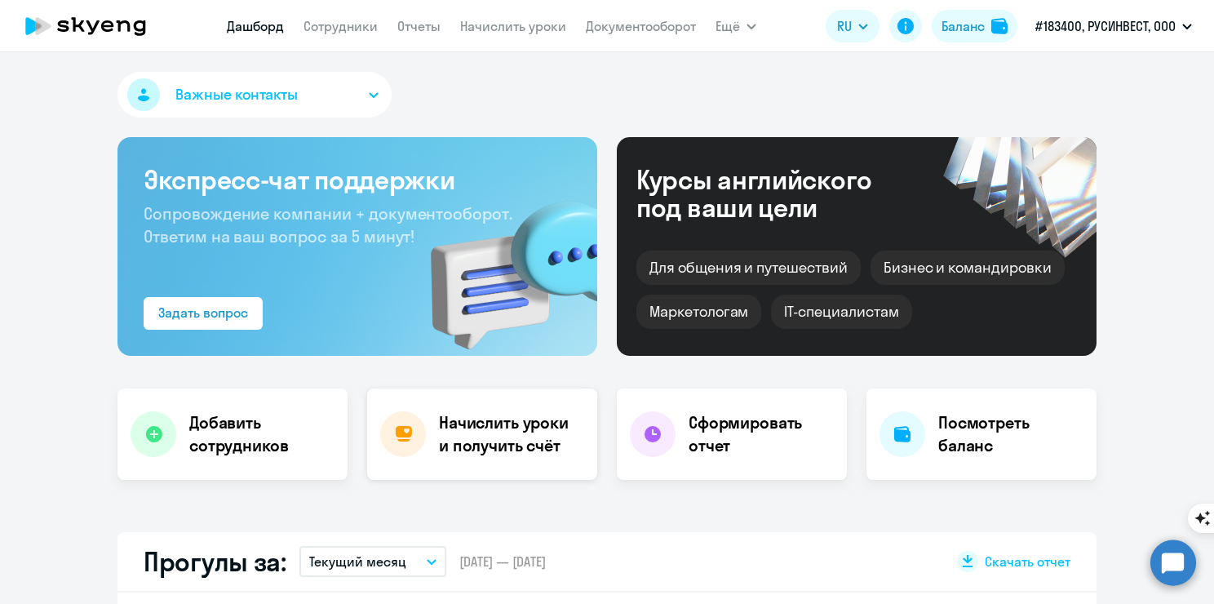
click at [560, 458] on div "Начислить уроки и получить счёт" at bounding box center [482, 433] width 230 height 91
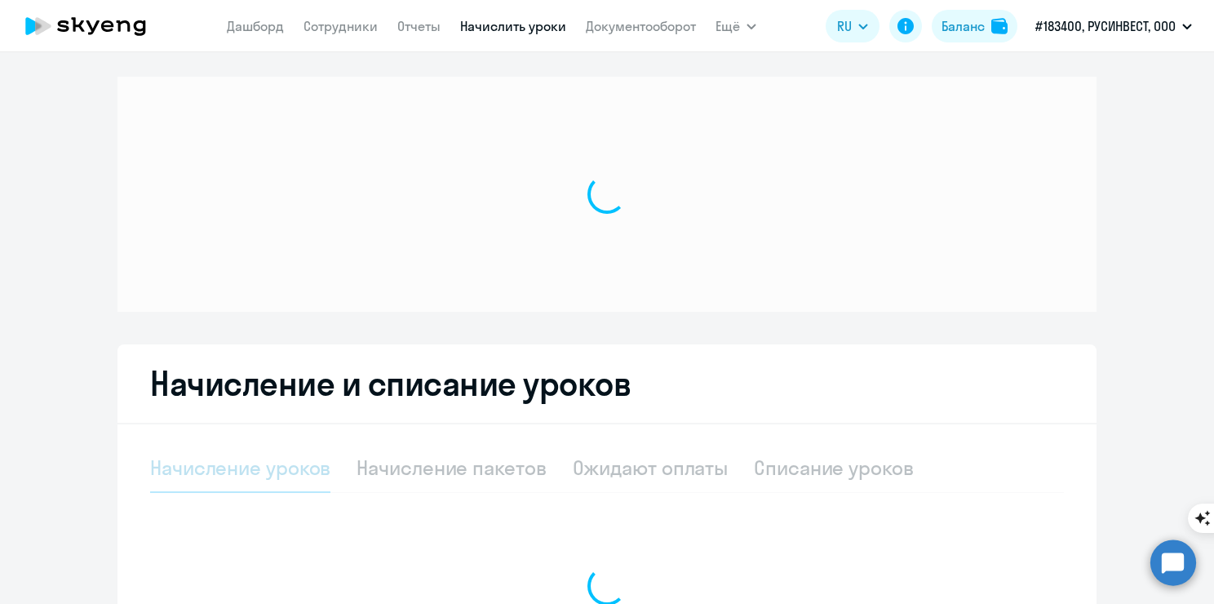
select select "10"
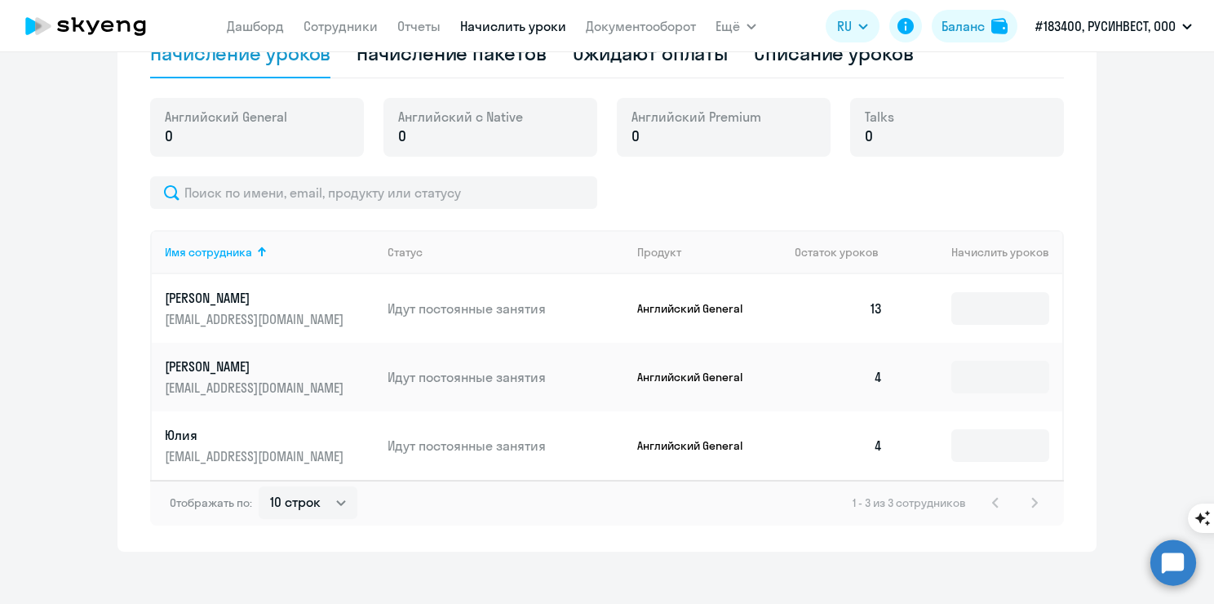
scroll to position [573, 0]
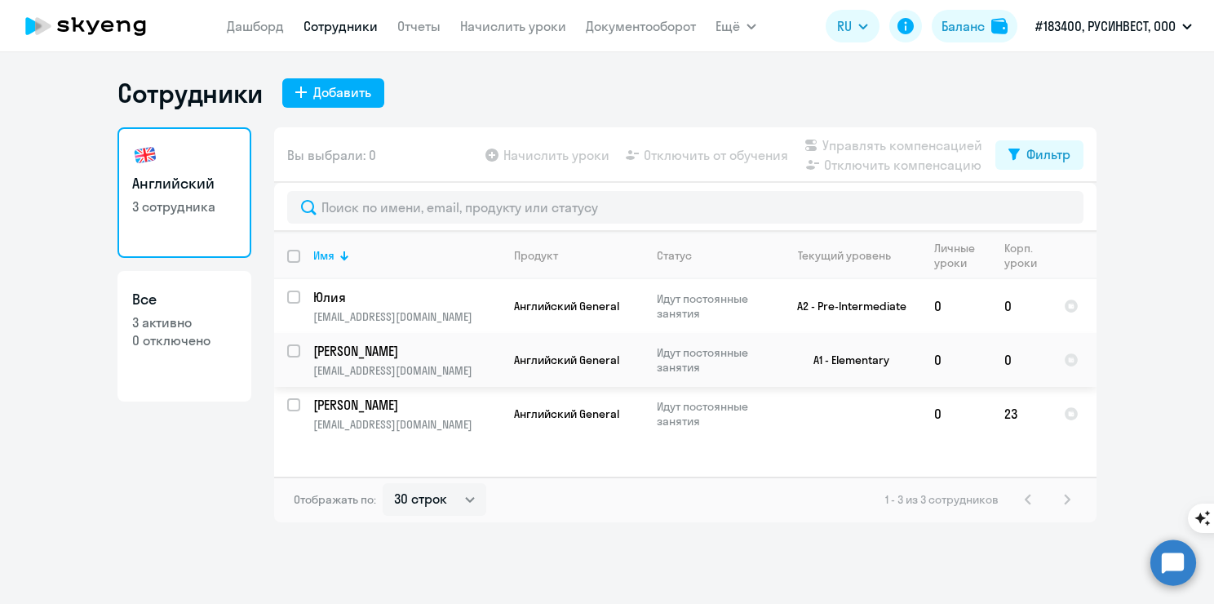
select select "30"
